Goal: Task Accomplishment & Management: Use online tool/utility

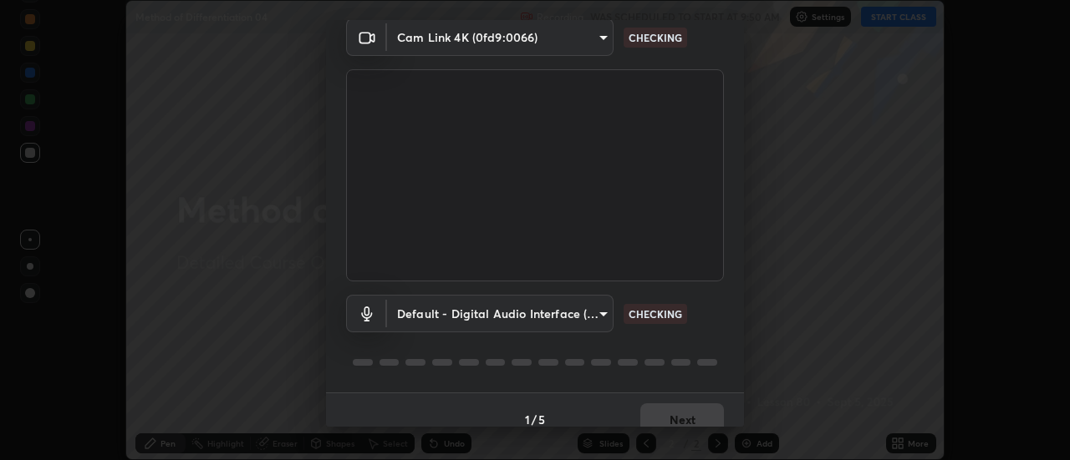
scroll to position [88, 0]
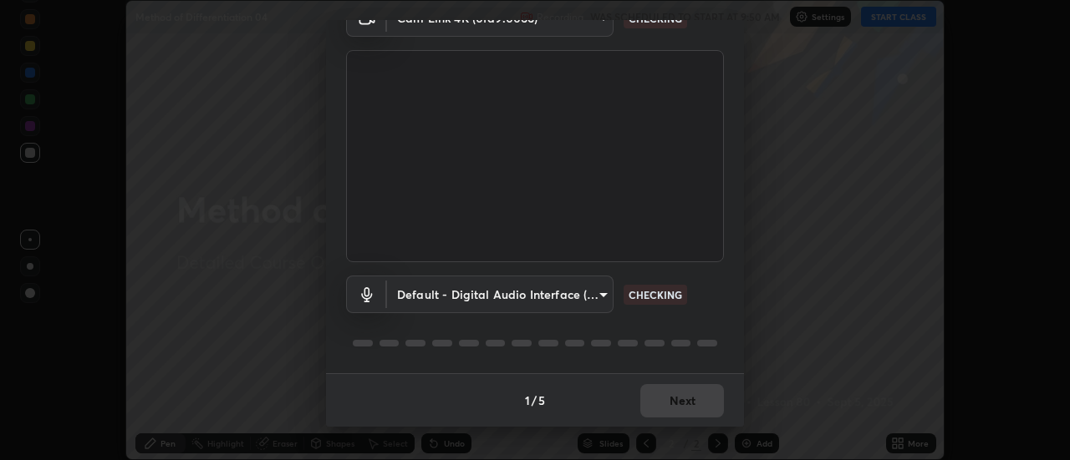
click at [684, 391] on div "1 / 5 Next" at bounding box center [535, 400] width 418 height 53
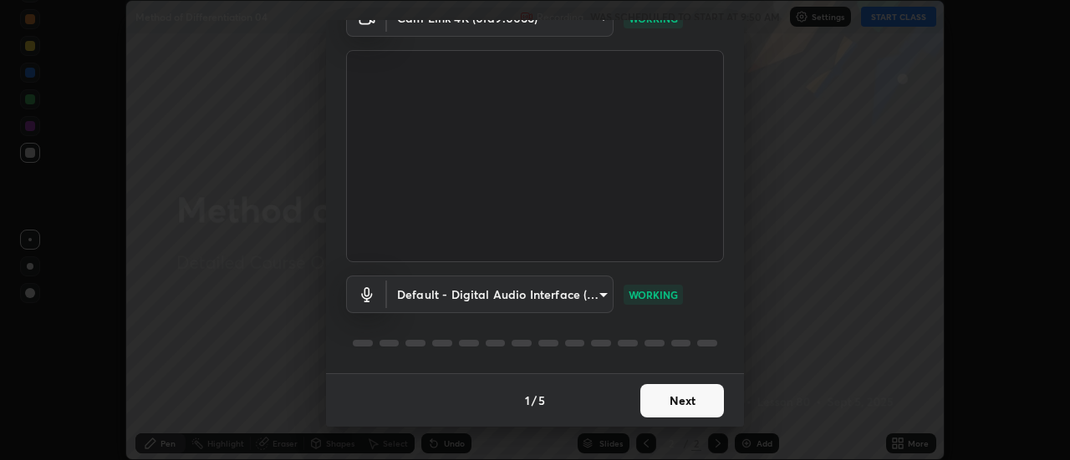
click at [693, 398] on button "Next" at bounding box center [682, 400] width 84 height 33
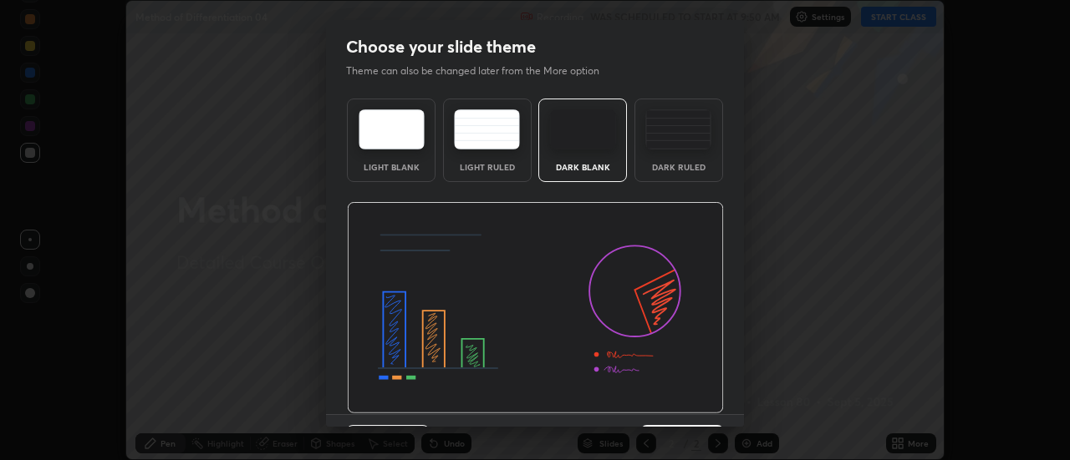
click at [699, 401] on img at bounding box center [535, 308] width 377 height 212
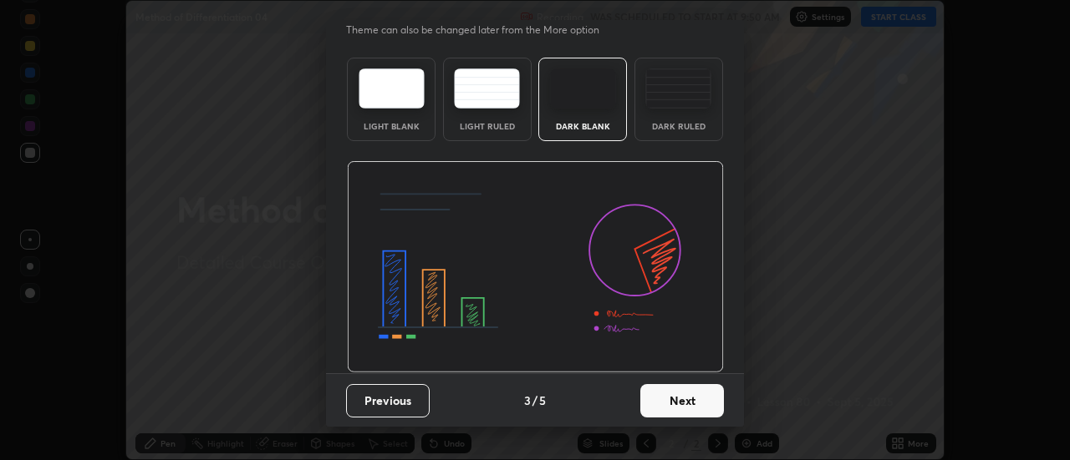
click at [695, 400] on button "Next" at bounding box center [682, 400] width 84 height 33
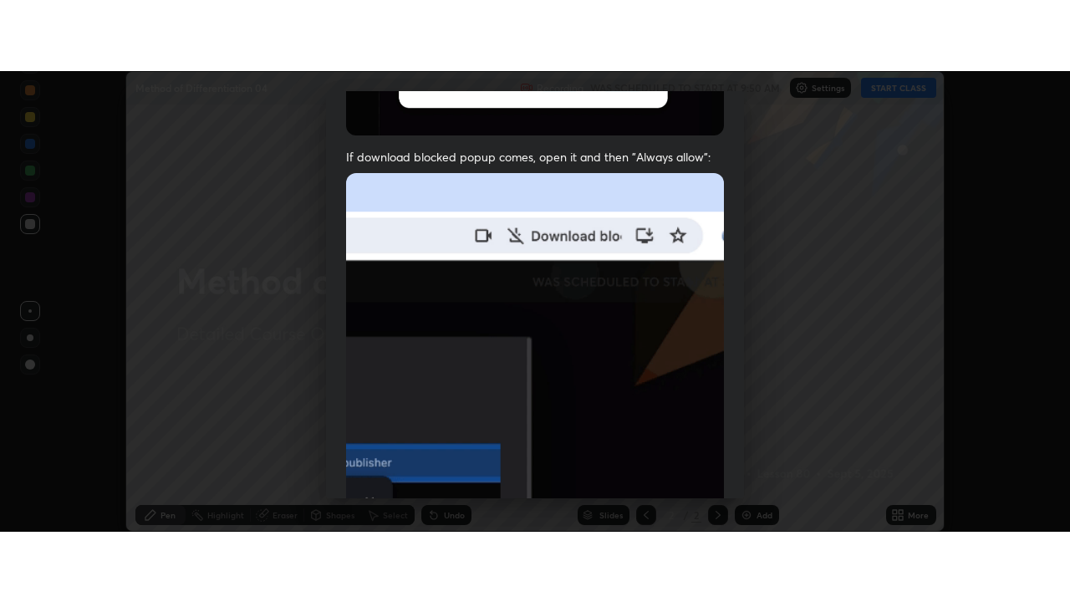
scroll to position [429, 0]
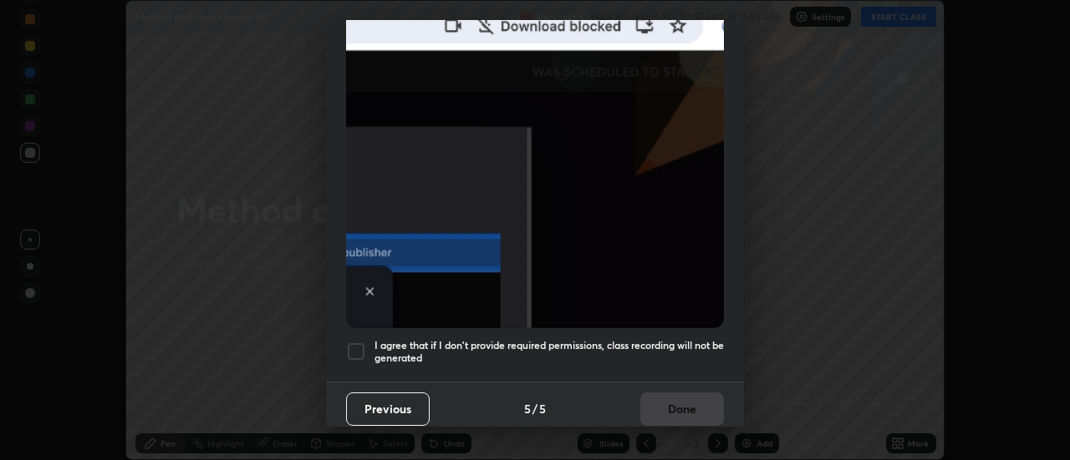
click at [683, 350] on h5 "I agree that if I don't provide required permissions, class recording will not …" at bounding box center [548, 352] width 349 height 26
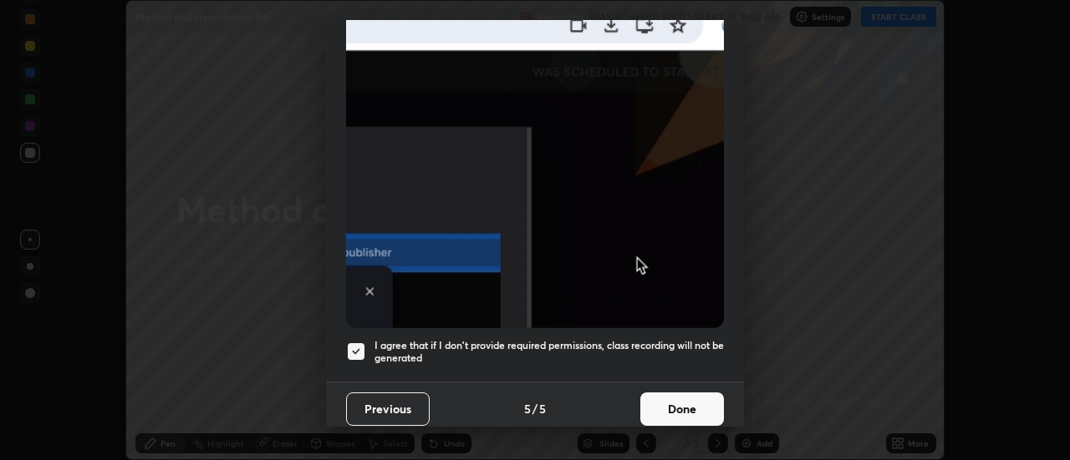
click at [682, 394] on button "Done" at bounding box center [682, 409] width 84 height 33
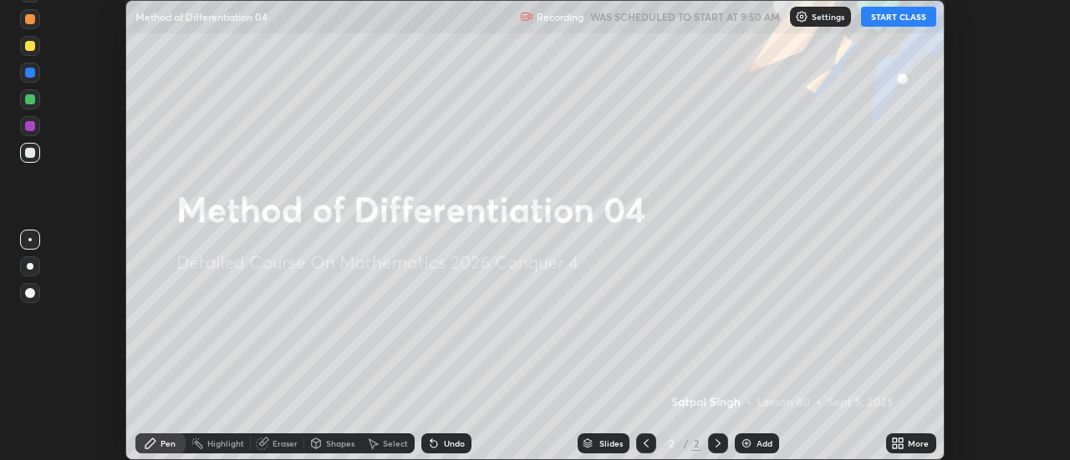
click at [886, 22] on button "START CLASS" at bounding box center [898, 17] width 75 height 20
click at [902, 442] on icon at bounding box center [901, 441] width 4 height 4
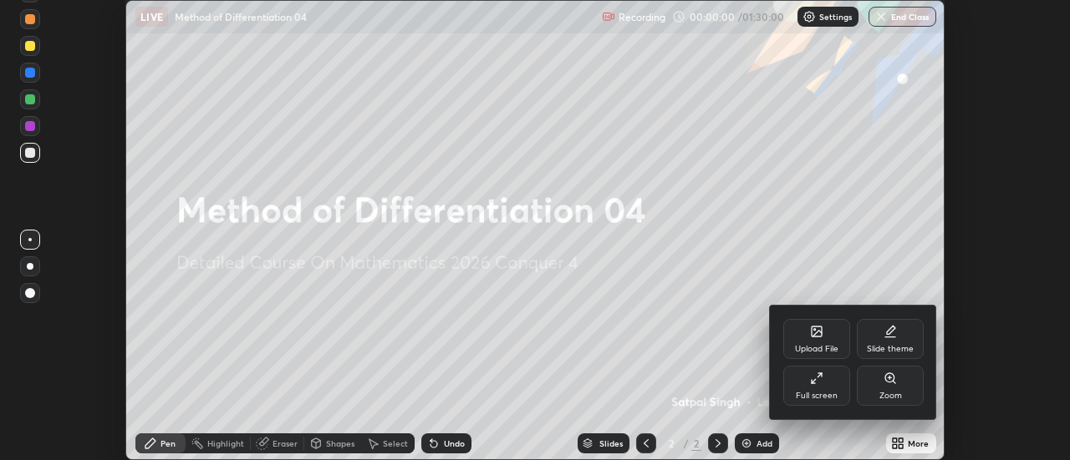
click at [841, 394] on div "Full screen" at bounding box center [816, 386] width 67 height 40
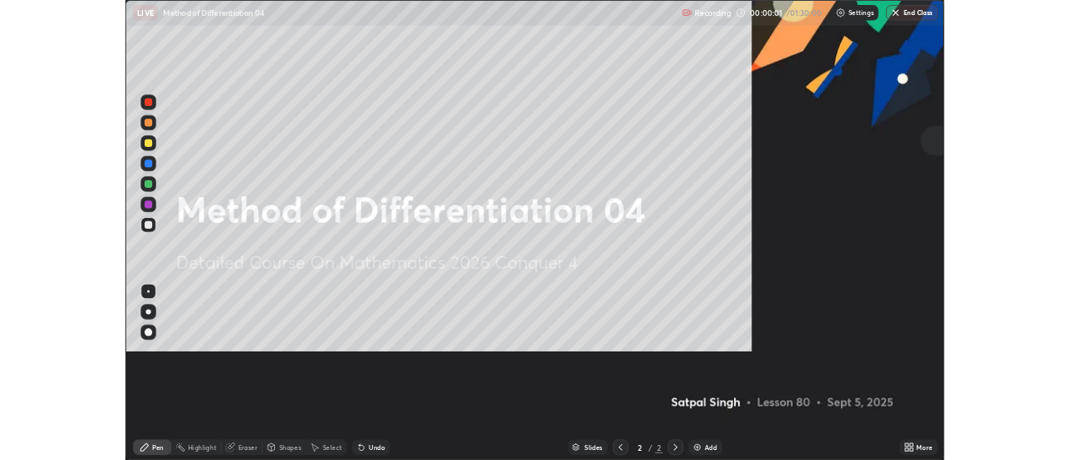
scroll to position [602, 1070]
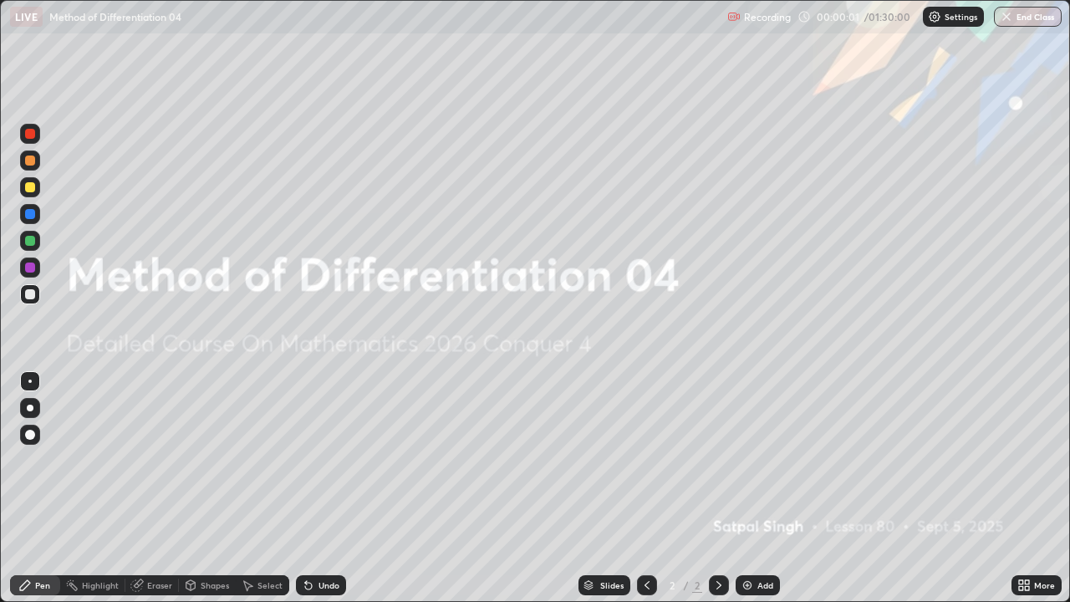
click at [751, 460] on img at bounding box center [746, 584] width 13 height 13
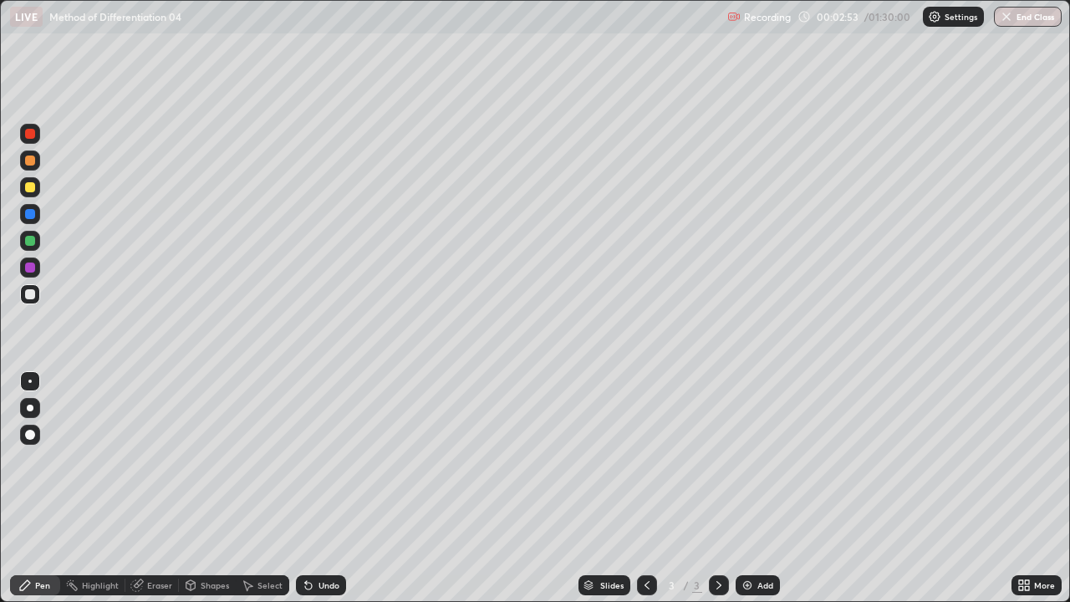
click at [316, 460] on div "Undo" at bounding box center [321, 585] width 50 height 20
click at [320, 460] on div "Undo" at bounding box center [328, 585] width 21 height 8
click at [770, 460] on div "Add" at bounding box center [757, 585] width 44 height 20
click at [757, 460] on div "Add" at bounding box center [765, 585] width 16 height 8
click at [754, 460] on div "Add" at bounding box center [757, 585] width 44 height 20
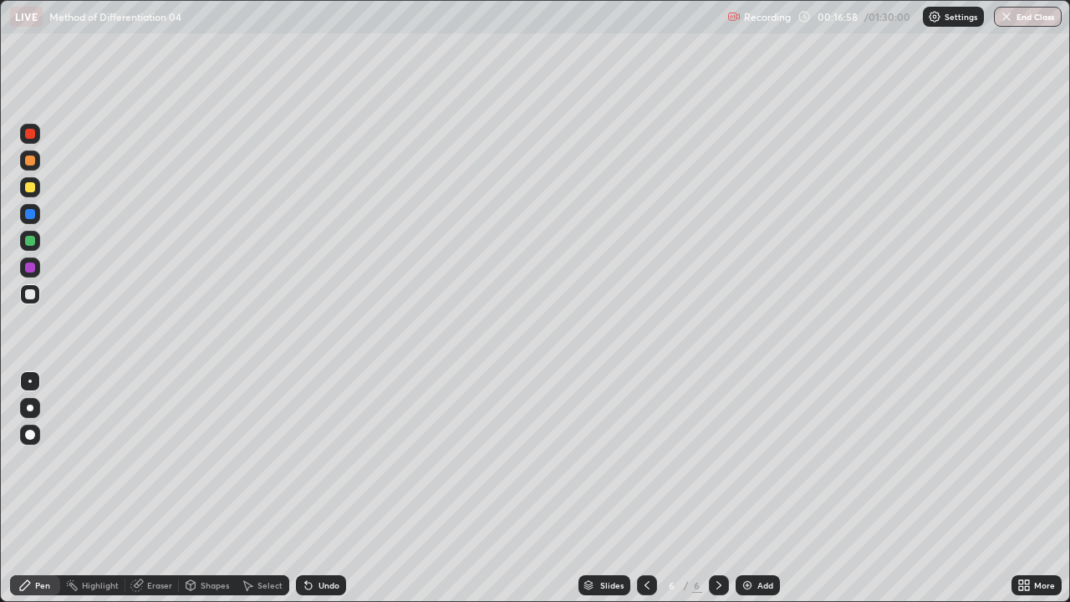
click at [305, 460] on icon at bounding box center [306, 582] width 2 height 2
click at [306, 460] on icon at bounding box center [308, 585] width 7 height 7
click at [296, 460] on div "Undo" at bounding box center [321, 585] width 50 height 20
click at [312, 460] on icon at bounding box center [308, 584] width 13 height 13
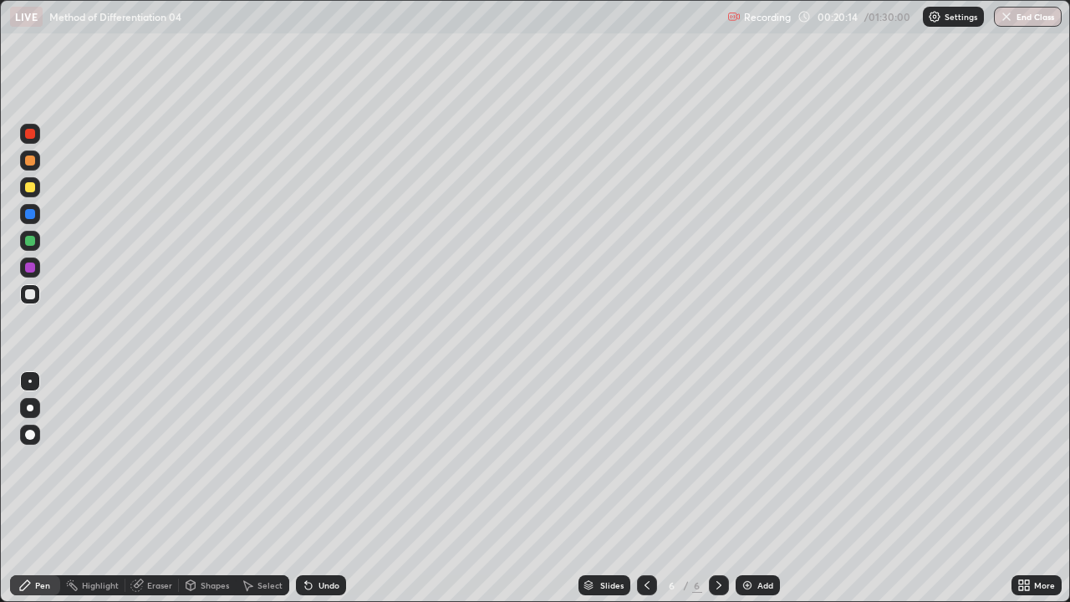
click at [306, 460] on icon at bounding box center [308, 585] width 7 height 7
click at [304, 460] on icon at bounding box center [308, 584] width 13 height 13
click at [143, 460] on div "Eraser" at bounding box center [151, 585] width 53 height 20
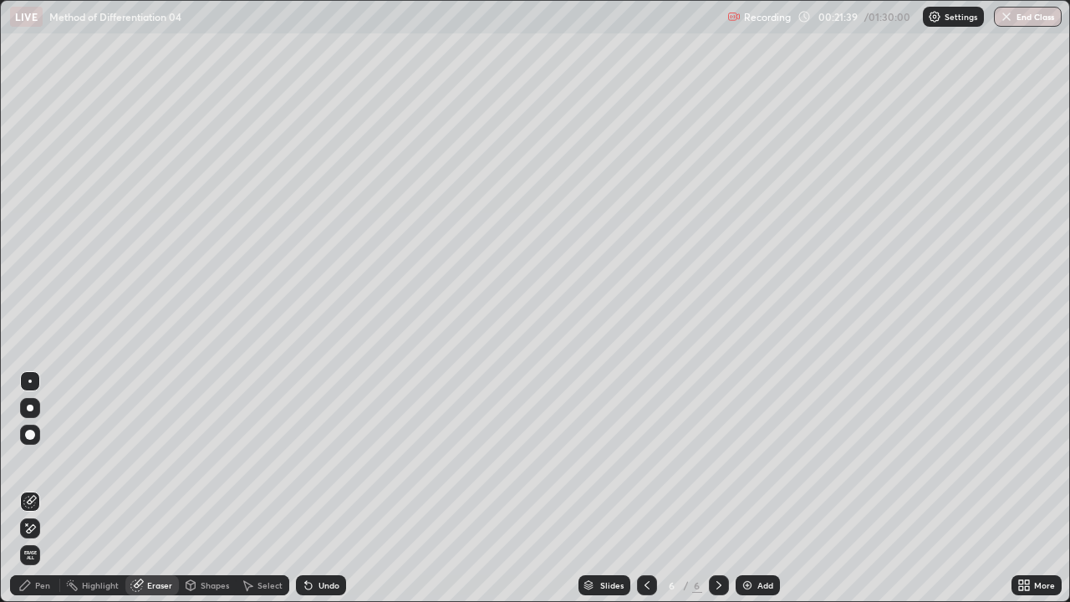
click at [33, 460] on div "Pen" at bounding box center [35, 585] width 50 height 20
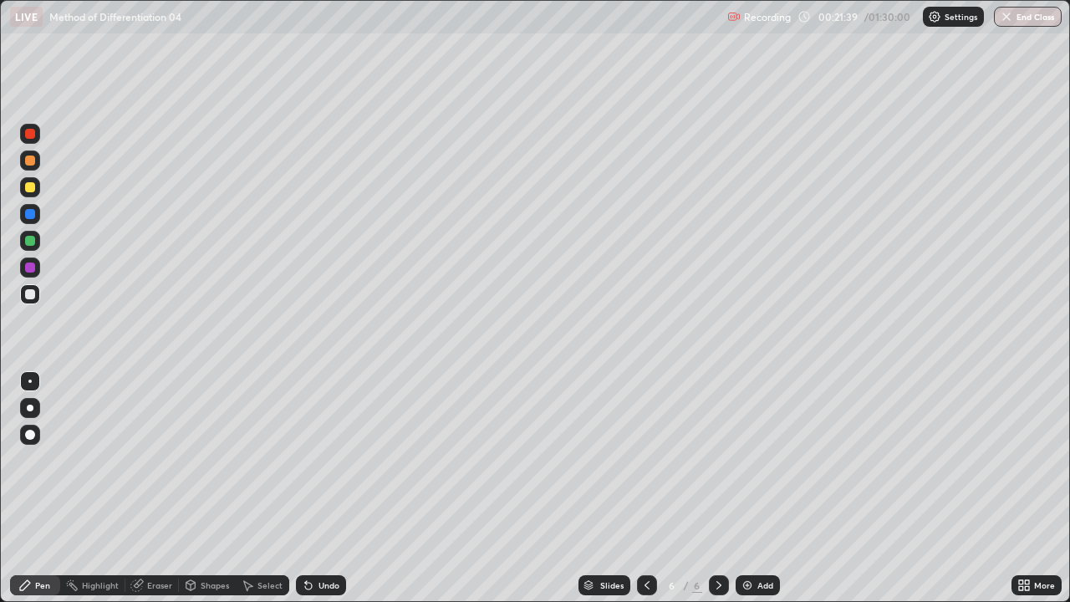
click at [44, 460] on div "Pen" at bounding box center [42, 585] width 15 height 8
click at [157, 460] on div "Eraser" at bounding box center [151, 585] width 53 height 20
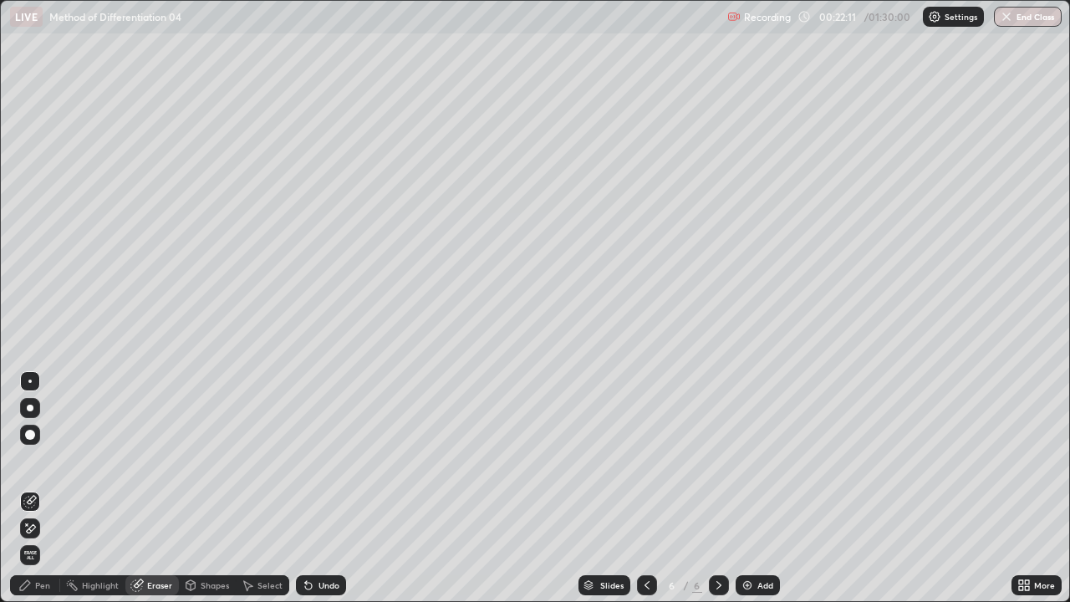
click at [47, 460] on div "Pen" at bounding box center [42, 585] width 15 height 8
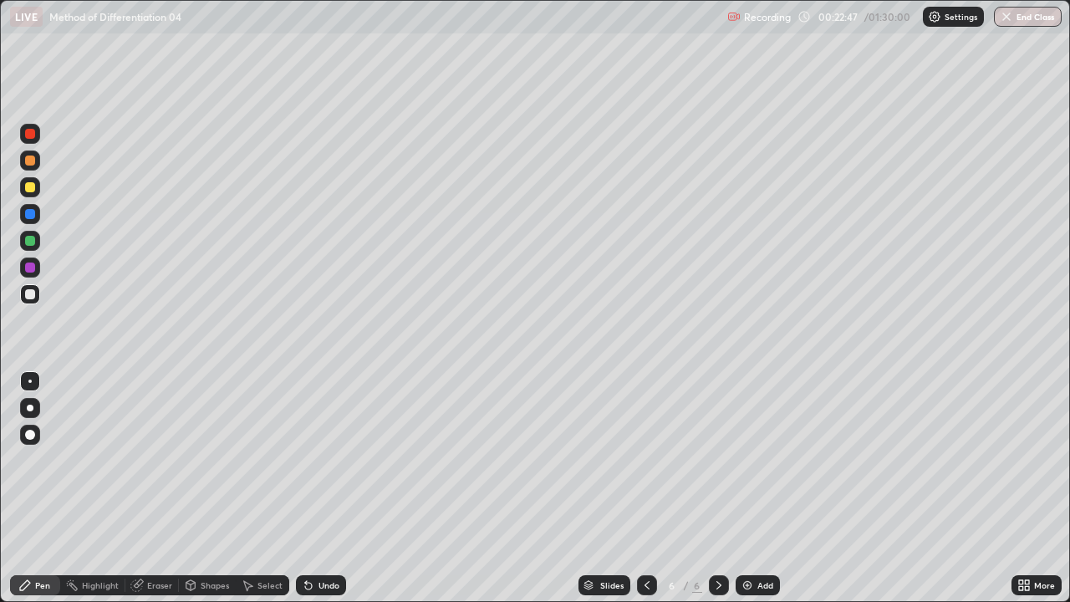
click at [272, 460] on div "Select" at bounding box center [269, 585] width 25 height 8
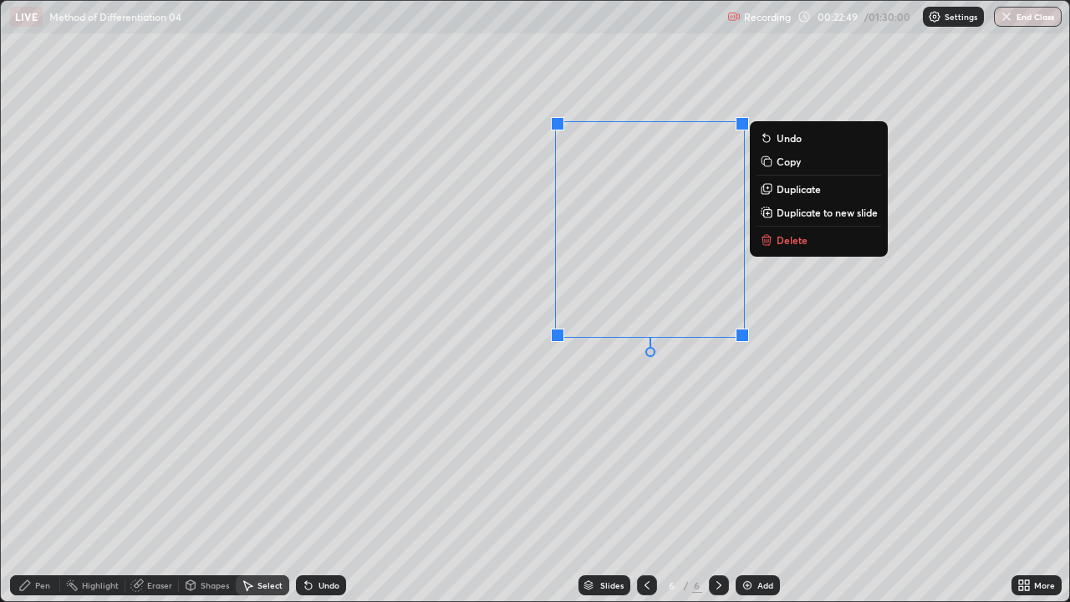
click at [772, 239] on icon at bounding box center [766, 239] width 13 height 13
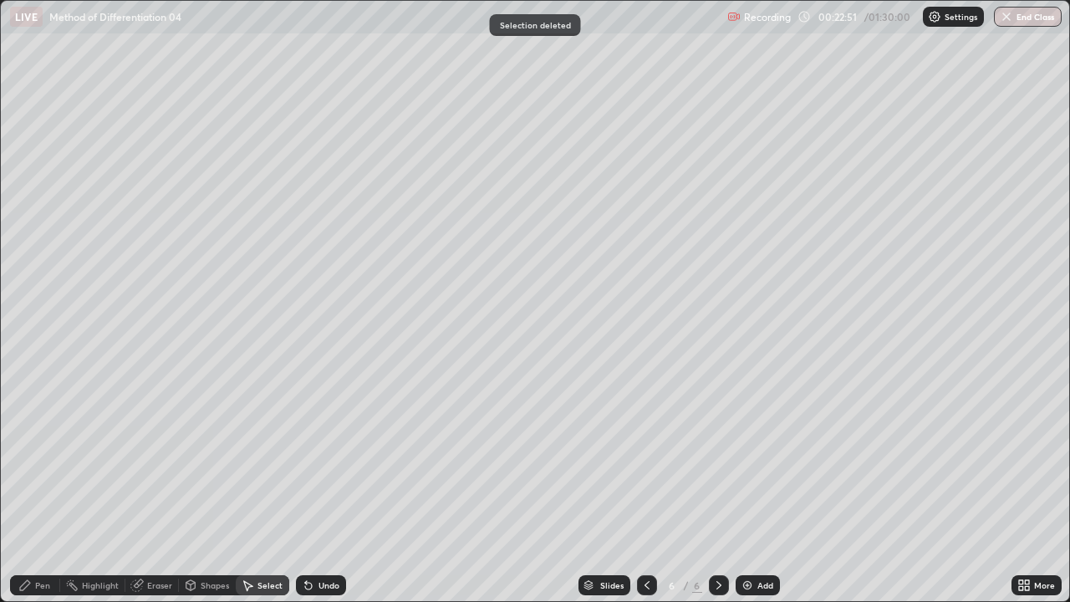
click at [43, 460] on div "Pen" at bounding box center [42, 585] width 15 height 8
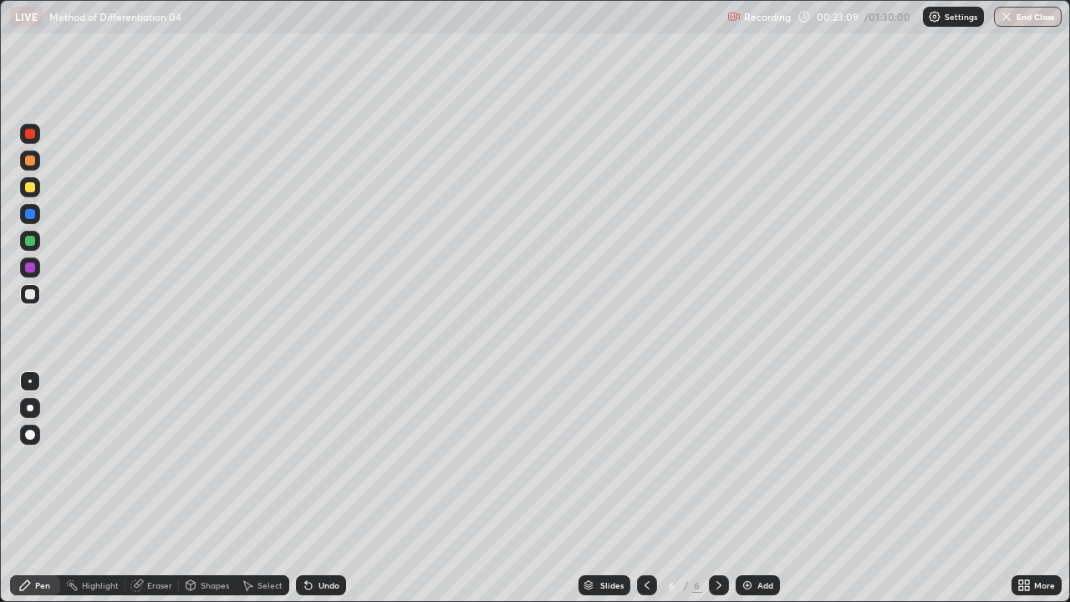
click at [340, 460] on div "Undo" at bounding box center [321, 585] width 50 height 20
click at [336, 460] on div "Undo" at bounding box center [328, 585] width 21 height 8
click at [335, 460] on div "Undo" at bounding box center [328, 585] width 21 height 8
click at [645, 460] on icon at bounding box center [646, 584] width 13 height 13
click at [644, 460] on icon at bounding box center [646, 585] width 5 height 8
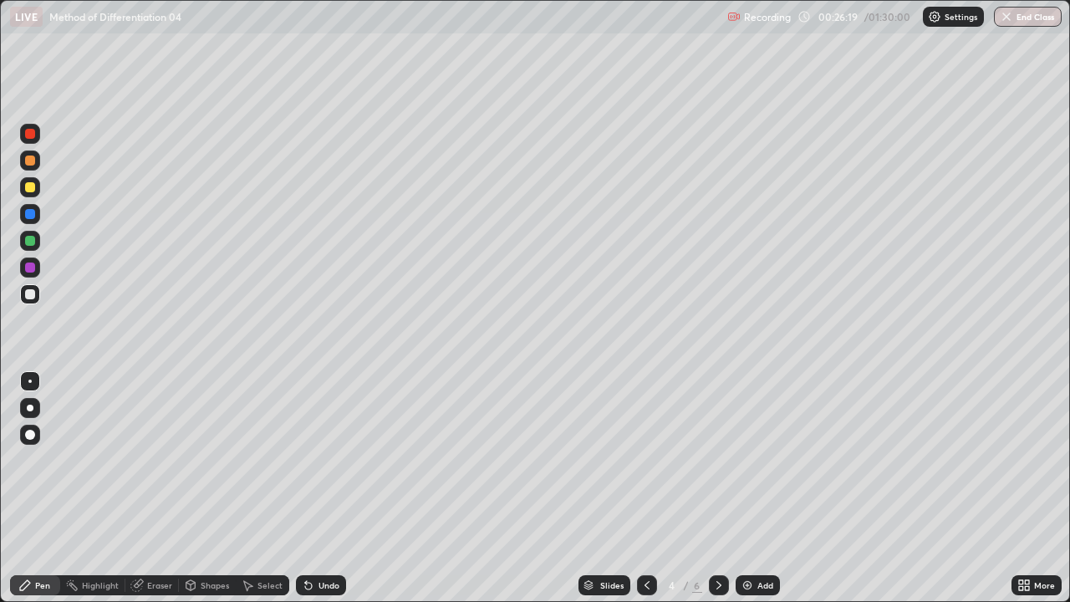
click at [717, 460] on icon at bounding box center [718, 584] width 13 height 13
click at [752, 460] on div "Add" at bounding box center [757, 585] width 44 height 20
click at [333, 460] on div "Undo" at bounding box center [328, 585] width 21 height 8
click at [315, 460] on div "Undo" at bounding box center [321, 585] width 50 height 20
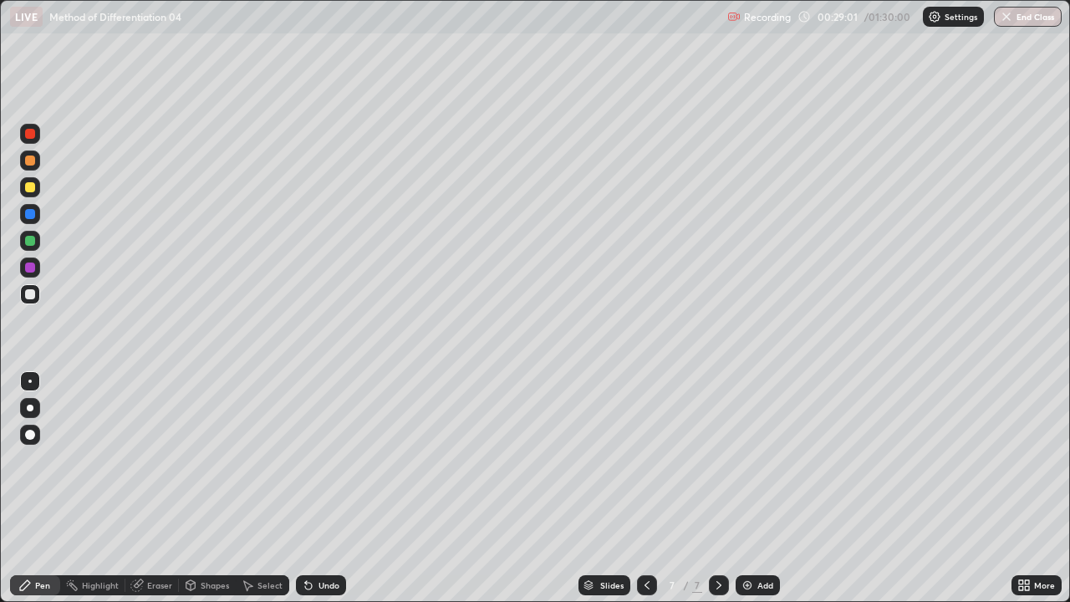
click at [313, 460] on div "Undo" at bounding box center [321, 585] width 50 height 20
click at [318, 460] on div "Undo" at bounding box center [328, 585] width 21 height 8
click at [315, 460] on div "Undo" at bounding box center [321, 585] width 50 height 20
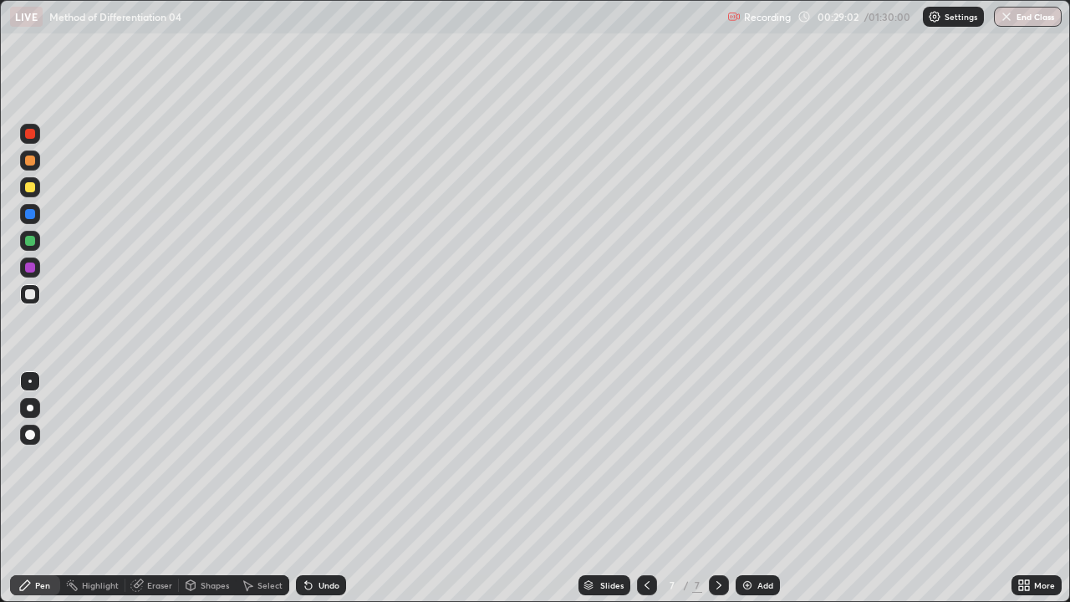
click at [314, 460] on div "Undo" at bounding box center [321, 585] width 50 height 20
click at [171, 460] on div "Eraser" at bounding box center [151, 585] width 53 height 20
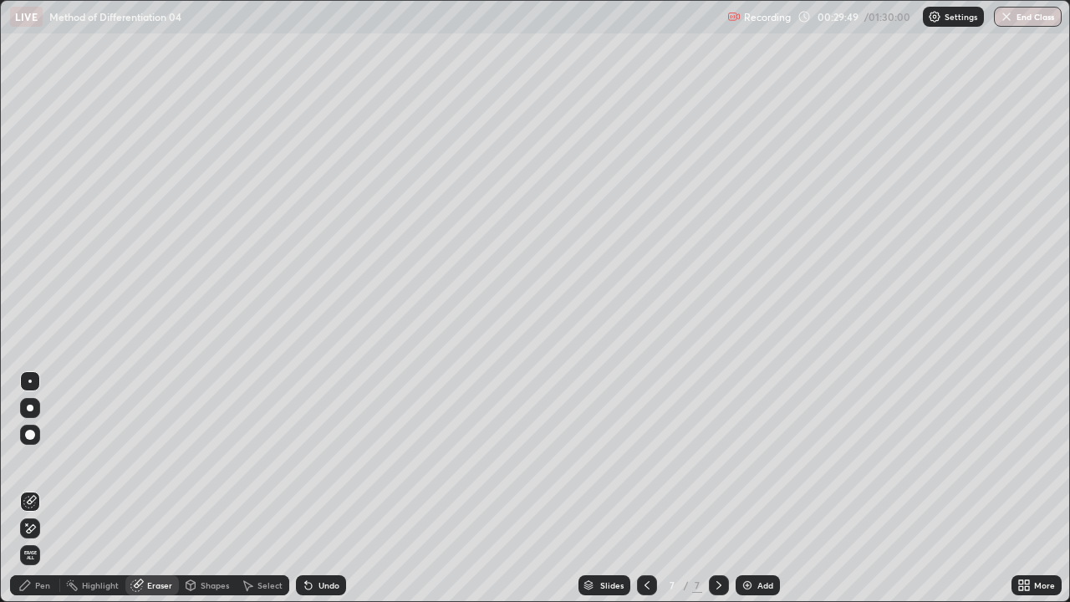
click at [32, 460] on div "Pen" at bounding box center [35, 585] width 50 height 20
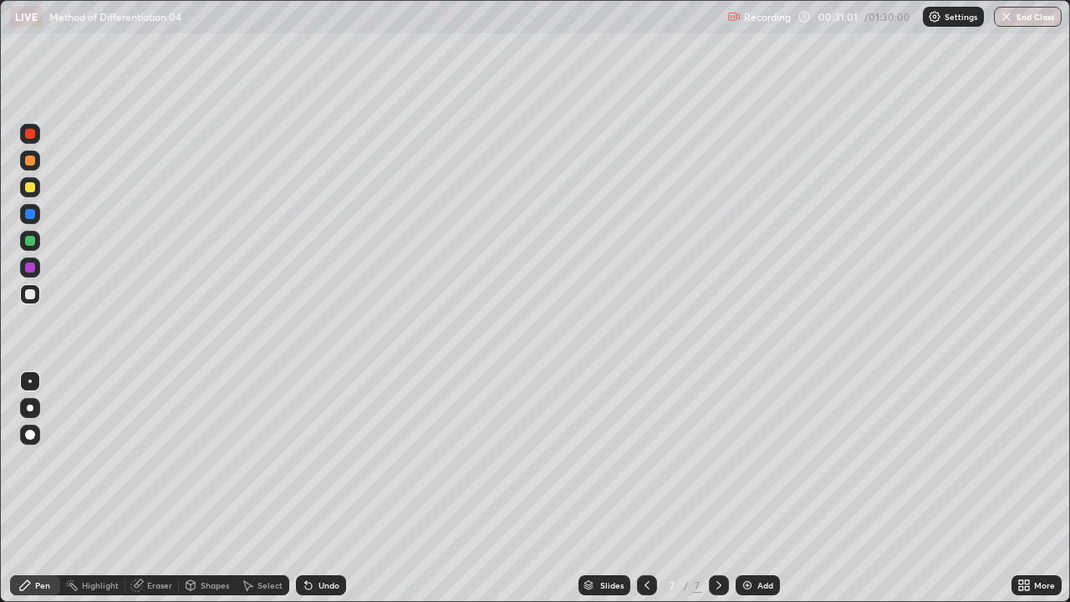
click at [648, 460] on icon at bounding box center [646, 584] width 13 height 13
click at [645, 460] on icon at bounding box center [646, 584] width 13 height 13
click at [722, 460] on icon at bounding box center [718, 584] width 13 height 13
click at [718, 460] on icon at bounding box center [718, 584] width 13 height 13
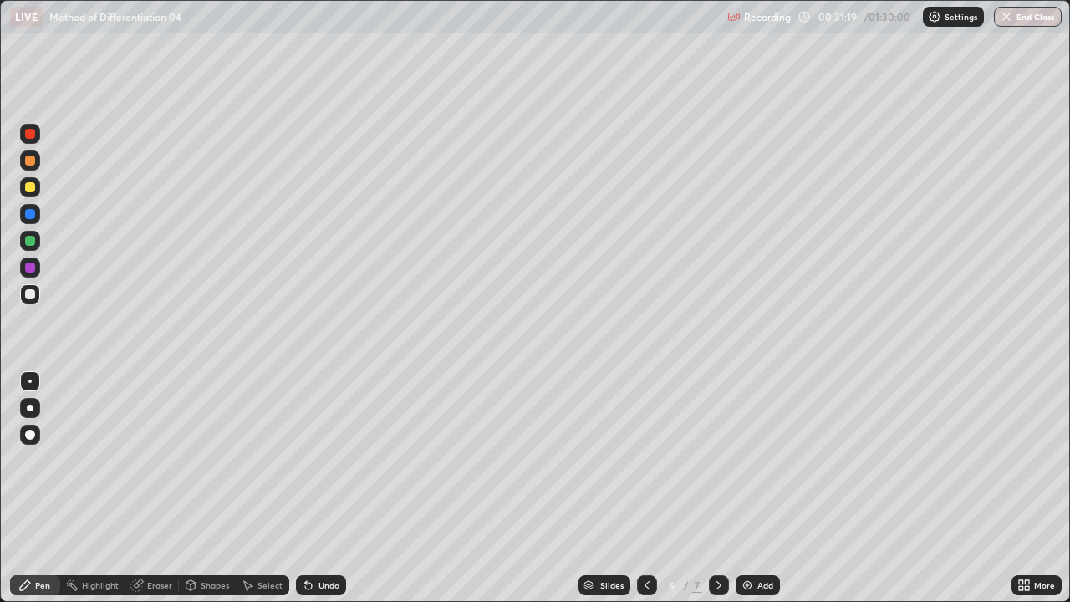
click at [717, 460] on icon at bounding box center [718, 585] width 5 height 8
click at [717, 460] on icon at bounding box center [718, 584] width 13 height 13
click at [719, 460] on icon at bounding box center [718, 585] width 5 height 8
click at [647, 460] on icon at bounding box center [646, 584] width 13 height 13
click at [645, 460] on icon at bounding box center [646, 584] width 13 height 13
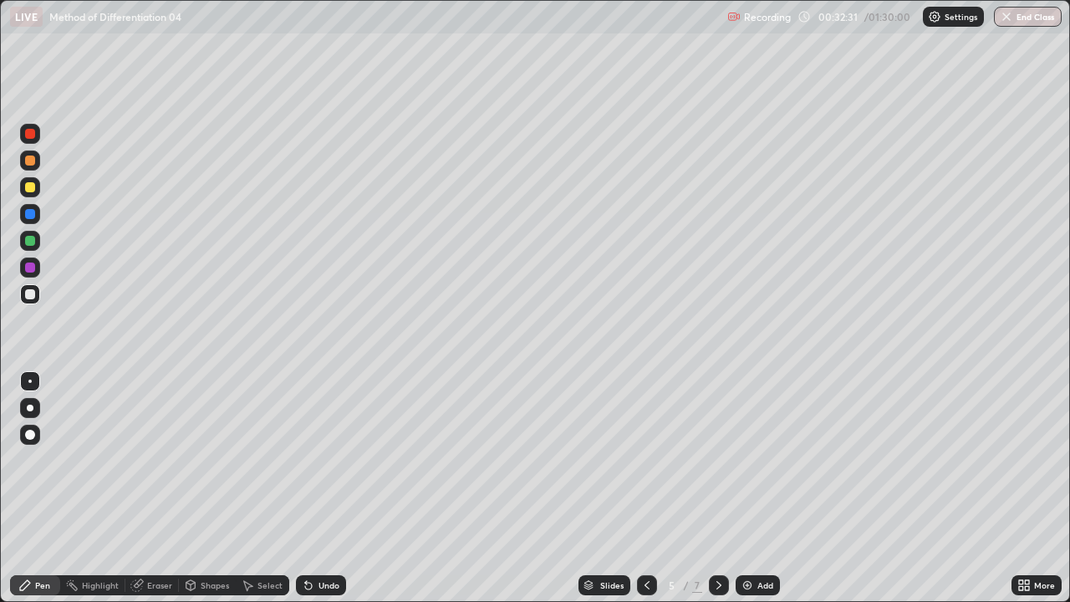
click at [645, 460] on icon at bounding box center [646, 584] width 13 height 13
click at [717, 460] on icon at bounding box center [718, 584] width 13 height 13
click at [765, 460] on div "Add" at bounding box center [757, 585] width 44 height 20
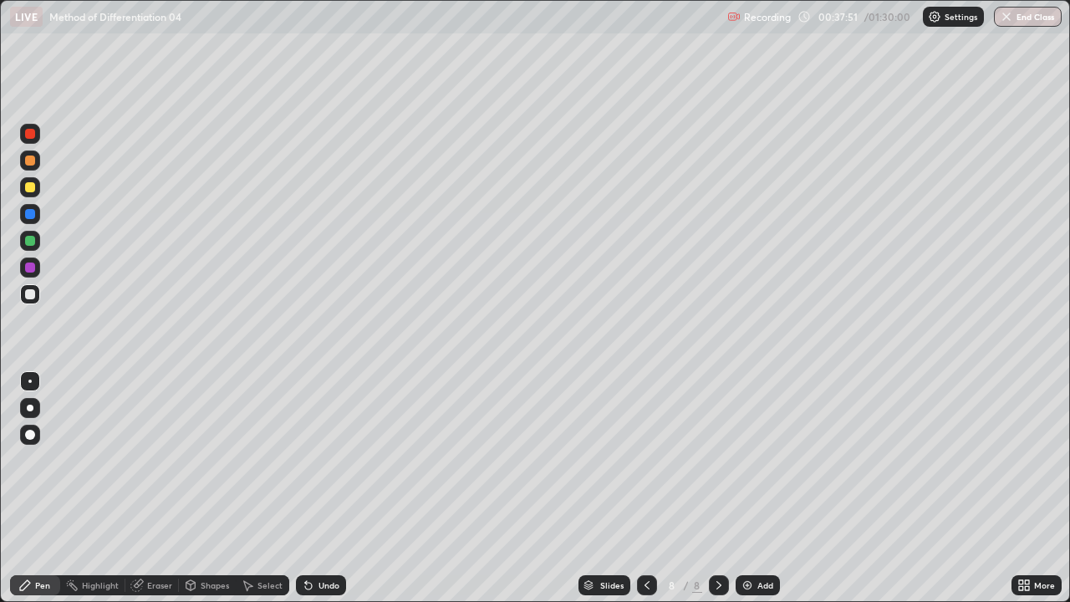
click at [328, 460] on div "Undo" at bounding box center [328, 585] width 21 height 8
click at [324, 460] on div "Undo" at bounding box center [328, 585] width 21 height 8
click at [166, 460] on div "Eraser" at bounding box center [159, 585] width 25 height 8
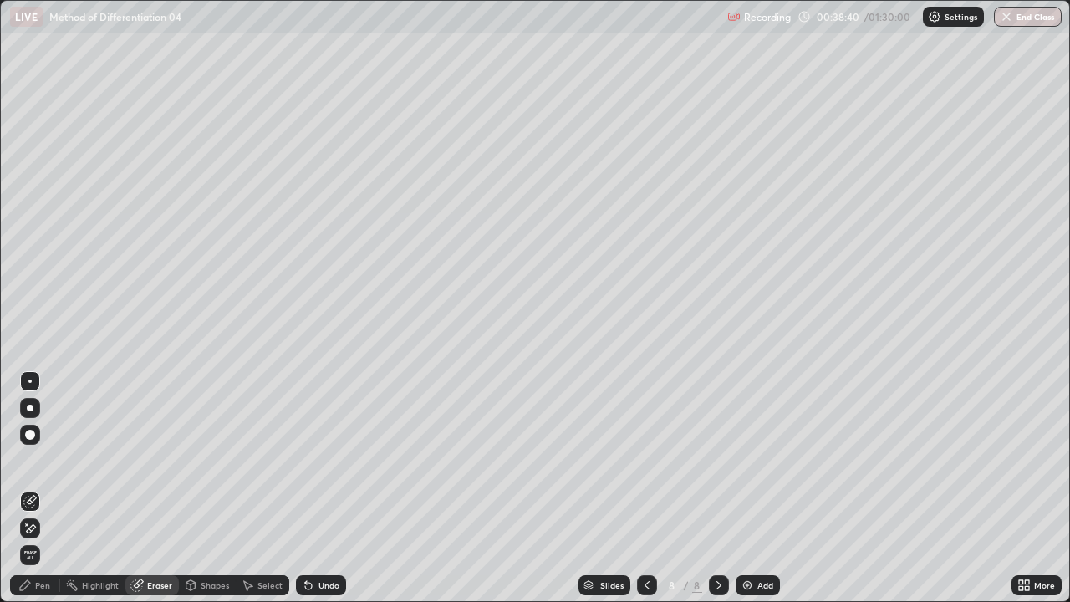
click at [39, 460] on div "Pen" at bounding box center [35, 585] width 50 height 20
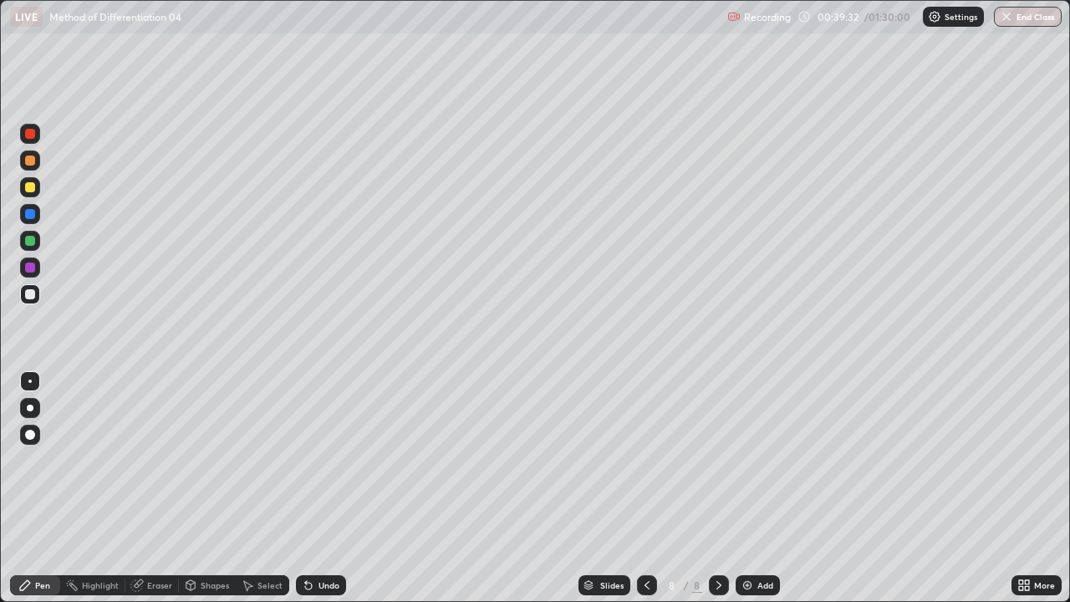
click at [327, 460] on div "Undo" at bounding box center [321, 585] width 50 height 20
click at [318, 460] on div "Undo" at bounding box center [328, 585] width 21 height 8
click at [311, 460] on icon at bounding box center [308, 584] width 13 height 13
click at [318, 460] on div "Undo" at bounding box center [328, 585] width 21 height 8
click at [152, 460] on div "Eraser" at bounding box center [159, 585] width 25 height 8
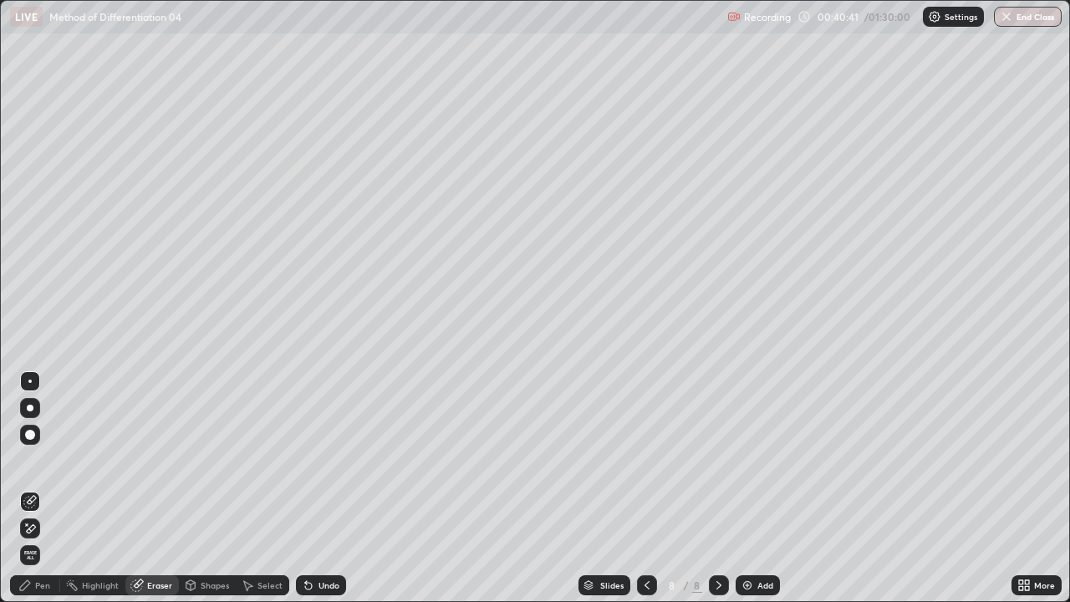
click at [41, 460] on div "Pen" at bounding box center [42, 585] width 15 height 8
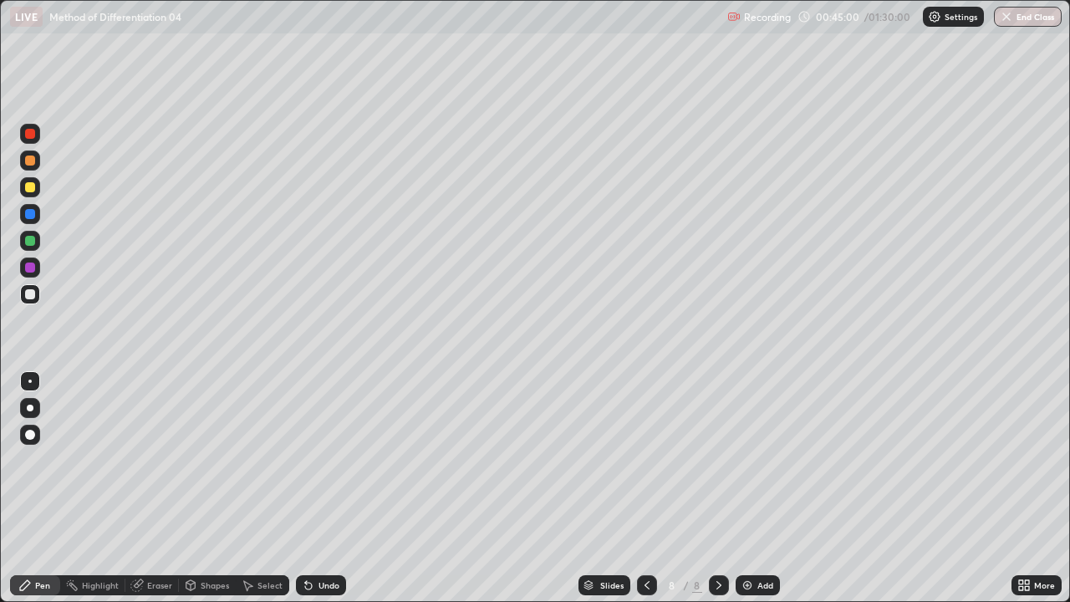
click at [759, 460] on div "Add" at bounding box center [765, 585] width 16 height 8
click at [256, 460] on div "Select" at bounding box center [262, 585] width 53 height 20
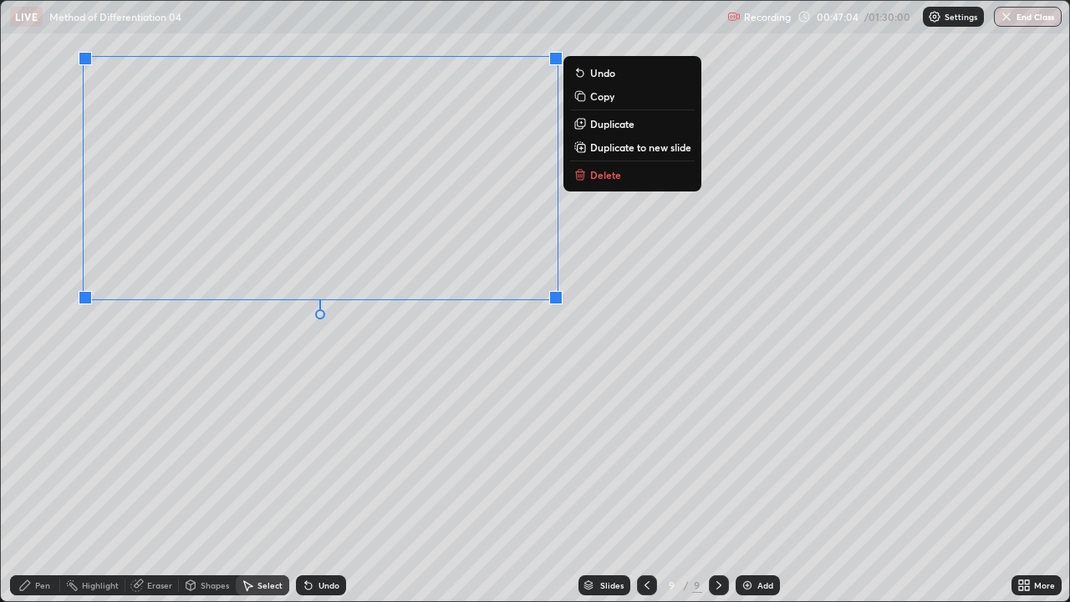
click at [323, 389] on div "0 ° Undo Copy Duplicate Duplicate to new slide Delete" at bounding box center [535, 301] width 1068 height 600
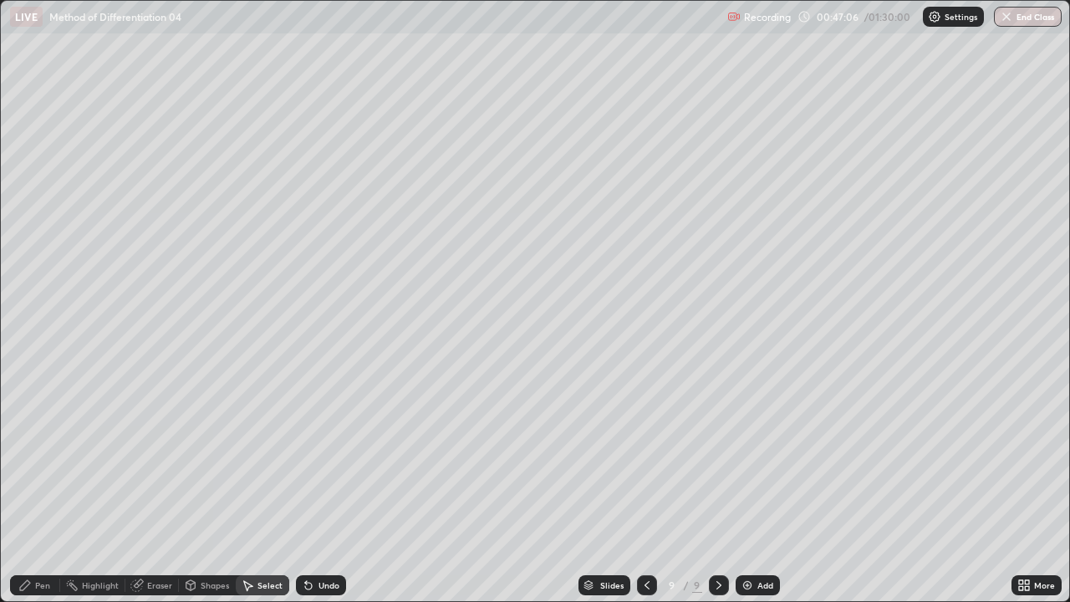
click at [1027, 460] on icon at bounding box center [1026, 588] width 4 height 4
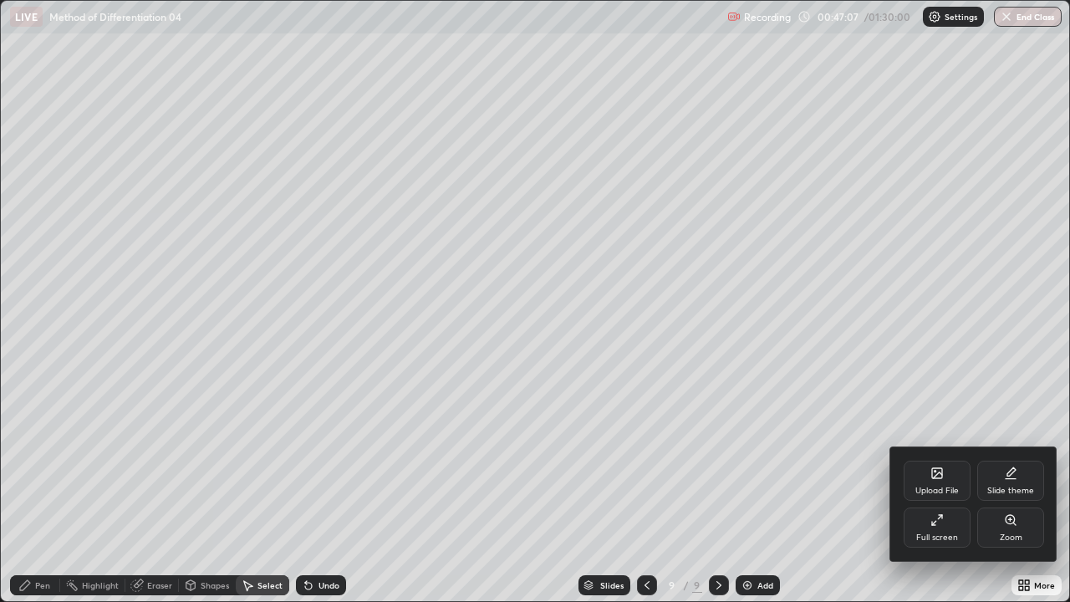
click at [942, 460] on div "Full screen" at bounding box center [937, 537] width 42 height 8
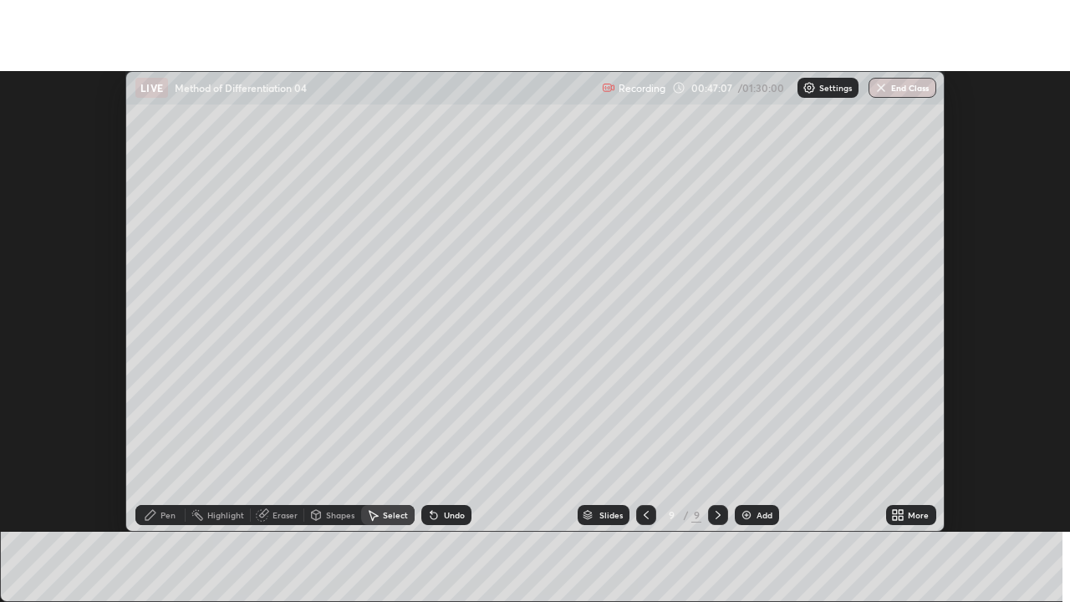
scroll to position [83102, 82493]
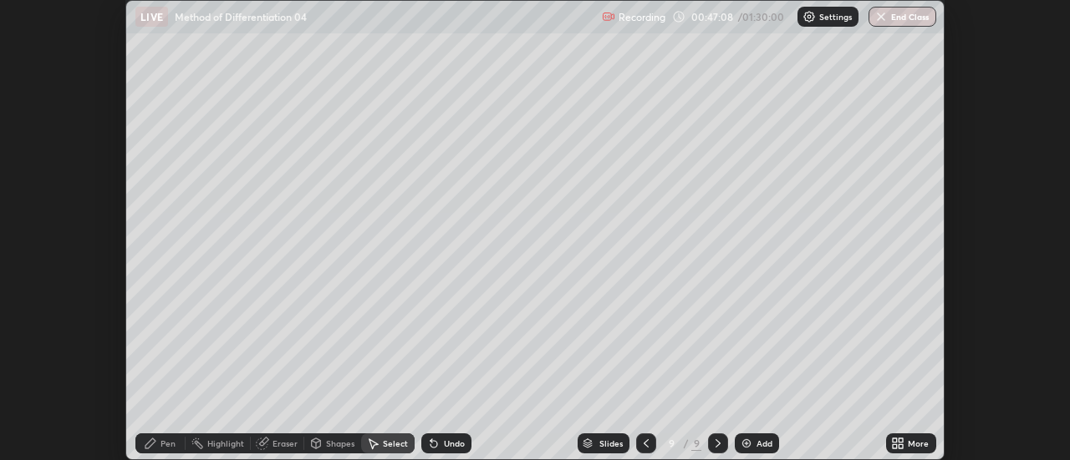
click at [918, 444] on div "More" at bounding box center [917, 444] width 21 height 8
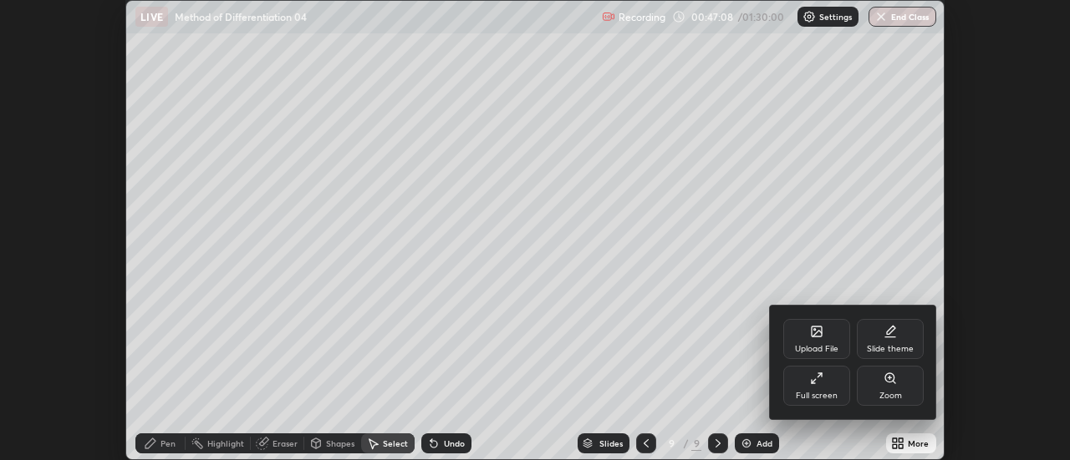
click at [839, 389] on div "Full screen" at bounding box center [816, 386] width 67 height 40
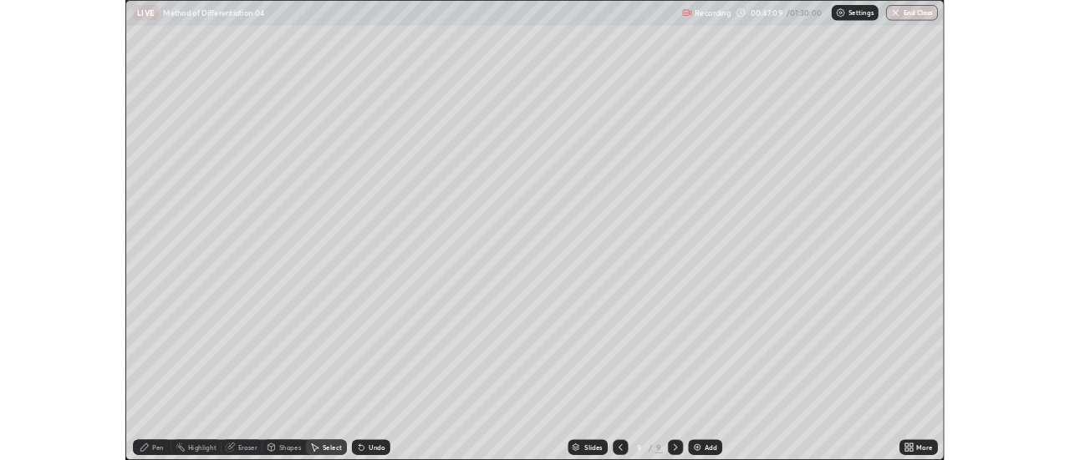
scroll to position [602, 1070]
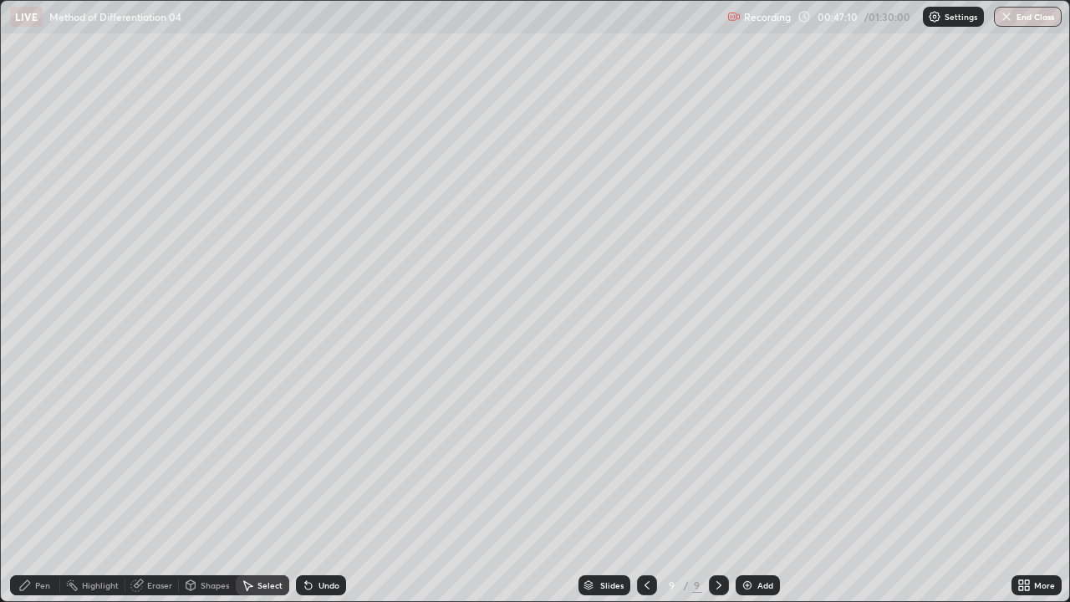
click at [38, 460] on div "Pen" at bounding box center [42, 585] width 15 height 8
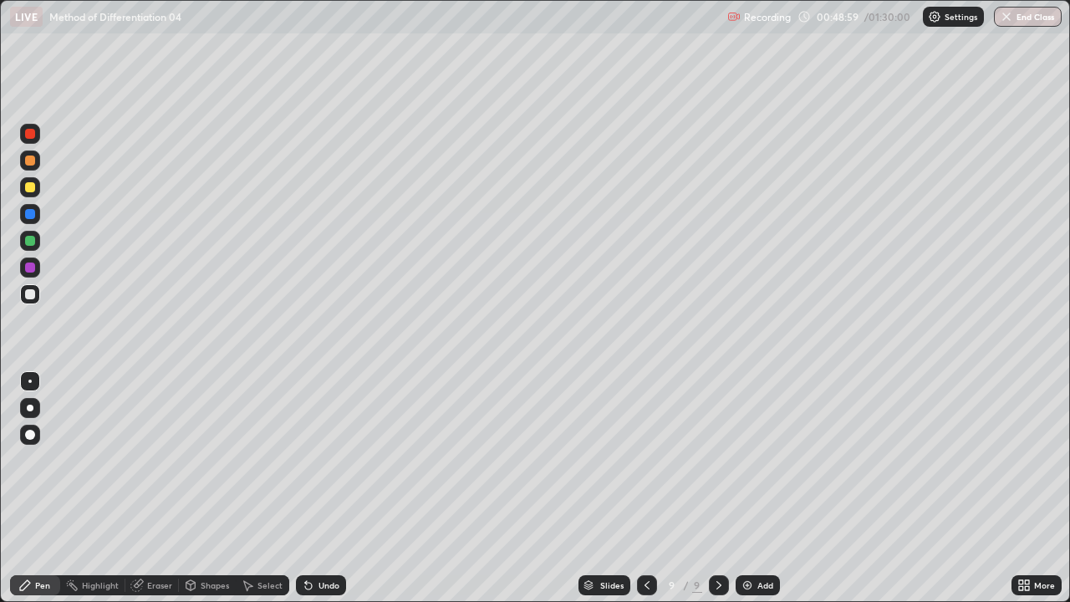
click at [318, 460] on div "Undo" at bounding box center [328, 585] width 21 height 8
click at [313, 460] on div "Undo" at bounding box center [321, 585] width 50 height 20
click at [314, 460] on div "Undo" at bounding box center [321, 585] width 50 height 20
click at [323, 460] on div "Undo" at bounding box center [328, 585] width 21 height 8
click at [325, 460] on div "Undo" at bounding box center [321, 585] width 50 height 20
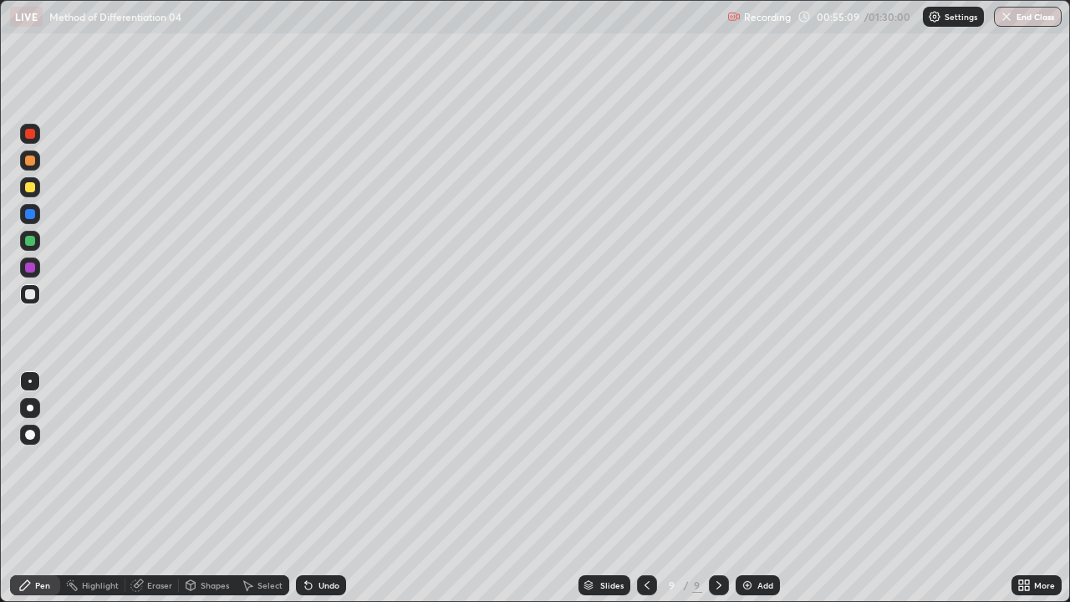
click at [329, 460] on div "Undo" at bounding box center [328, 585] width 21 height 8
click at [150, 460] on div "Eraser" at bounding box center [159, 585] width 25 height 8
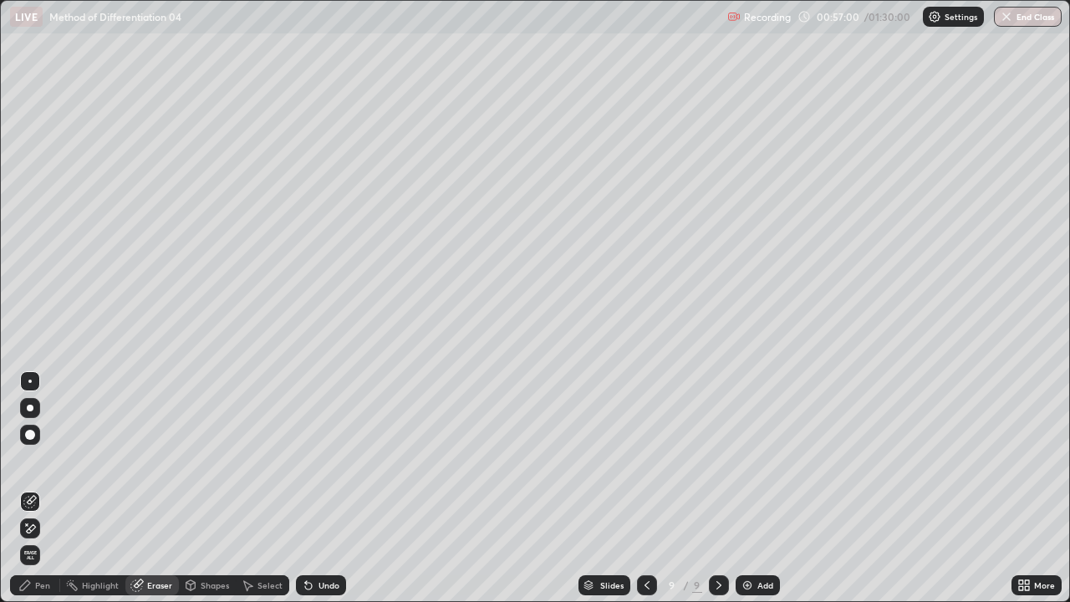
click at [28, 460] on icon at bounding box center [29, 528] width 13 height 14
click at [249, 460] on icon at bounding box center [248, 586] width 9 height 10
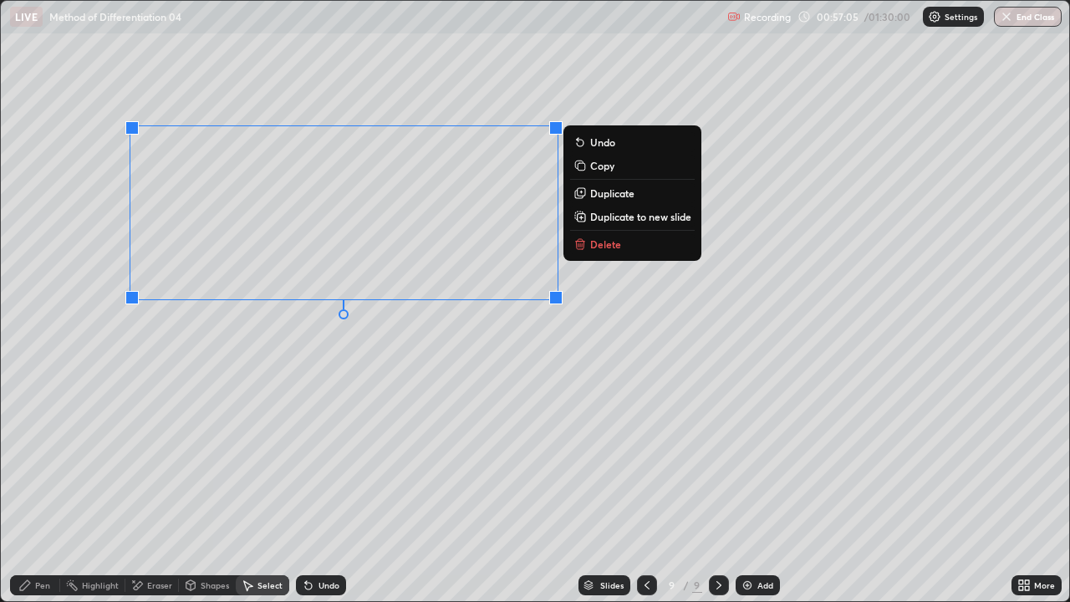
click at [587, 211] on button "Duplicate to new slide" at bounding box center [632, 216] width 125 height 20
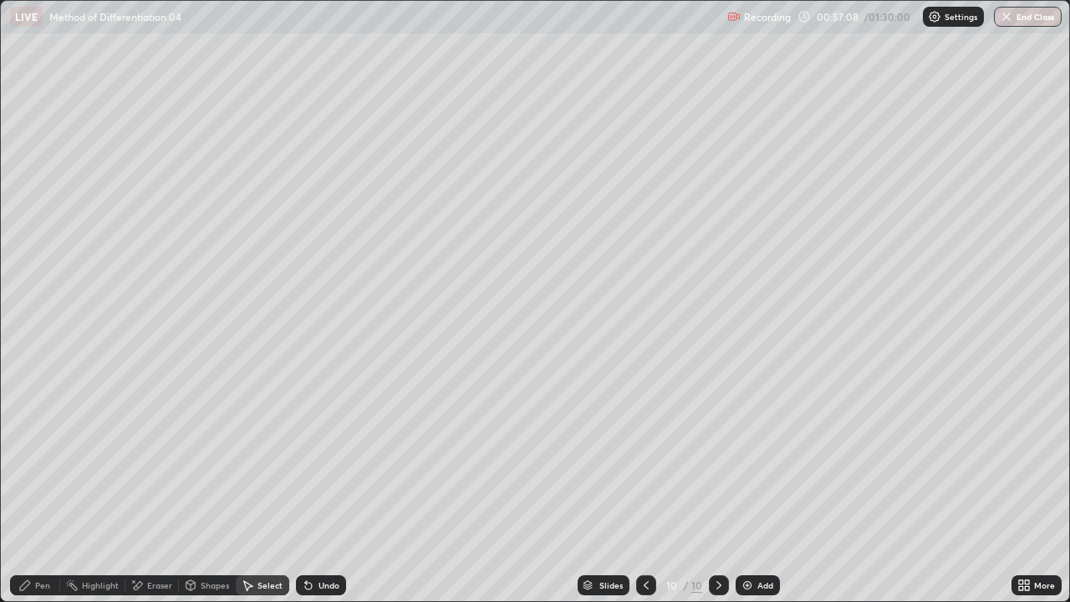
click at [149, 460] on div "Eraser" at bounding box center [159, 585] width 25 height 8
click at [47, 460] on div "Pen" at bounding box center [42, 585] width 15 height 8
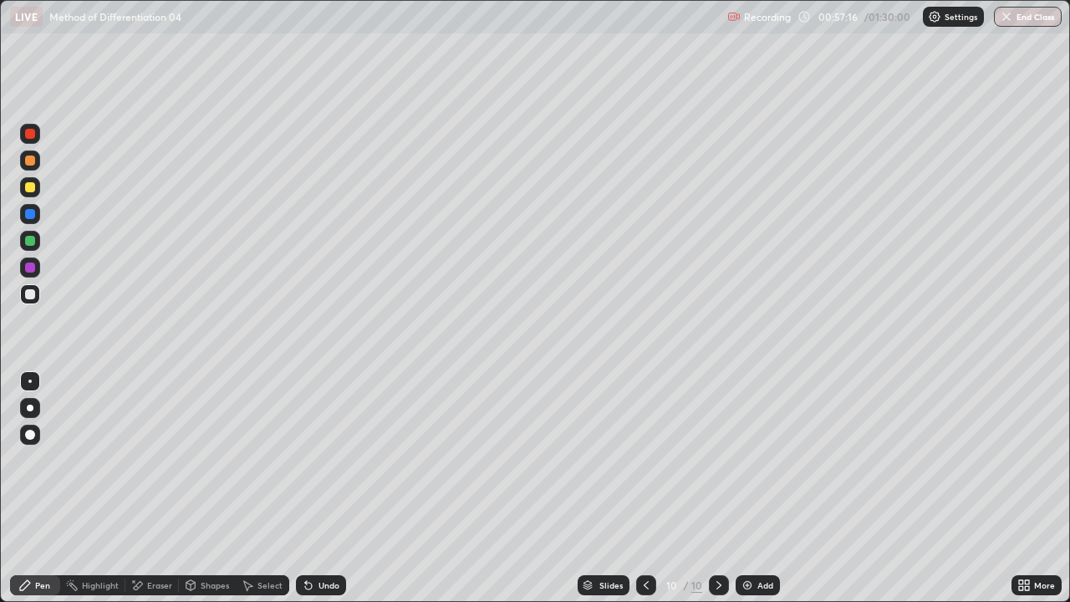
click at [154, 460] on div "Eraser" at bounding box center [159, 585] width 25 height 8
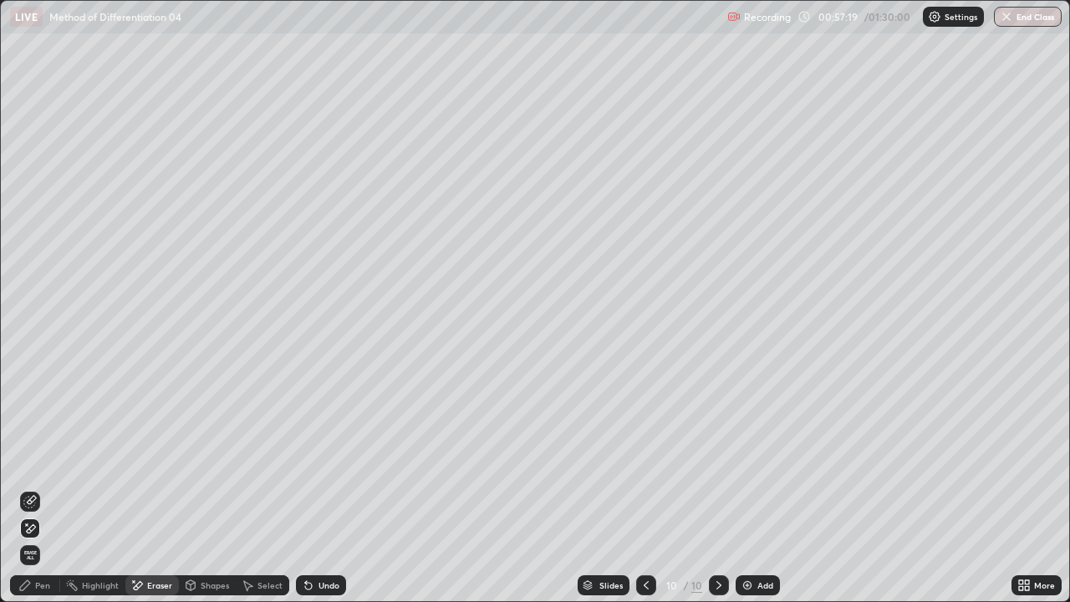
click at [267, 460] on div "Select" at bounding box center [269, 585] width 25 height 8
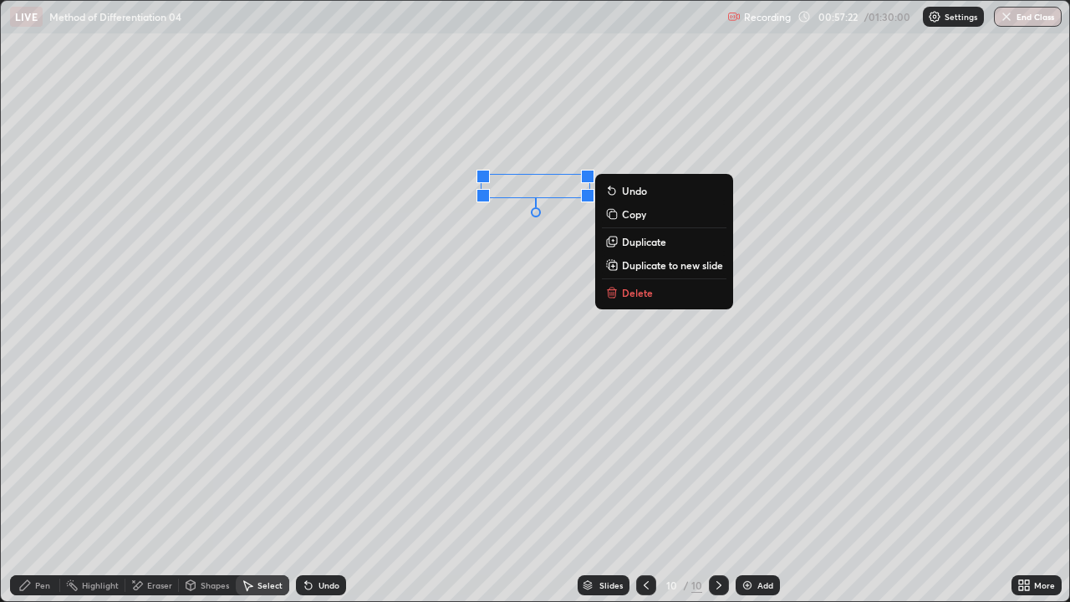
click at [34, 460] on div "Pen" at bounding box center [35, 585] width 50 height 20
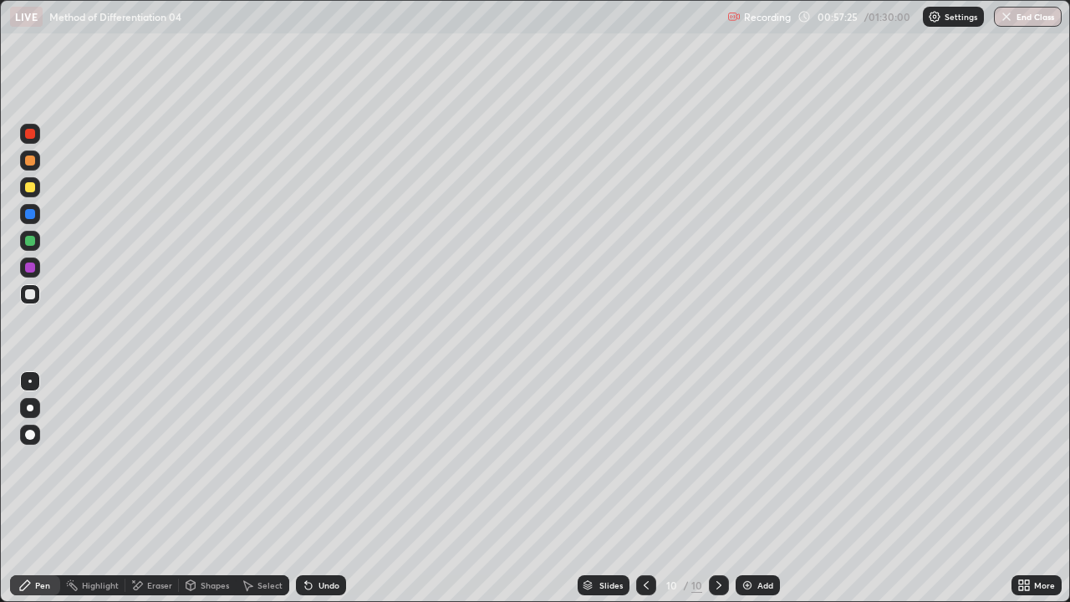
click at [273, 460] on div "Select" at bounding box center [269, 585] width 25 height 8
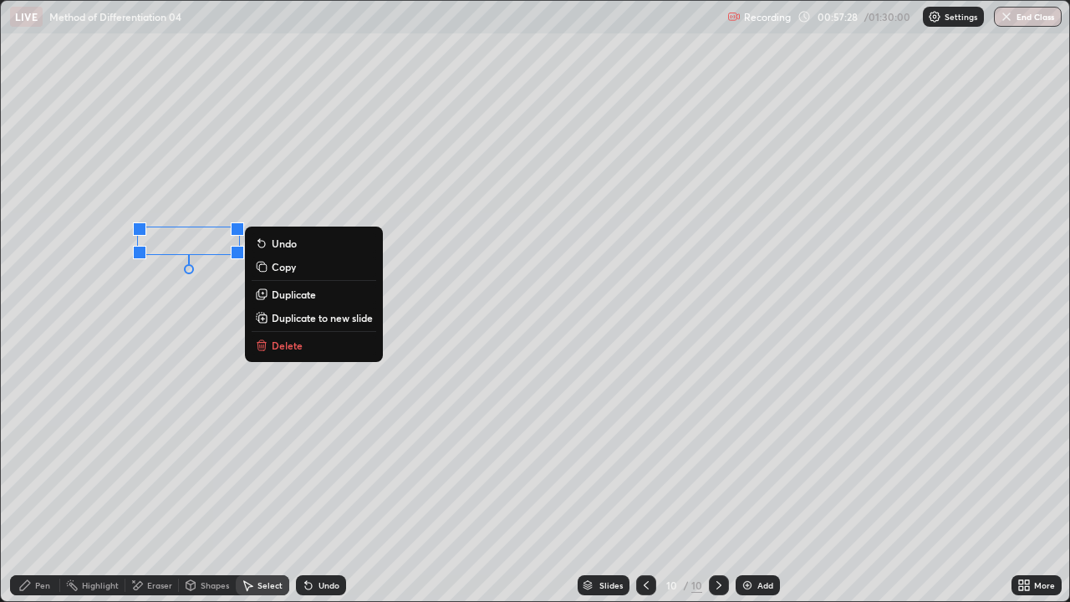
click at [48, 460] on div "Pen" at bounding box center [42, 585] width 15 height 8
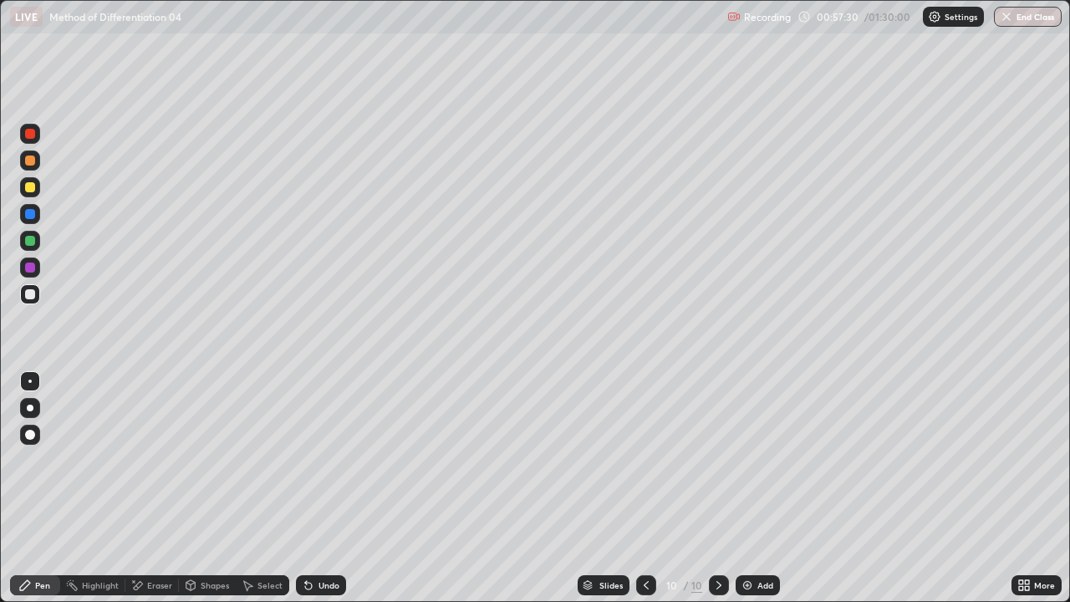
click at [157, 460] on div "Eraser" at bounding box center [159, 585] width 25 height 8
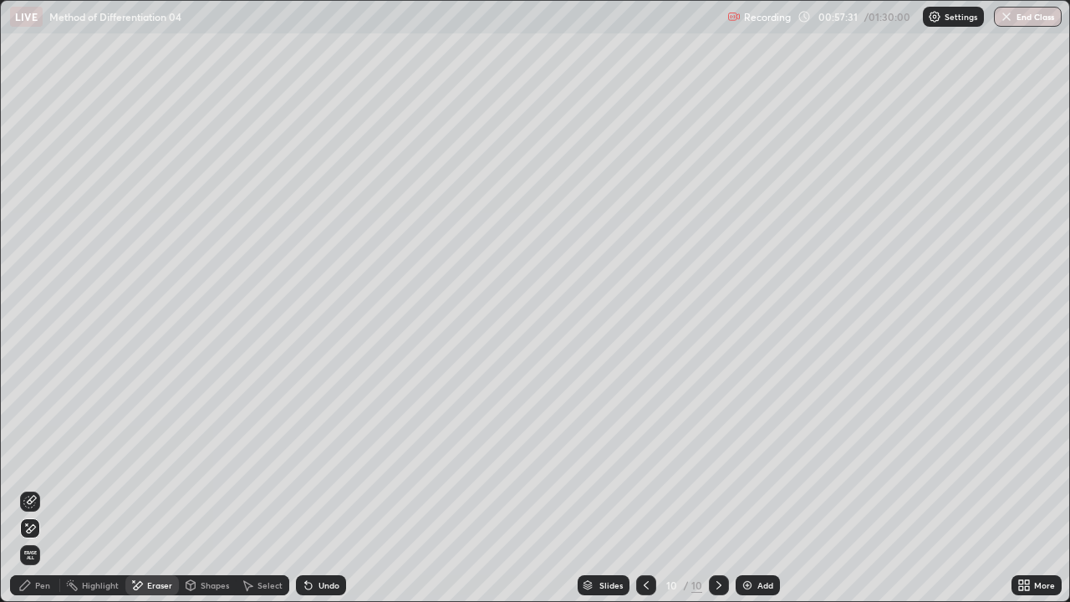
click at [273, 460] on div "Select" at bounding box center [269, 585] width 25 height 8
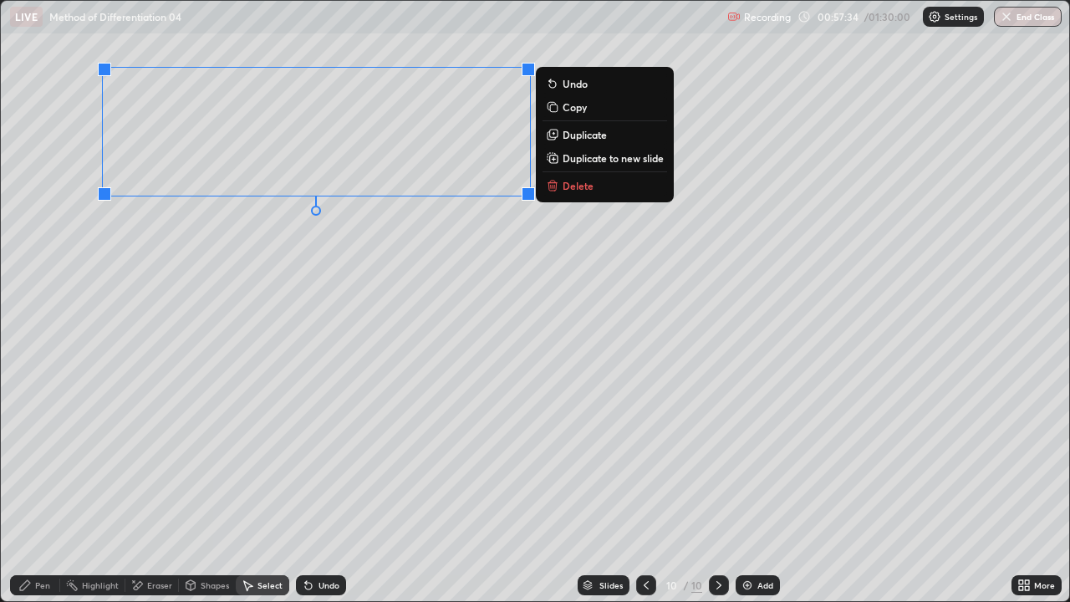
click at [366, 276] on div "0 ° Undo Copy Duplicate Duplicate to new slide Delete" at bounding box center [535, 301] width 1068 height 600
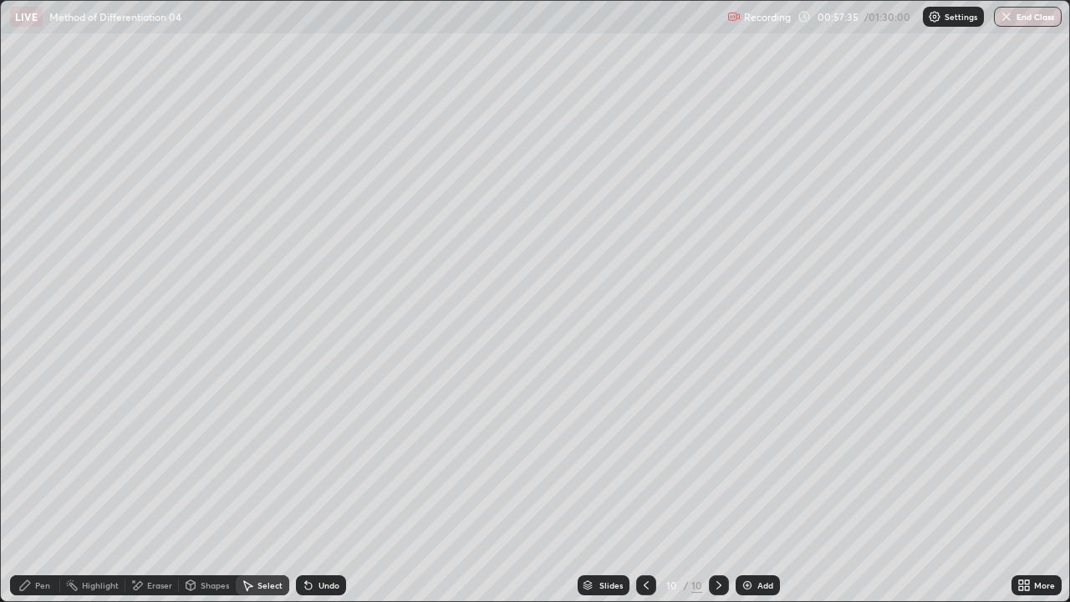
click at [39, 460] on div "Pen" at bounding box center [35, 585] width 50 height 20
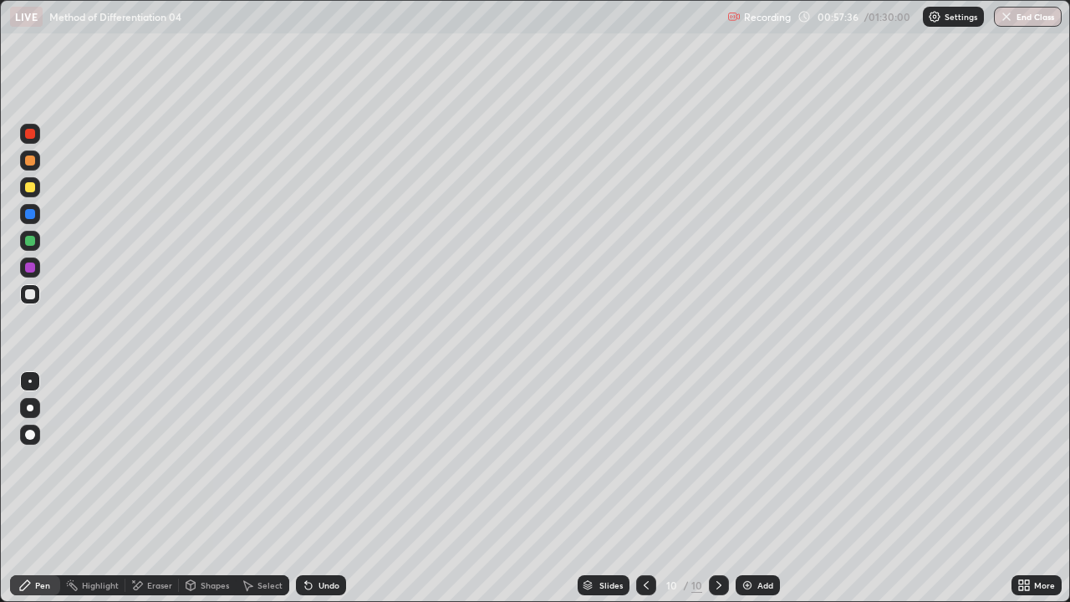
click at [645, 460] on icon at bounding box center [645, 584] width 13 height 13
click at [279, 460] on div "Select" at bounding box center [269, 585] width 25 height 8
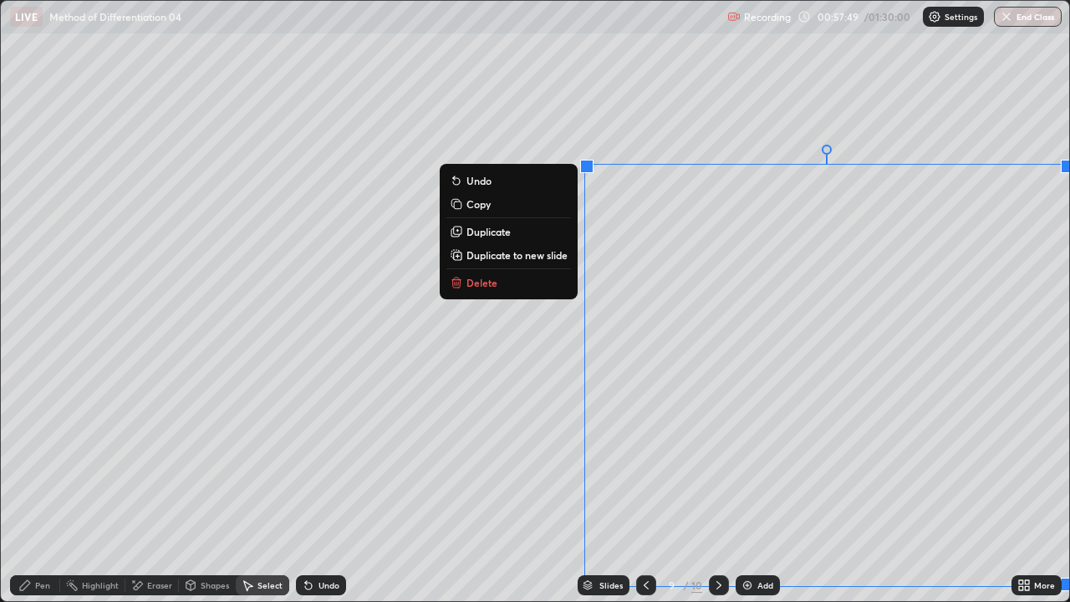
click at [477, 209] on p "Copy" at bounding box center [478, 203] width 24 height 13
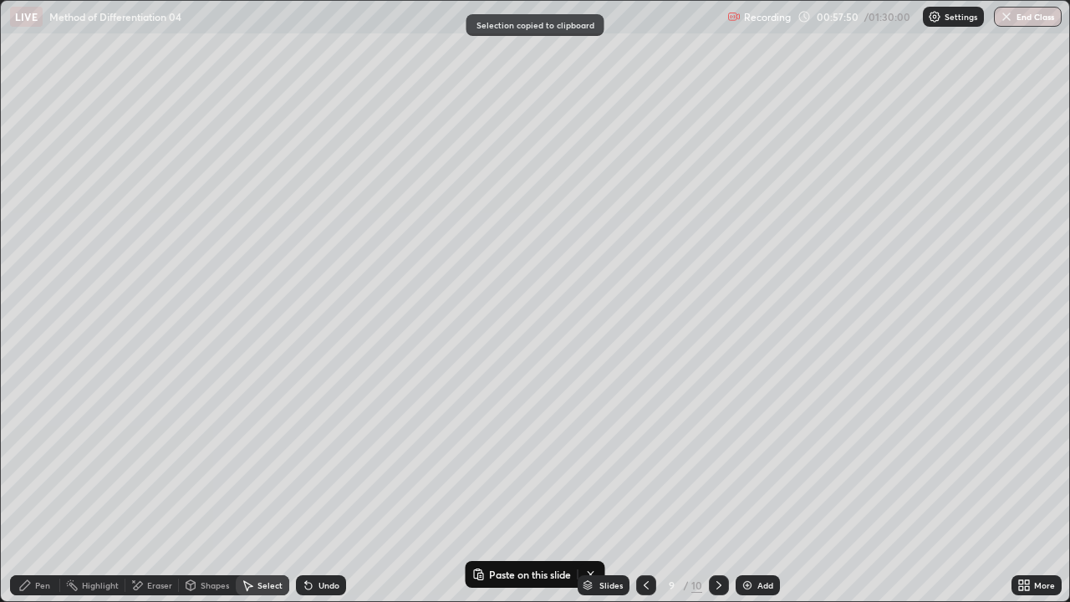
click at [638, 460] on div at bounding box center [646, 585] width 20 height 20
click at [713, 460] on icon at bounding box center [718, 584] width 13 height 13
click at [716, 460] on icon at bounding box center [718, 584] width 13 height 13
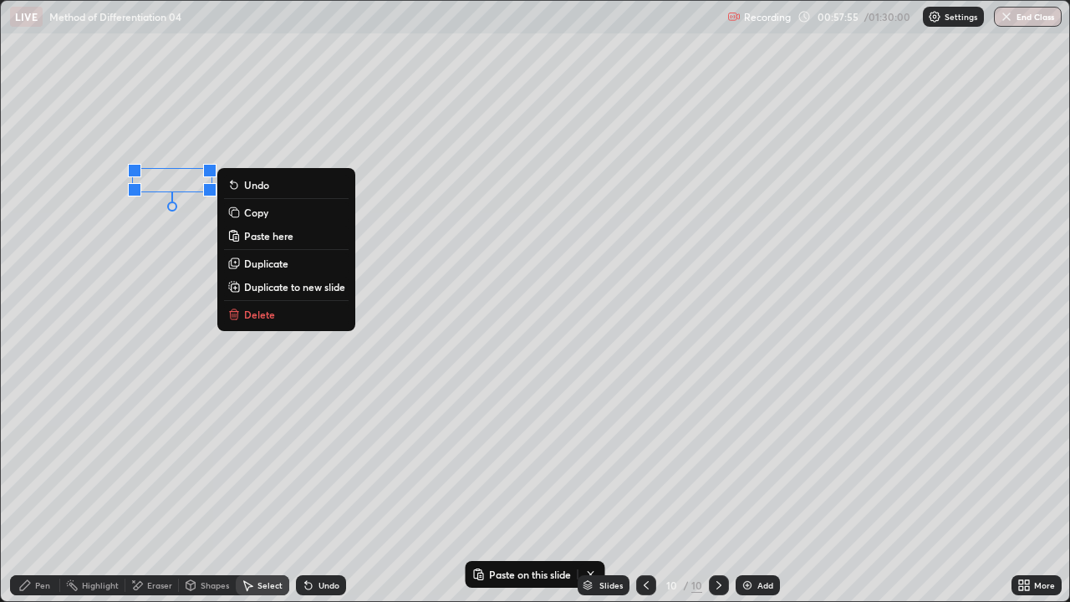
click at [278, 238] on p "Paste here" at bounding box center [268, 235] width 49 height 13
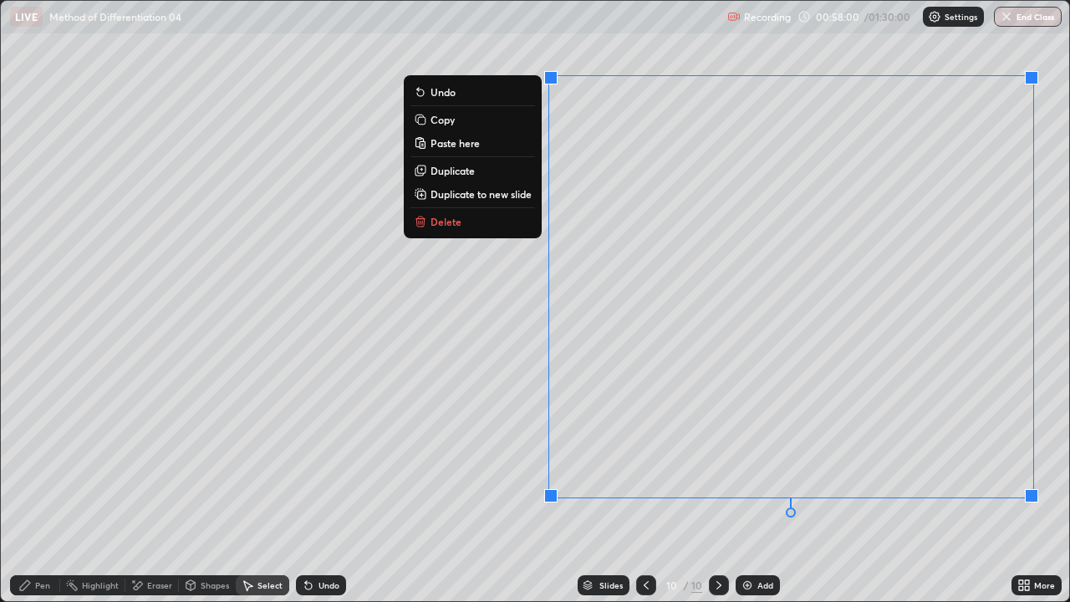
click at [477, 382] on div "0 ° Undo Copy Paste here Duplicate Duplicate to new slide Delete" at bounding box center [535, 301] width 1068 height 600
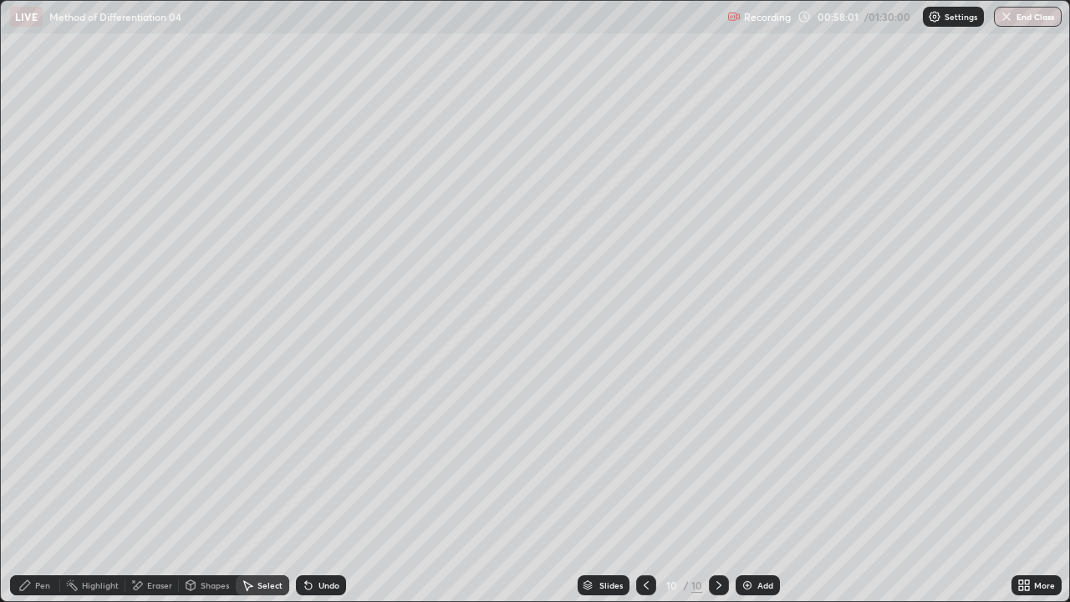
click at [153, 460] on div "Eraser" at bounding box center [159, 585] width 25 height 8
click at [46, 460] on div "Pen" at bounding box center [42, 585] width 15 height 8
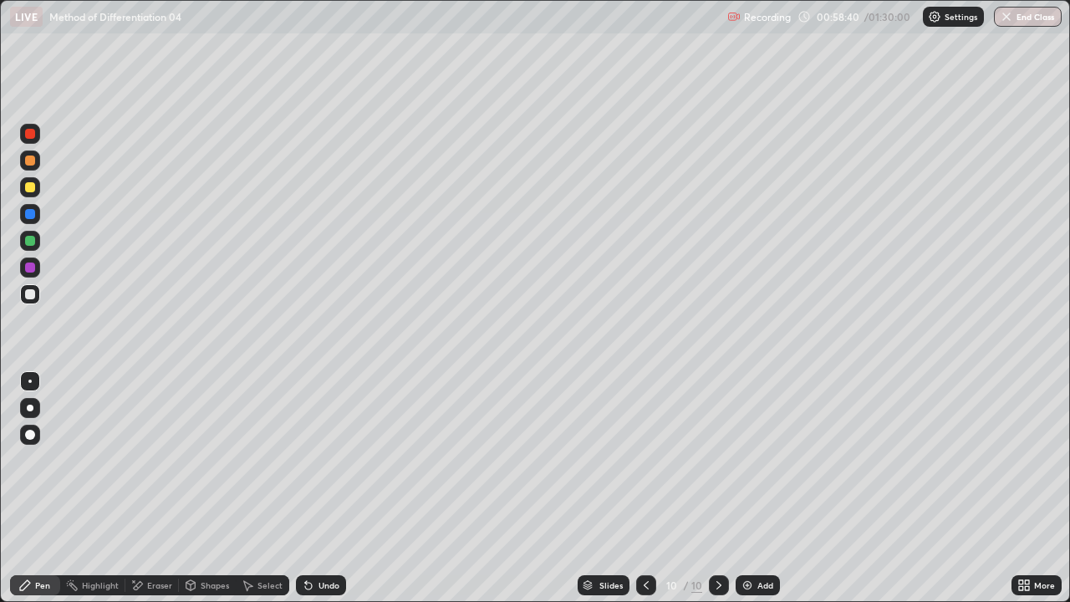
click at [1024, 460] on icon at bounding box center [1026, 588] width 4 height 4
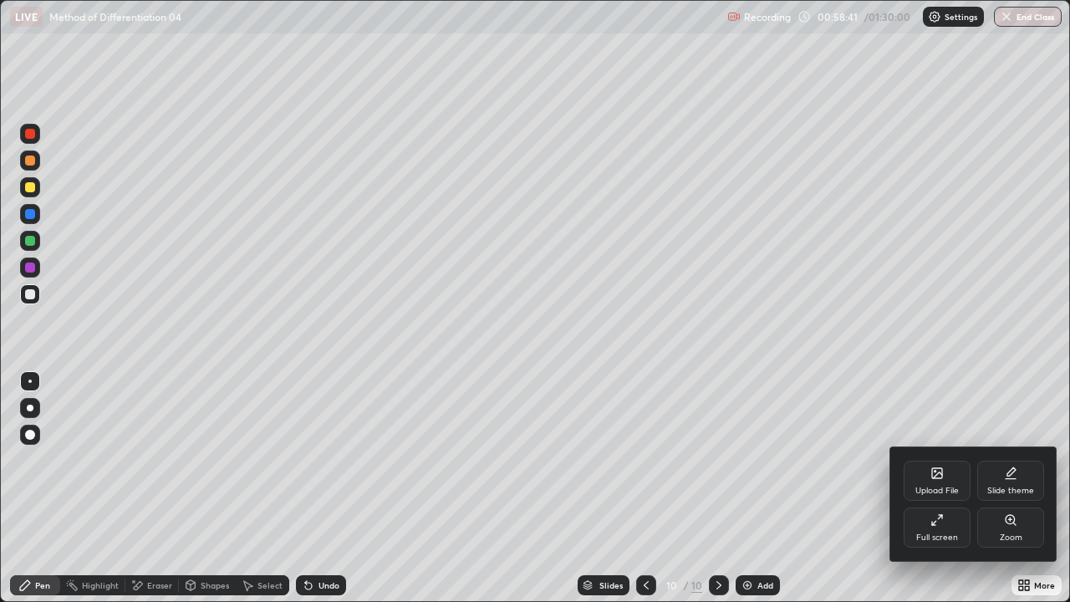
click at [941, 460] on icon at bounding box center [936, 519] width 13 height 13
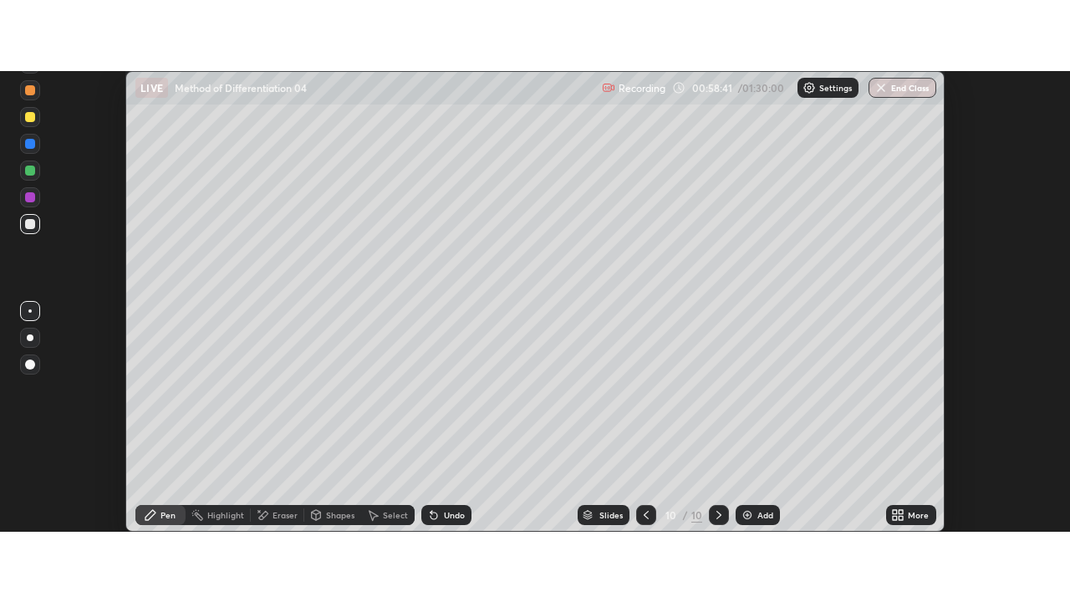
scroll to position [83102, 82493]
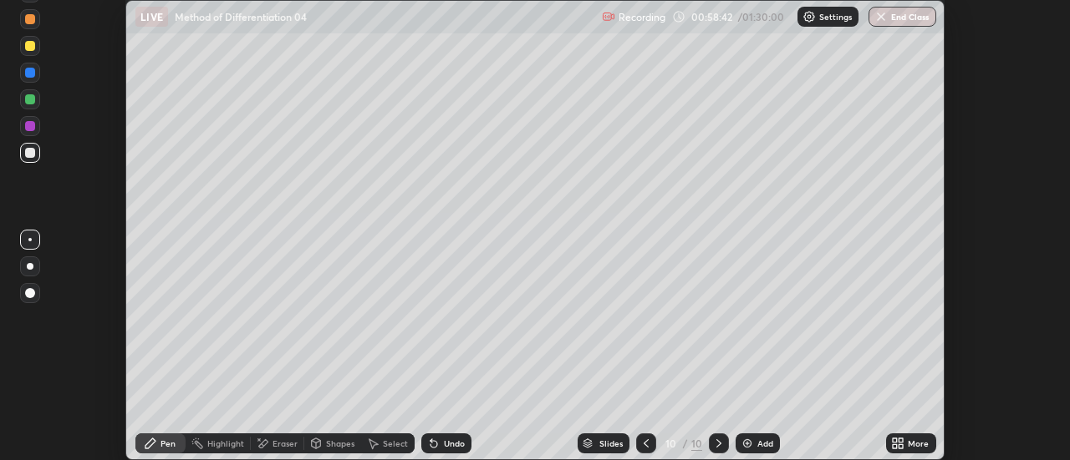
click at [922, 443] on div "More" at bounding box center [917, 444] width 21 height 8
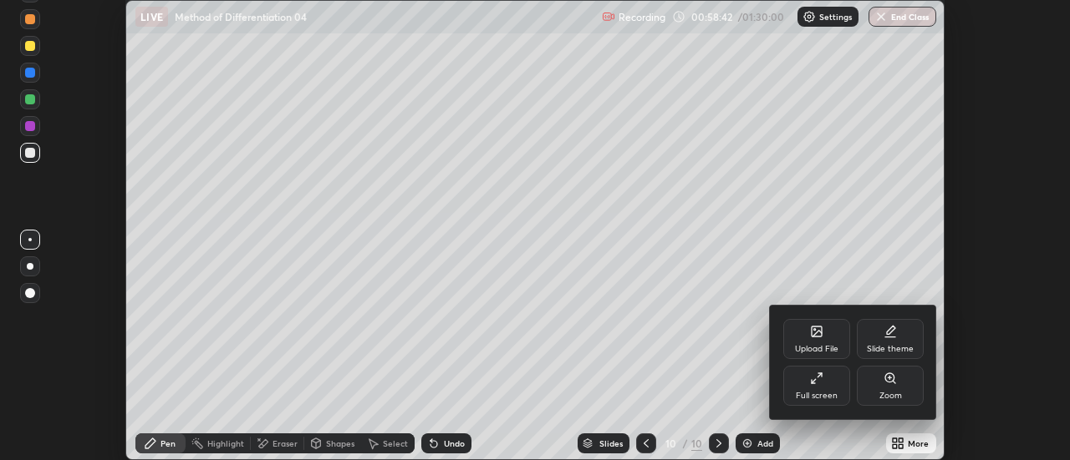
click at [831, 393] on div "Full screen" at bounding box center [817, 396] width 42 height 8
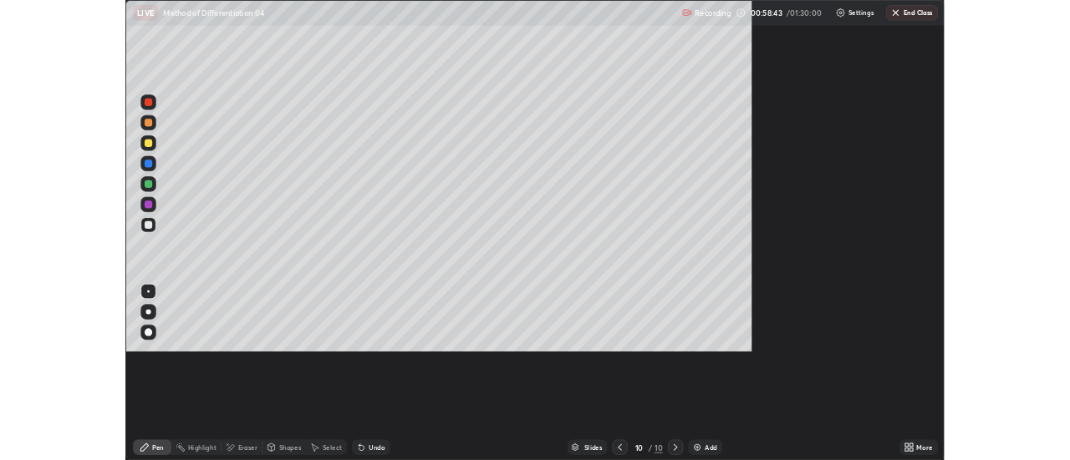
scroll to position [602, 1070]
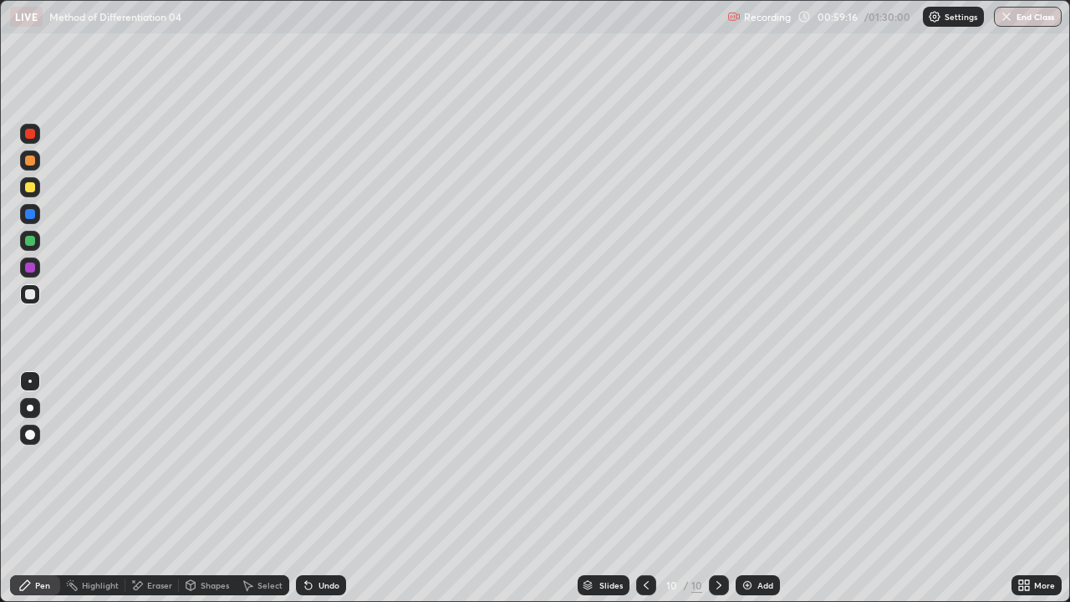
click at [151, 460] on div "Eraser" at bounding box center [159, 585] width 25 height 8
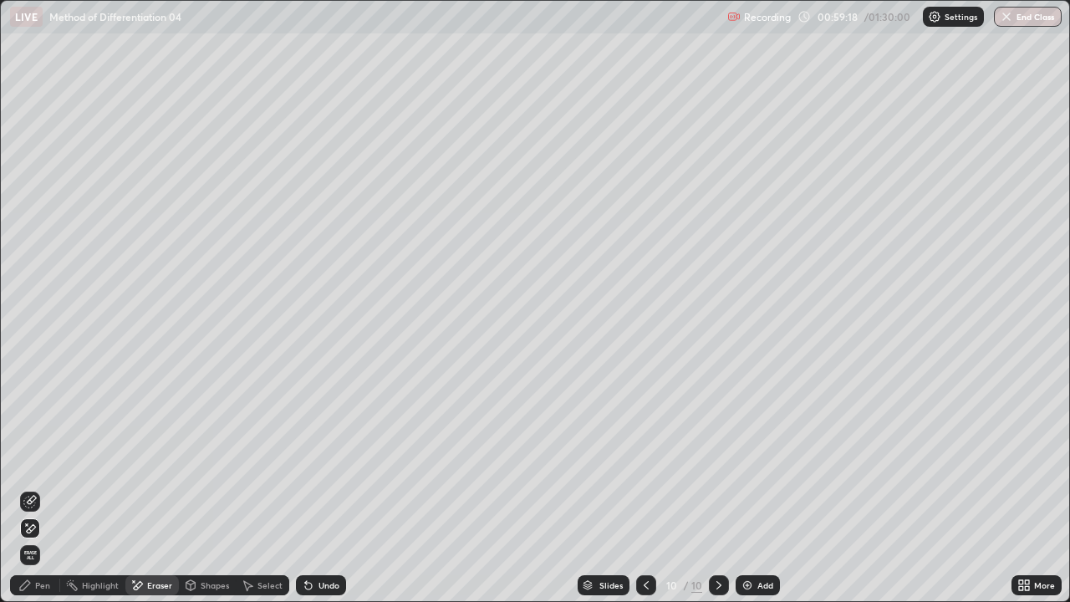
click at [47, 460] on div "Pen" at bounding box center [42, 585] width 15 height 8
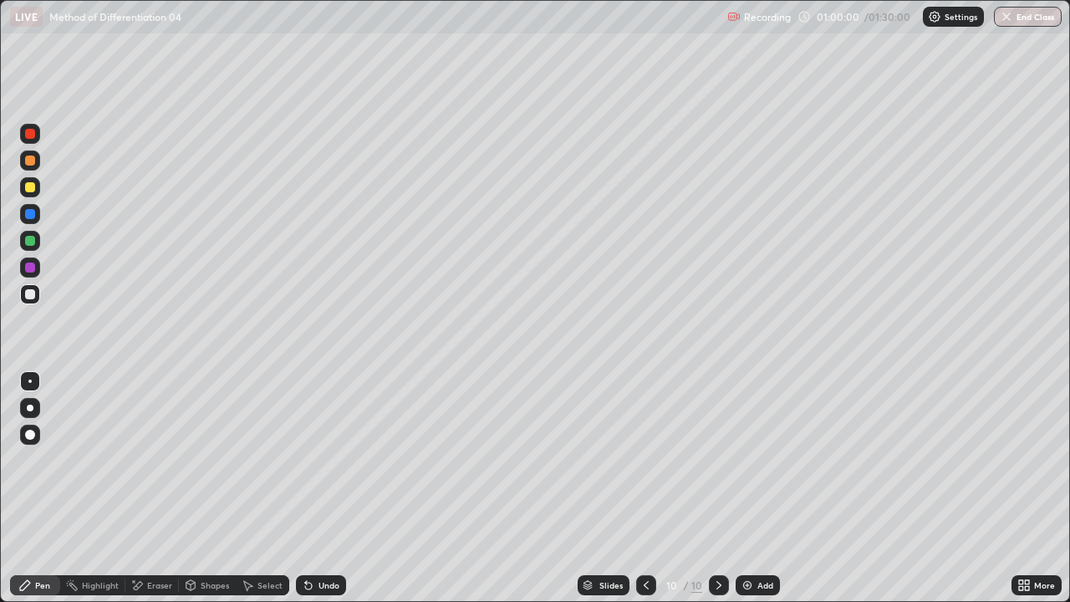
click at [265, 460] on div "Select" at bounding box center [269, 585] width 25 height 8
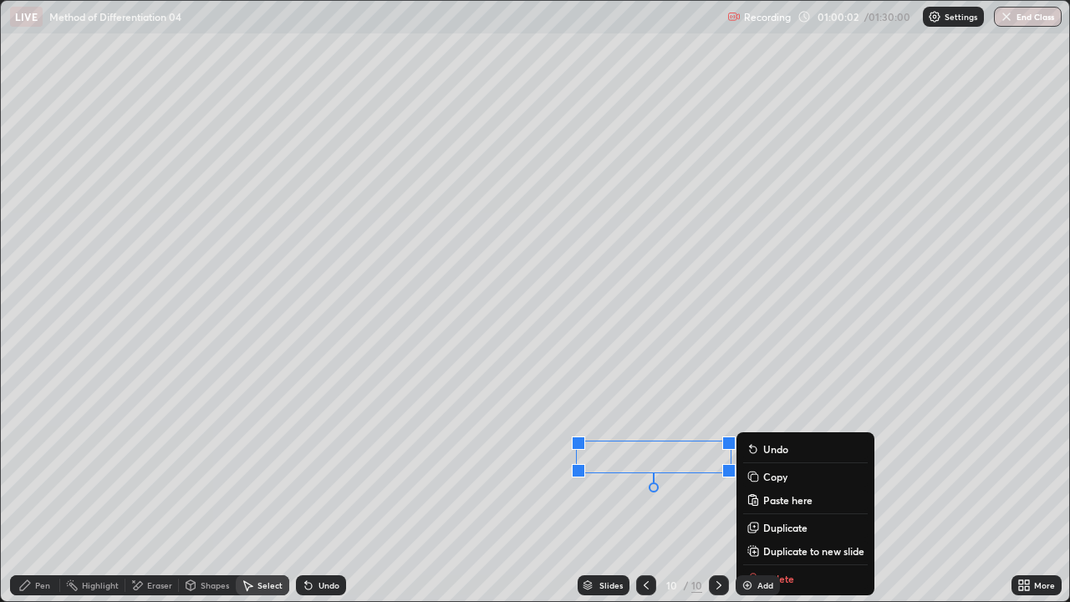
click at [770, 460] on p "Duplicate" at bounding box center [785, 527] width 44 height 13
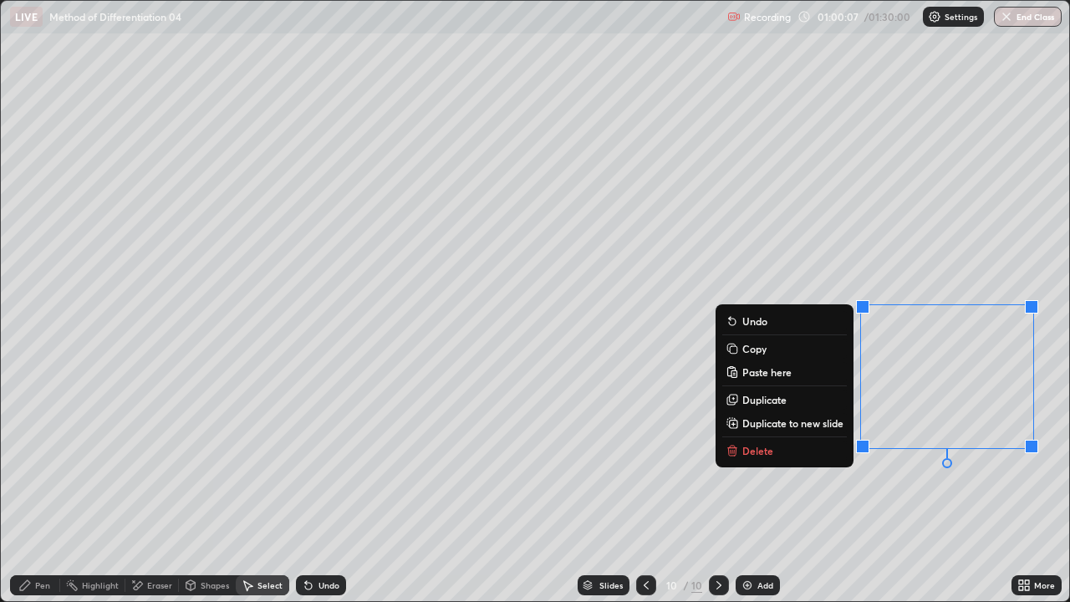
click at [778, 399] on p "Duplicate" at bounding box center [764, 399] width 44 height 13
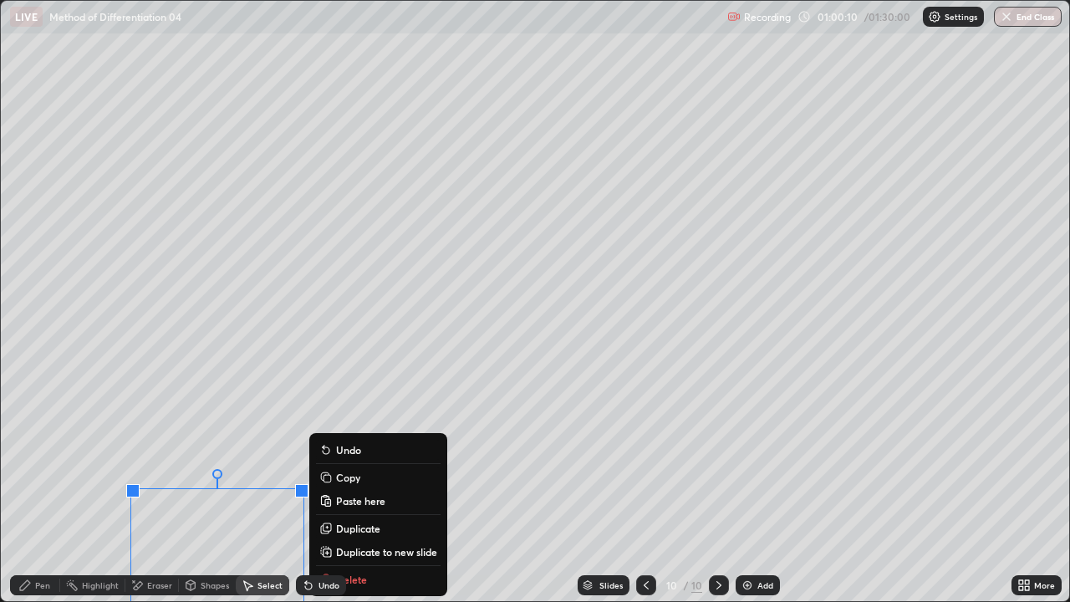
click at [166, 460] on div "Eraser" at bounding box center [159, 585] width 25 height 8
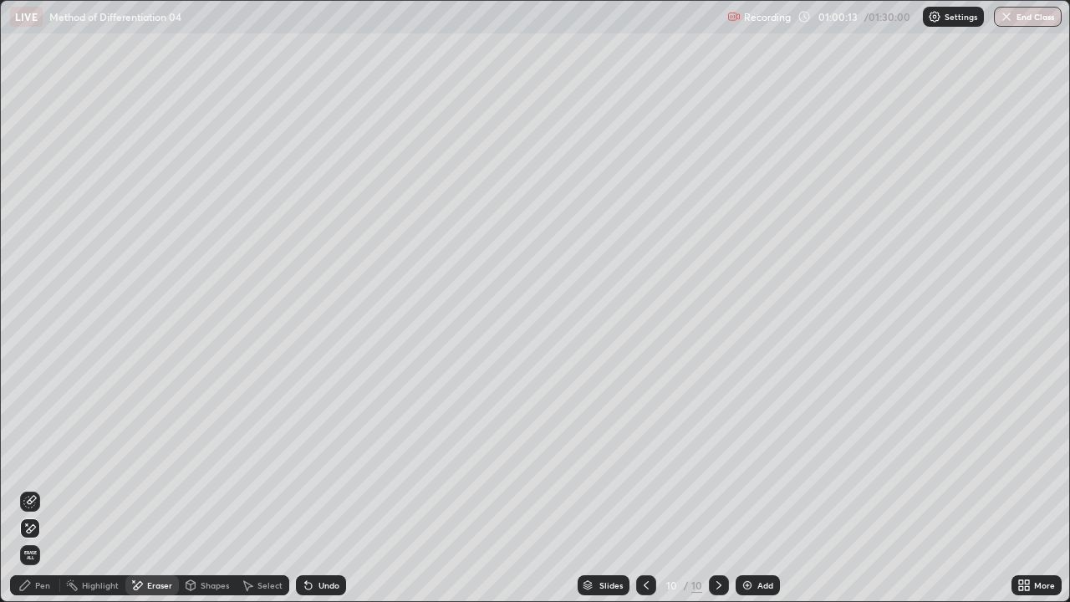
click at [306, 460] on icon at bounding box center [308, 585] width 7 height 7
click at [318, 460] on div "Undo" at bounding box center [328, 585] width 21 height 8
click at [32, 460] on icon at bounding box center [24, 584] width 13 height 13
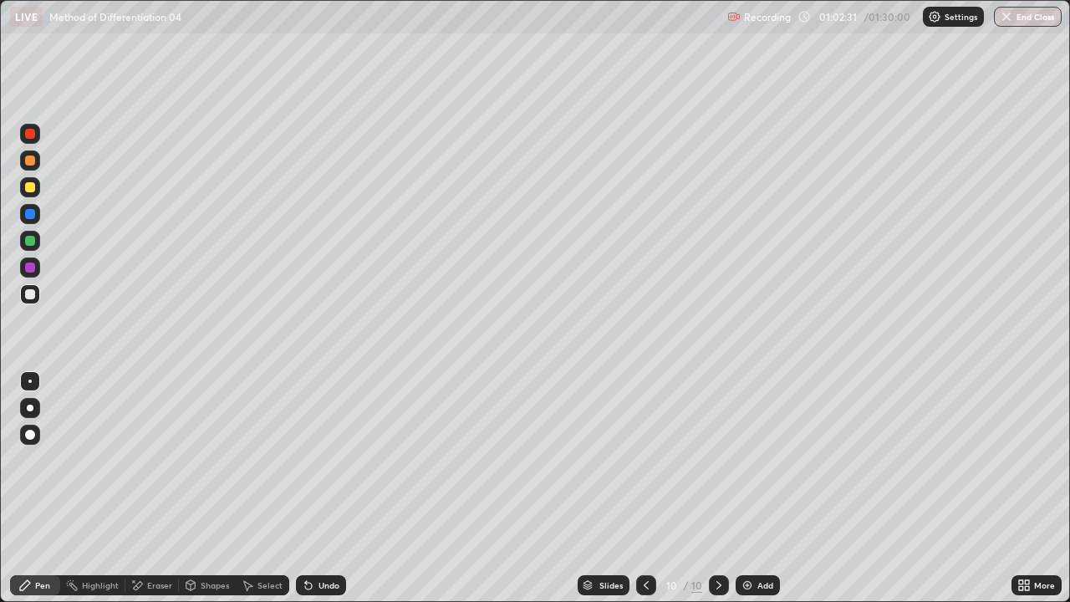
click at [138, 460] on icon at bounding box center [138, 585] width 9 height 8
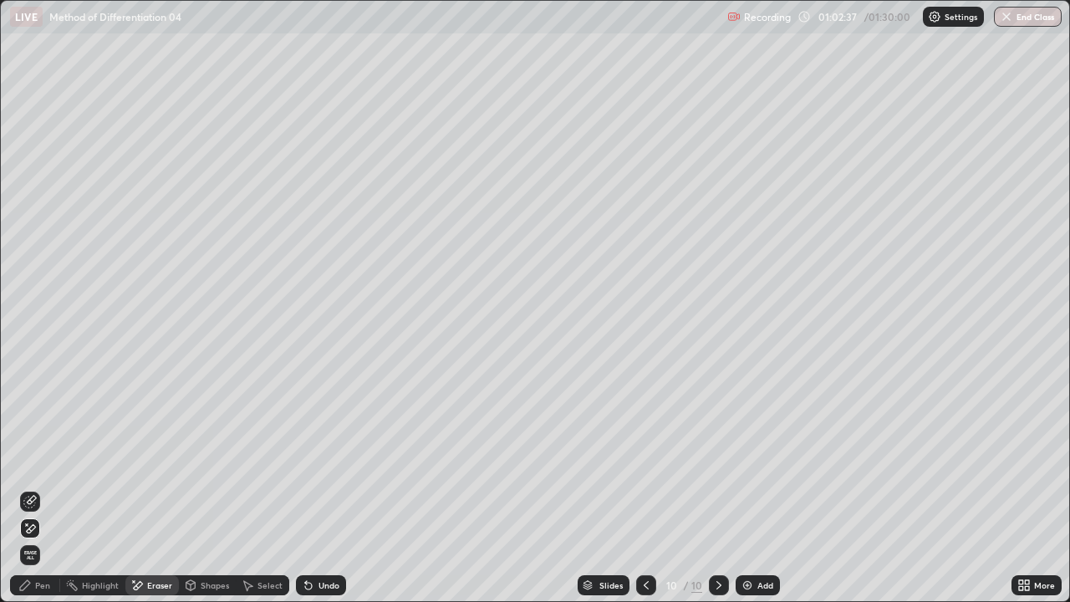
click at [742, 460] on img at bounding box center [746, 584] width 13 height 13
click at [37, 460] on div "Pen" at bounding box center [42, 585] width 15 height 8
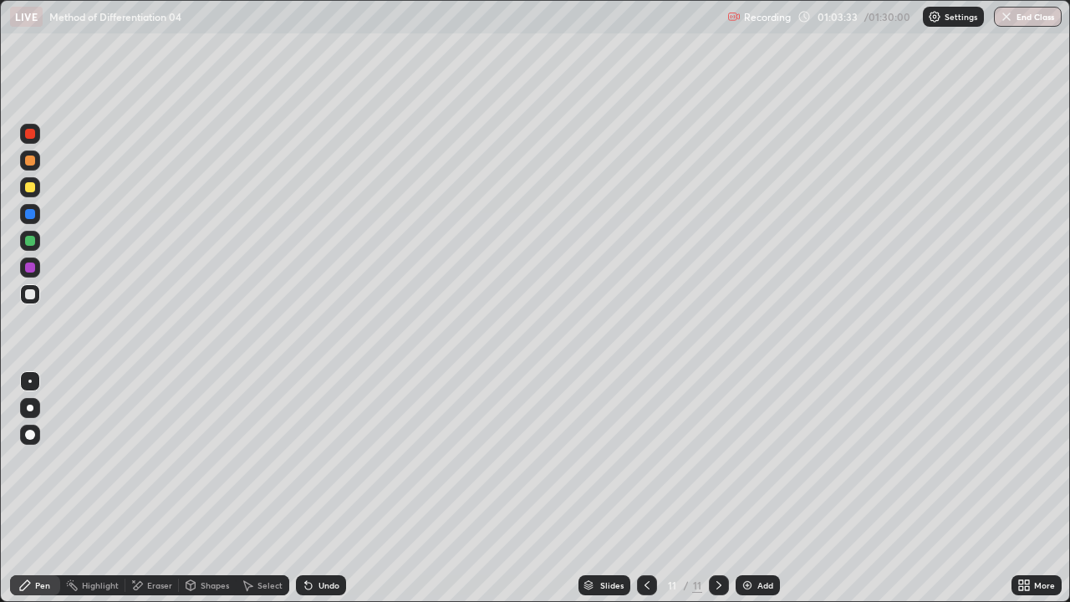
click at [270, 460] on div "Select" at bounding box center [262, 585] width 53 height 20
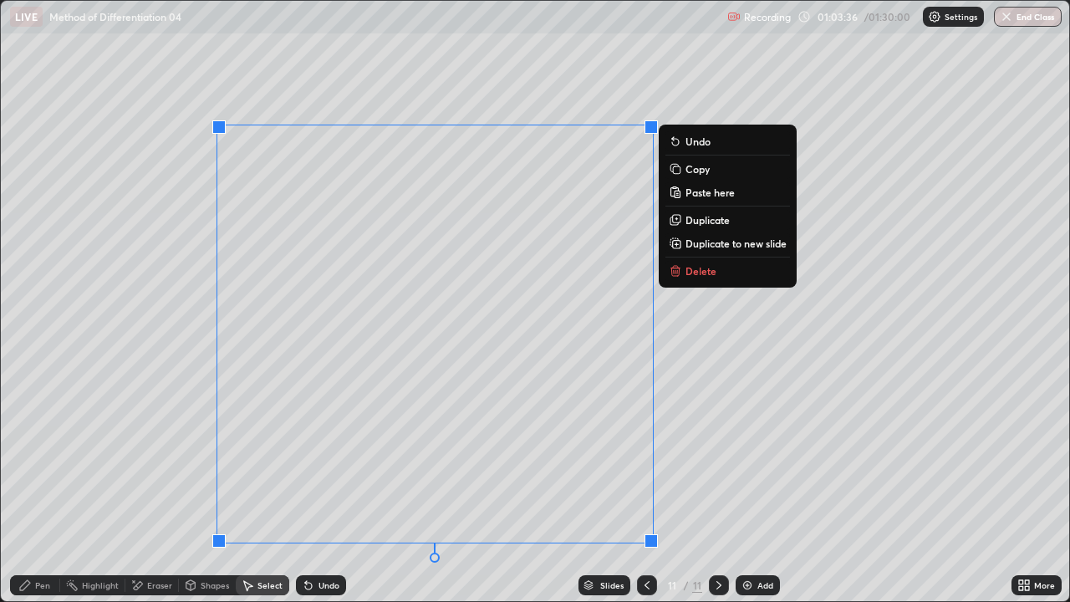
click at [684, 279] on button "Delete" at bounding box center [727, 271] width 125 height 20
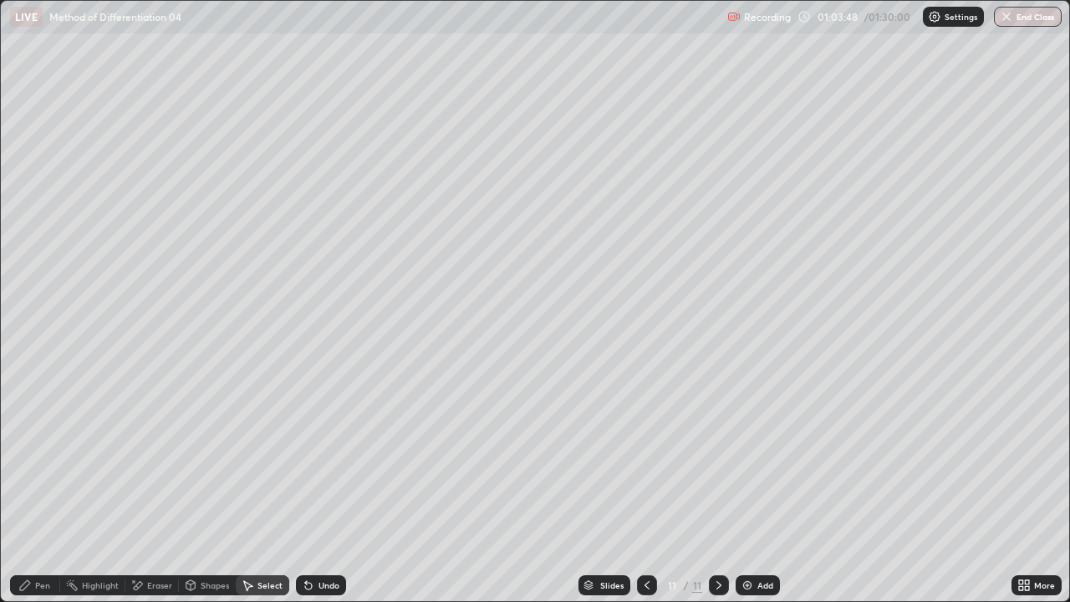
click at [647, 460] on icon at bounding box center [646, 584] width 13 height 13
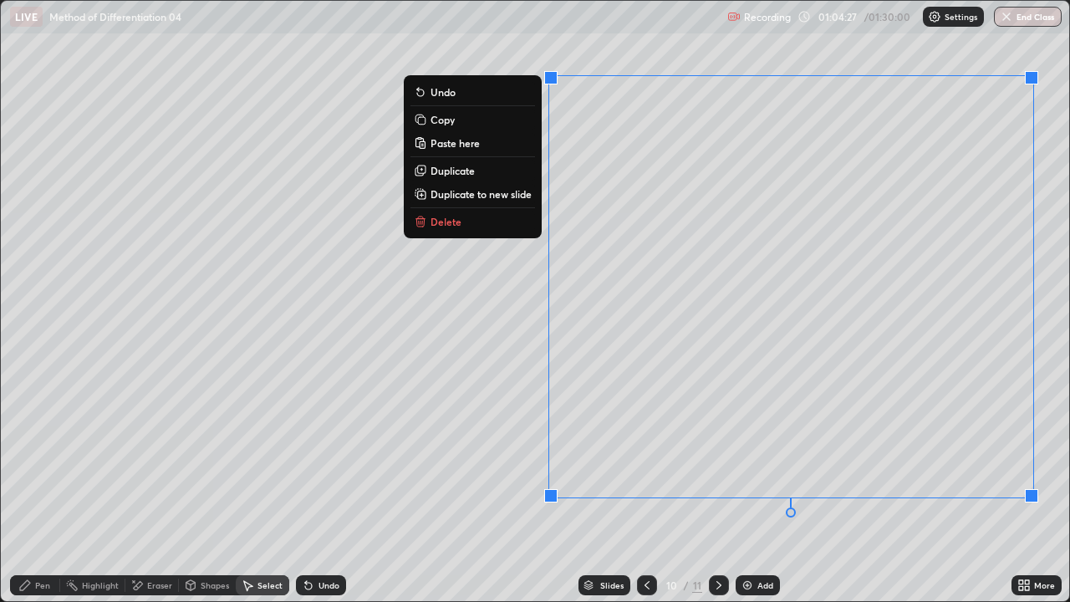
click at [430, 216] on p "Delete" at bounding box center [445, 221] width 31 height 13
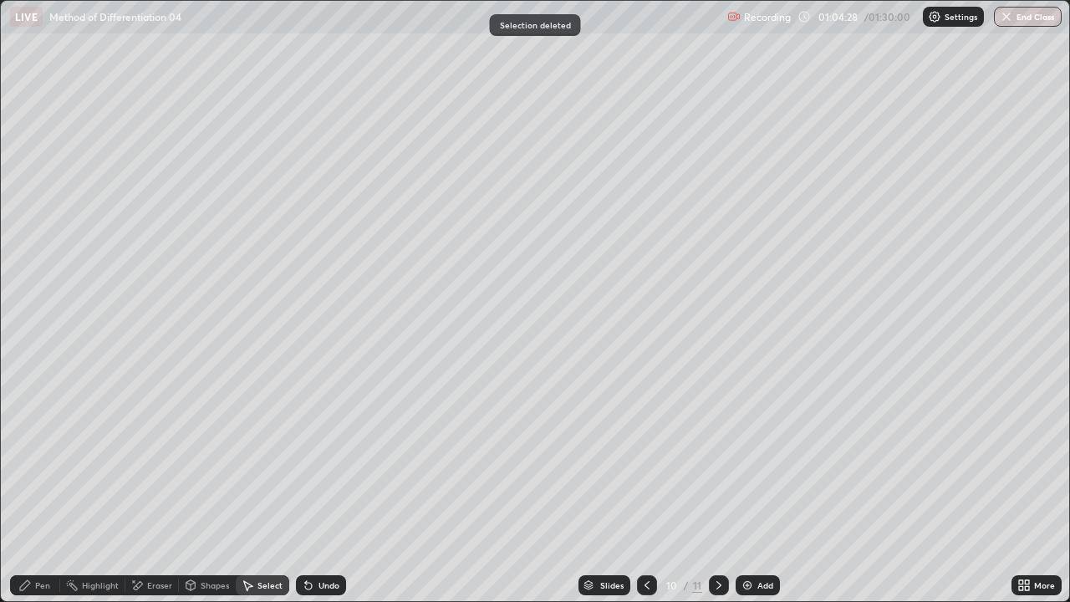
click at [43, 460] on div "Pen" at bounding box center [35, 585] width 50 height 20
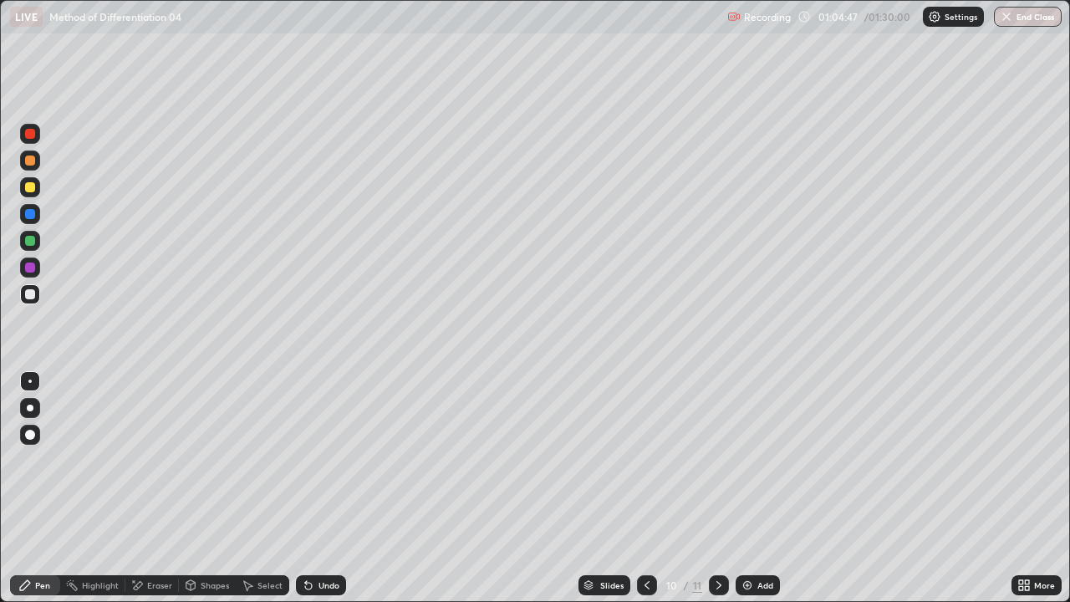
click at [1020, 460] on icon at bounding box center [1021, 582] width 4 height 4
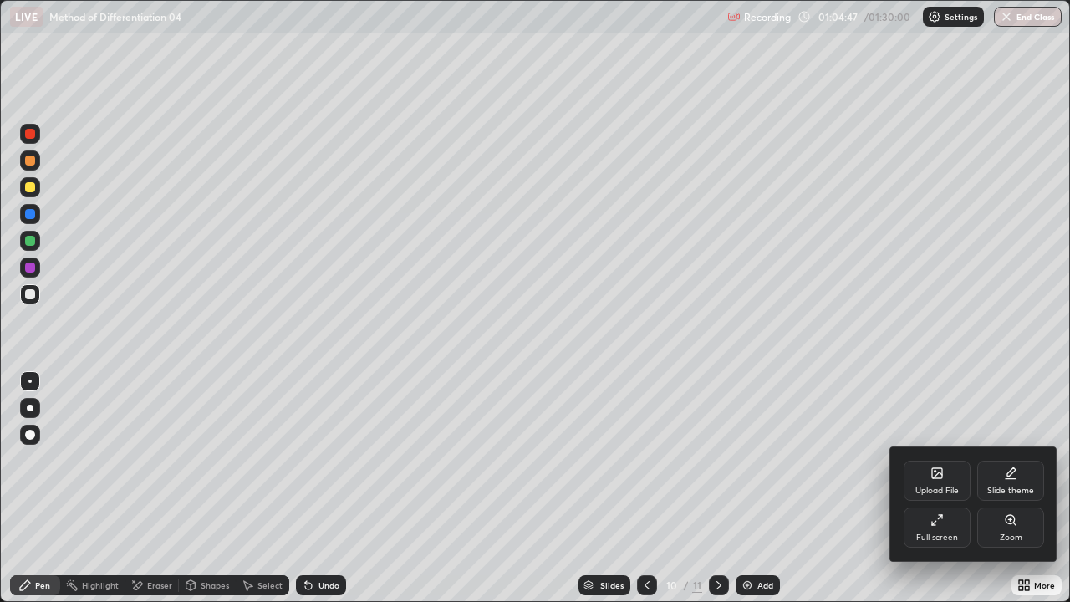
click at [960, 460] on div "Full screen" at bounding box center [936, 527] width 67 height 40
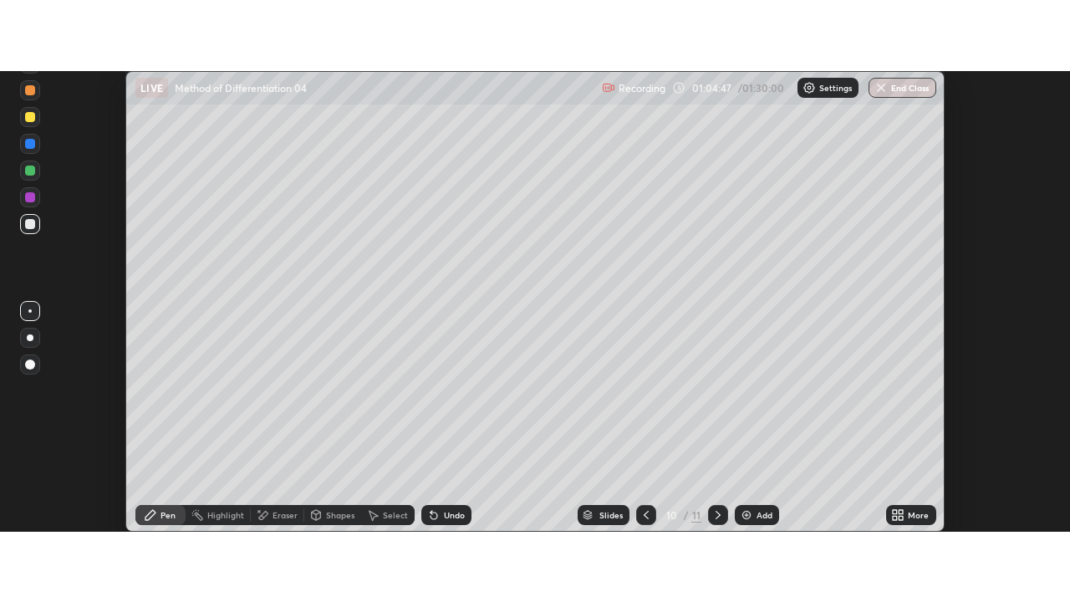
scroll to position [83102, 82493]
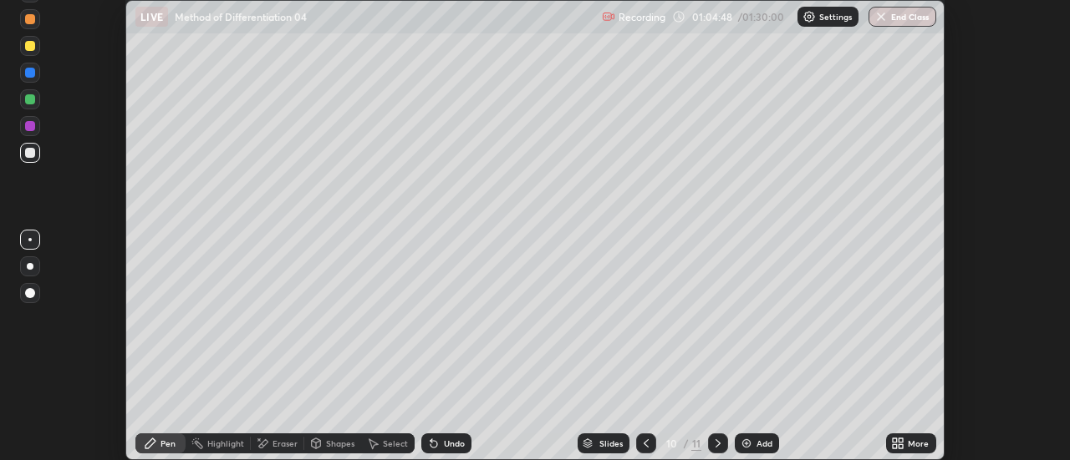
click at [933, 445] on div "More" at bounding box center [911, 444] width 50 height 20
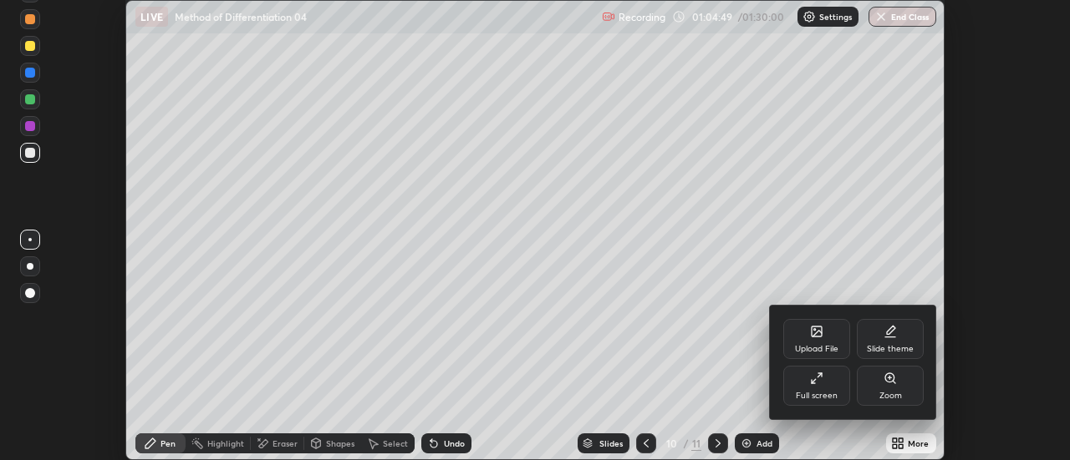
click at [837, 392] on div "Full screen" at bounding box center [816, 386] width 67 height 40
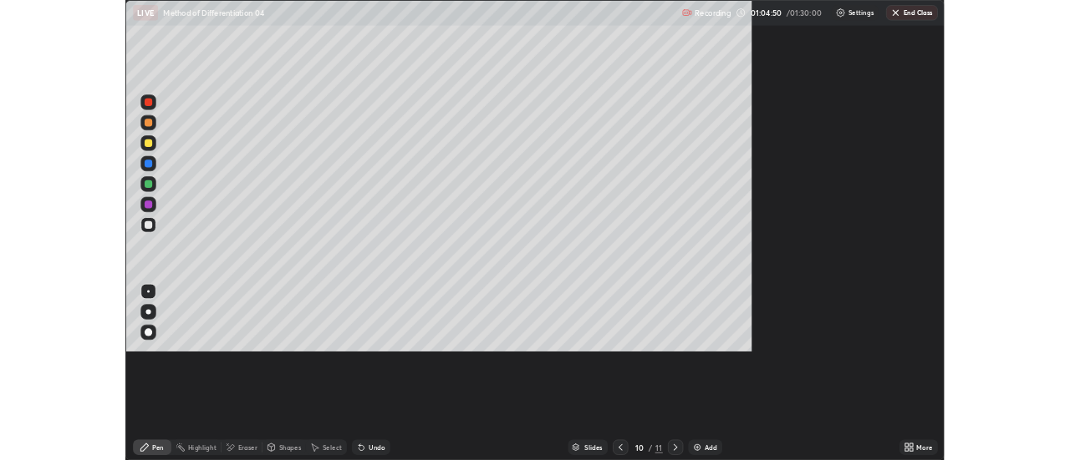
scroll to position [602, 1070]
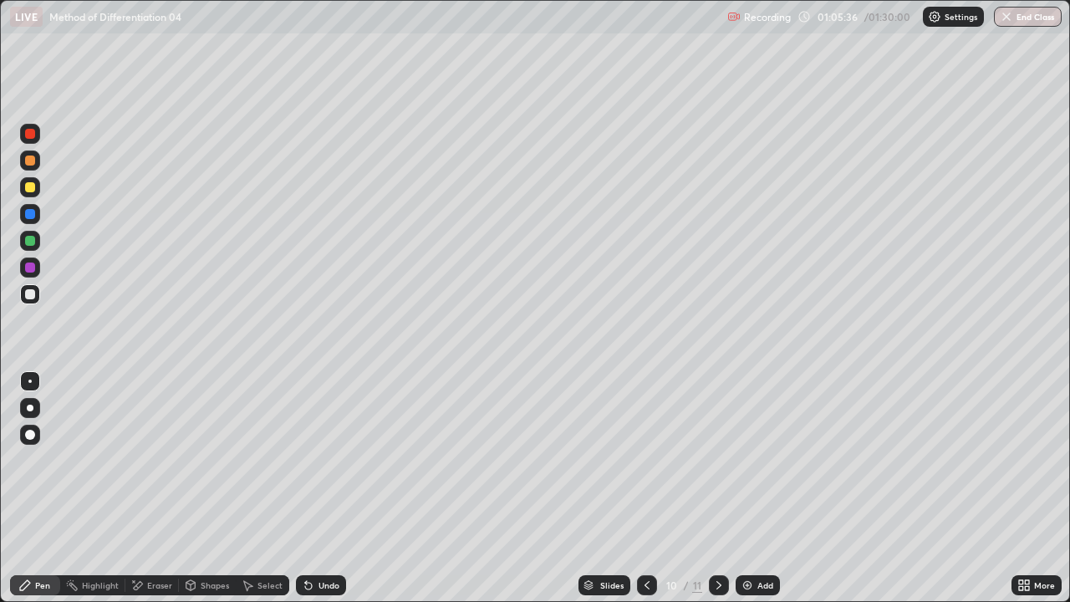
click at [273, 460] on div "Select" at bounding box center [269, 585] width 25 height 8
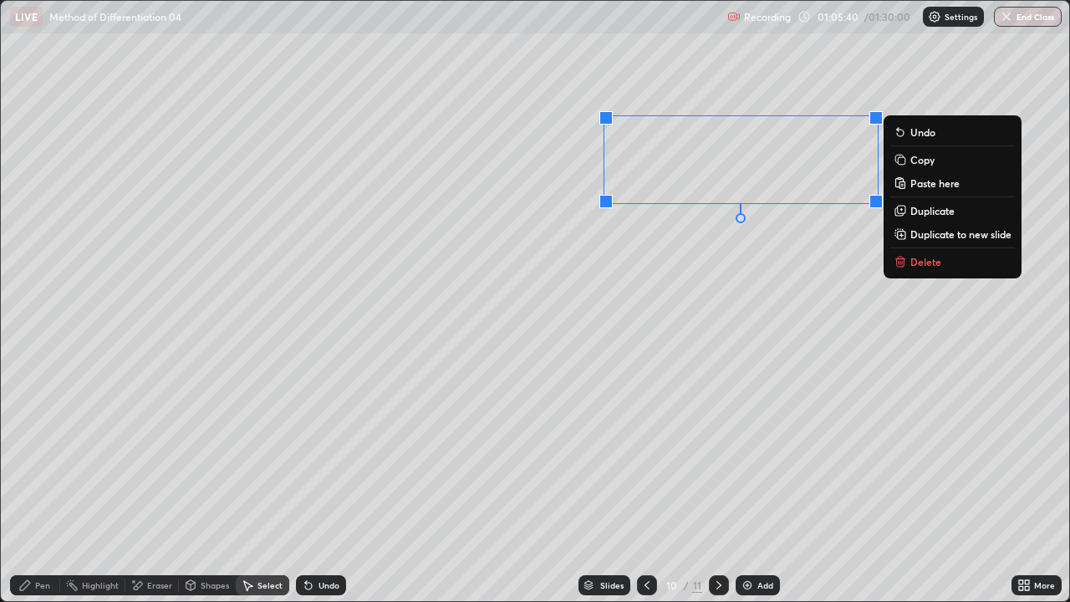
click at [923, 212] on p "Duplicate" at bounding box center [932, 210] width 44 height 13
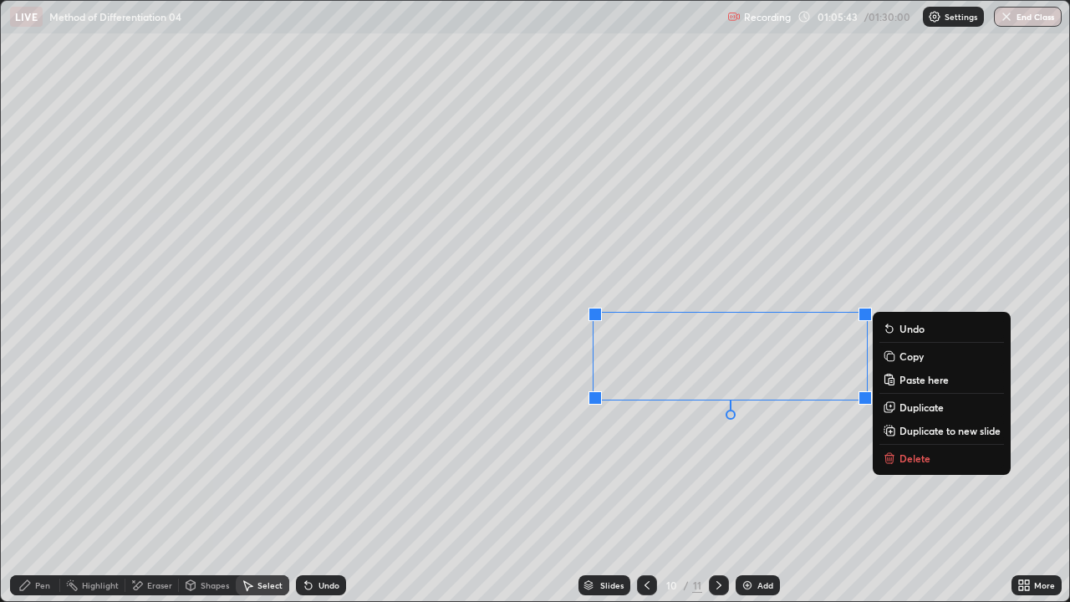
click at [52, 460] on div "Pen" at bounding box center [35, 585] width 50 height 20
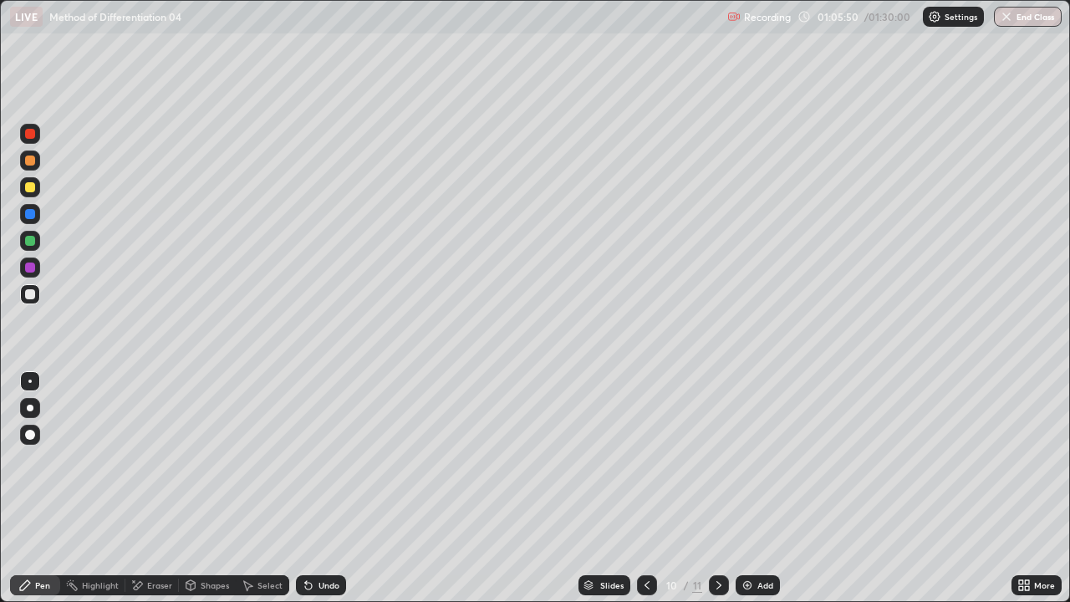
click at [165, 460] on div "Eraser" at bounding box center [159, 585] width 25 height 8
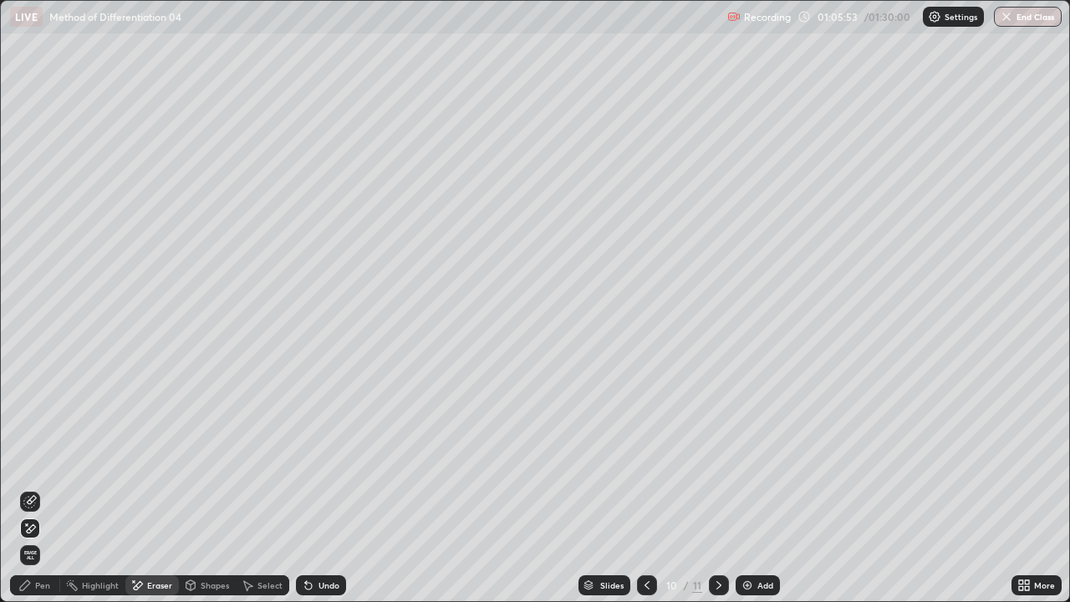
click at [50, 460] on div "Pen" at bounding box center [35, 585] width 50 height 20
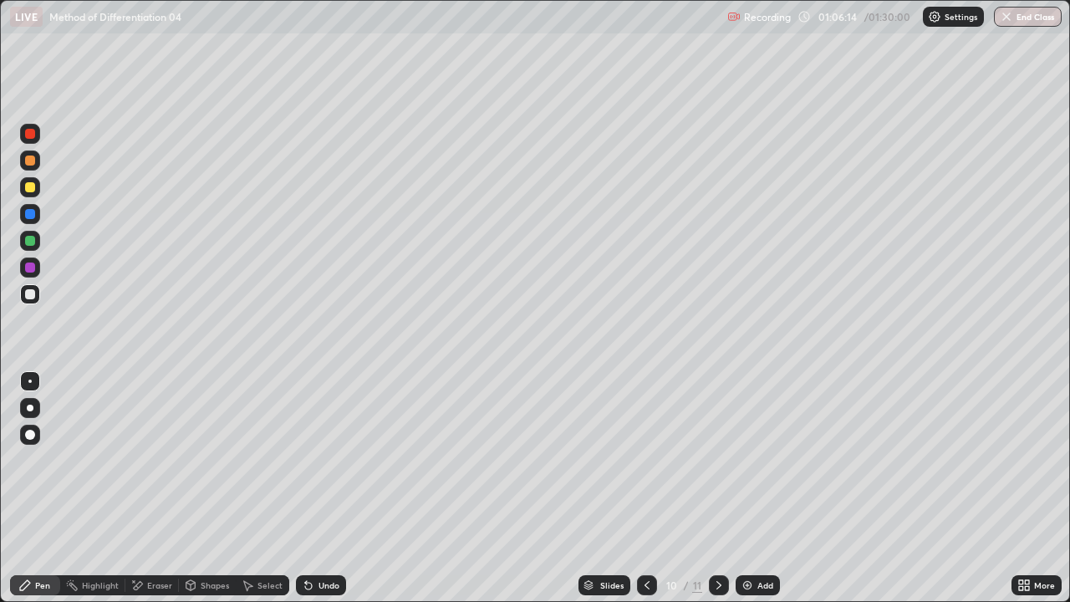
click at [330, 460] on div "Undo" at bounding box center [328, 585] width 21 height 8
click at [275, 460] on div "Select" at bounding box center [269, 585] width 25 height 8
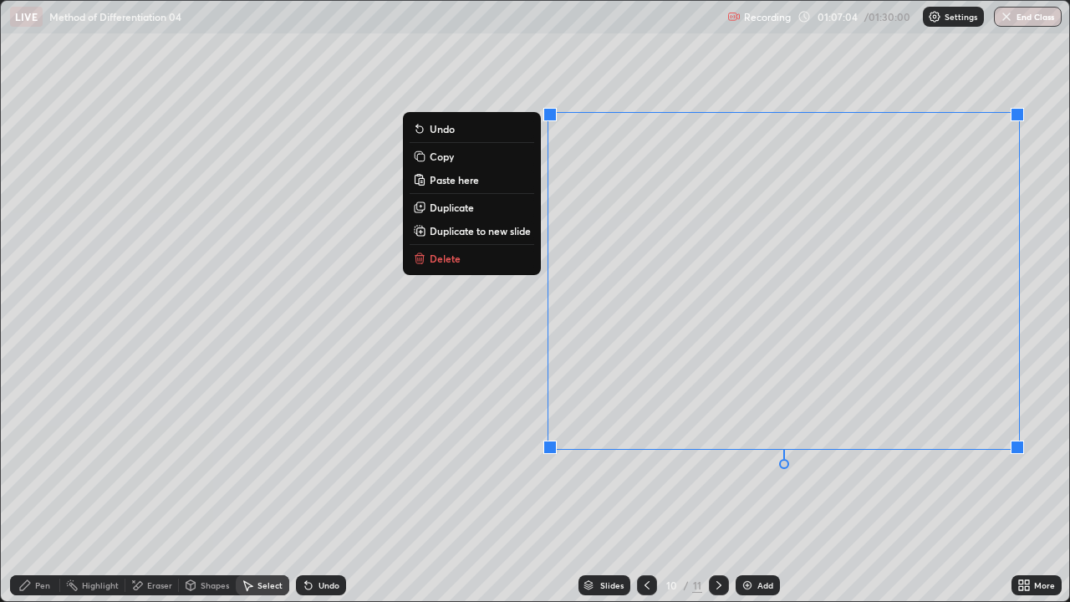
click at [480, 229] on p "Duplicate to new slide" at bounding box center [480, 230] width 101 height 13
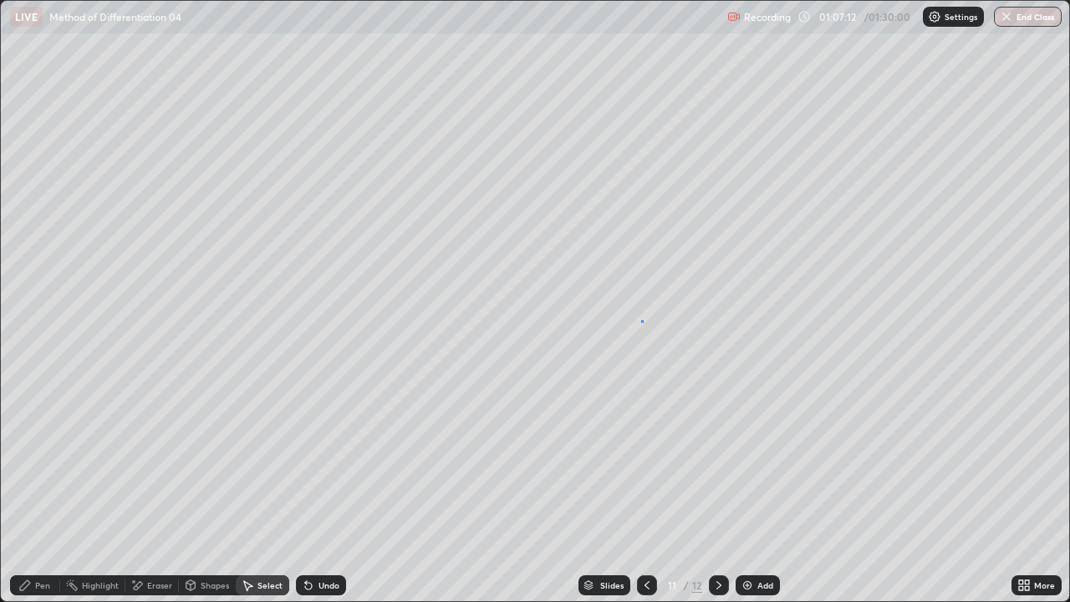
click at [641, 321] on div "0 ° Undo Copy Paste here Duplicate Duplicate to new slide Delete" at bounding box center [535, 301] width 1068 height 600
click at [47, 460] on div "Pen" at bounding box center [42, 585] width 15 height 8
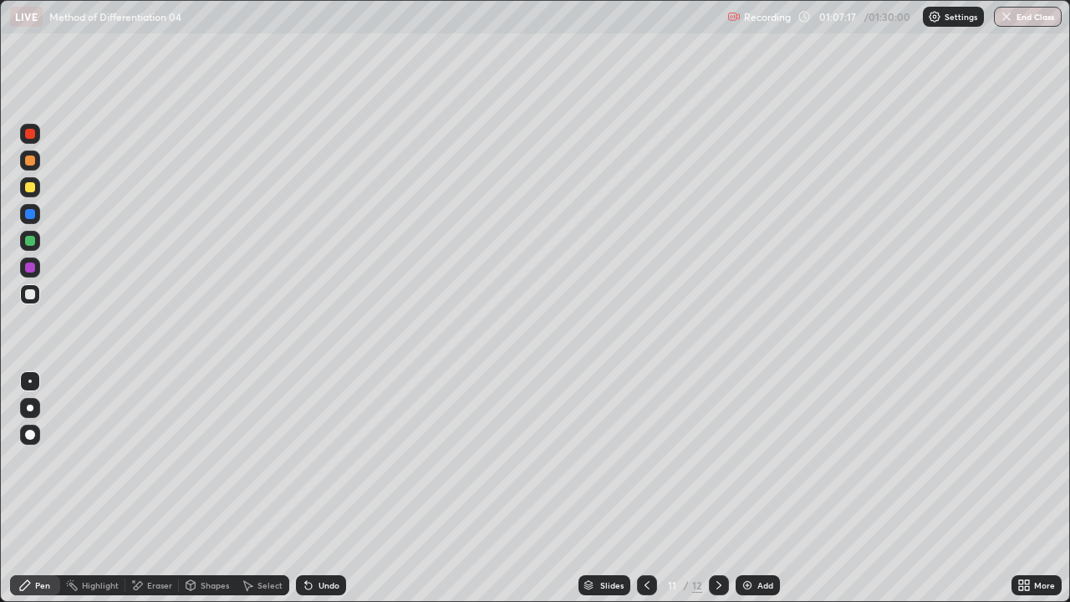
click at [1025, 460] on icon at bounding box center [1026, 582] width 4 height 4
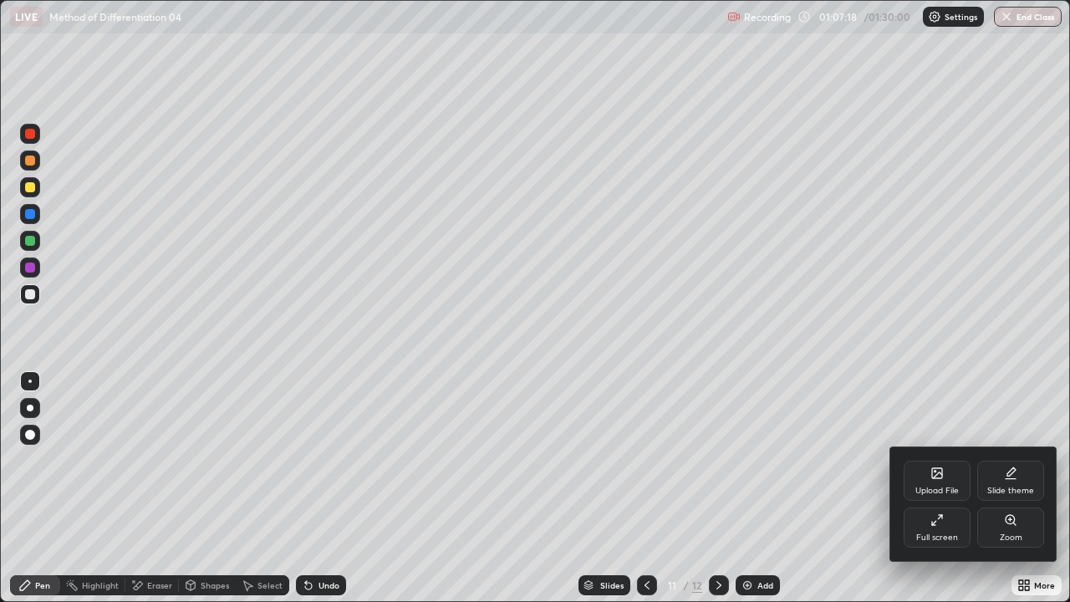
click at [932, 460] on icon at bounding box center [936, 519] width 13 height 13
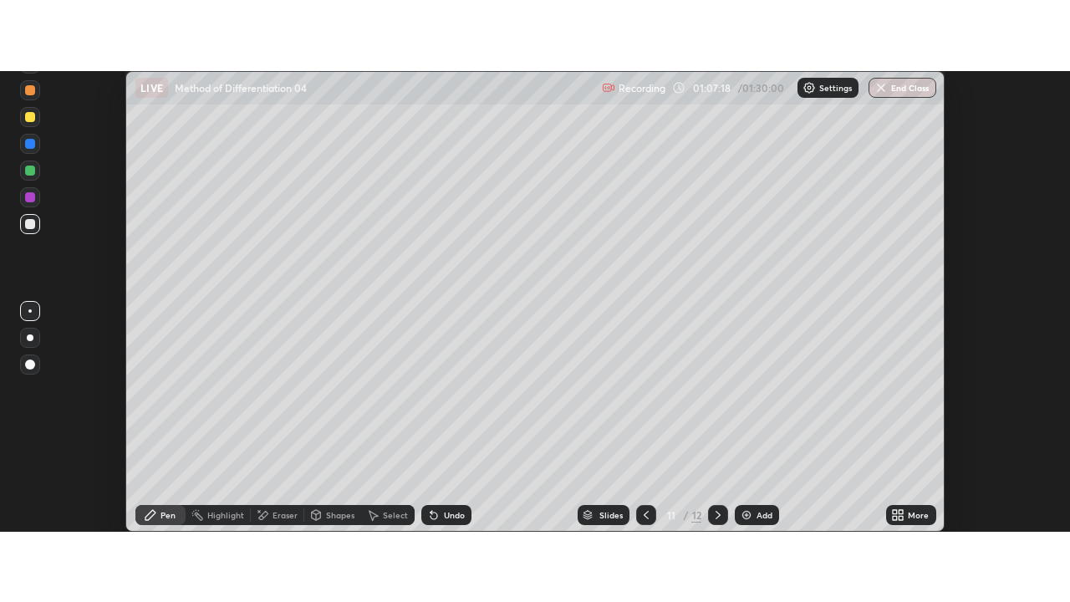
scroll to position [83102, 82493]
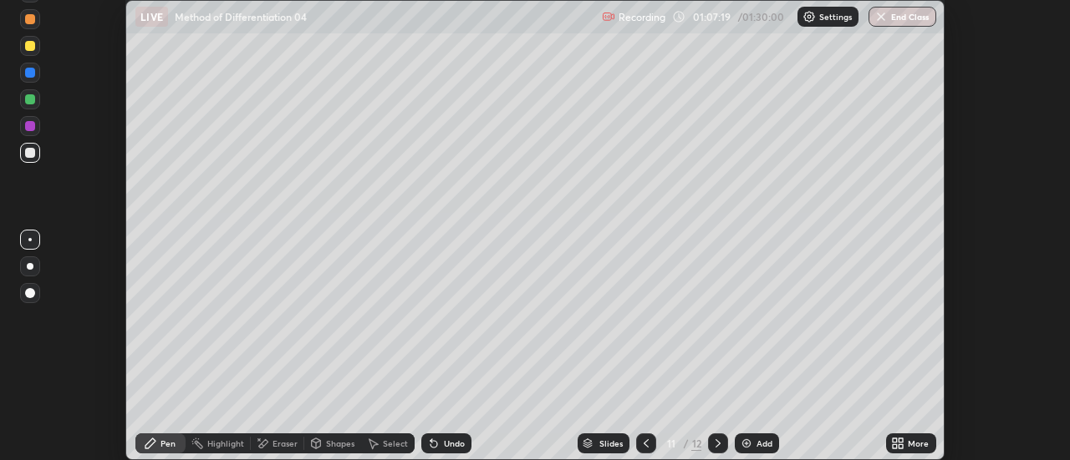
click at [915, 440] on div "More" at bounding box center [917, 444] width 21 height 8
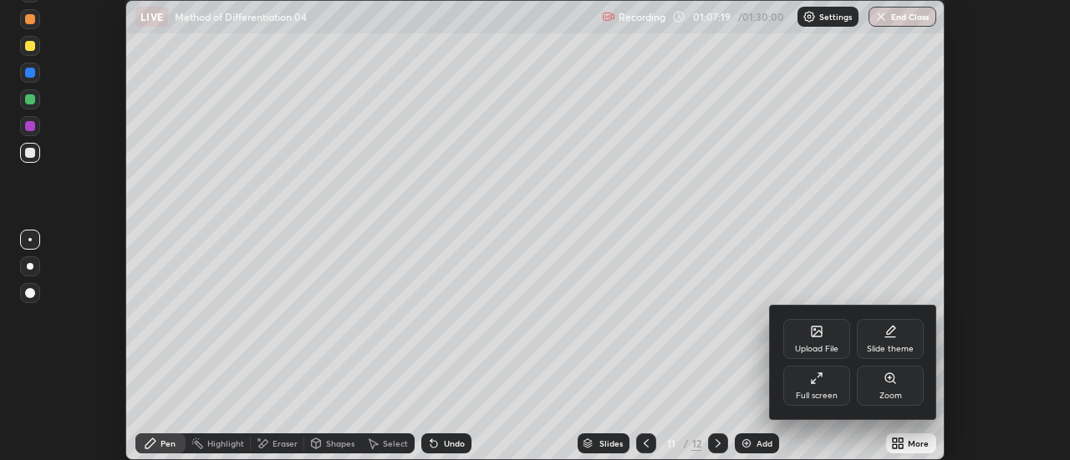
click at [832, 392] on div "Full screen" at bounding box center [817, 396] width 42 height 8
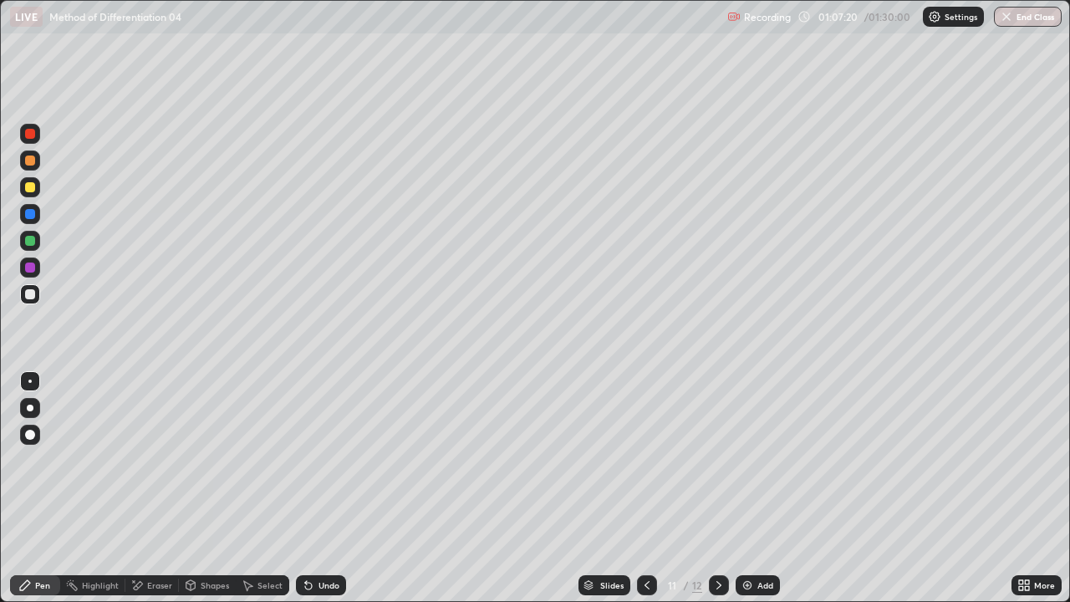
scroll to position [602, 1070]
click at [307, 460] on icon at bounding box center [308, 585] width 7 height 7
click at [312, 460] on icon at bounding box center [308, 584] width 13 height 13
click at [318, 460] on div "Undo" at bounding box center [328, 585] width 21 height 8
click at [319, 460] on div "Undo" at bounding box center [321, 585] width 50 height 20
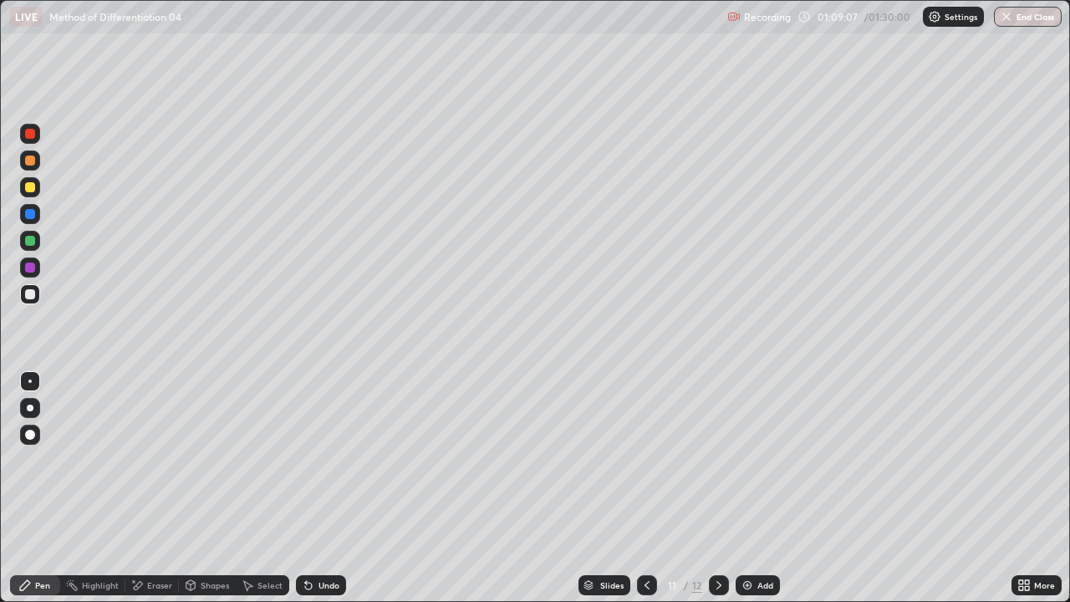
click at [170, 460] on div "Eraser" at bounding box center [159, 585] width 25 height 8
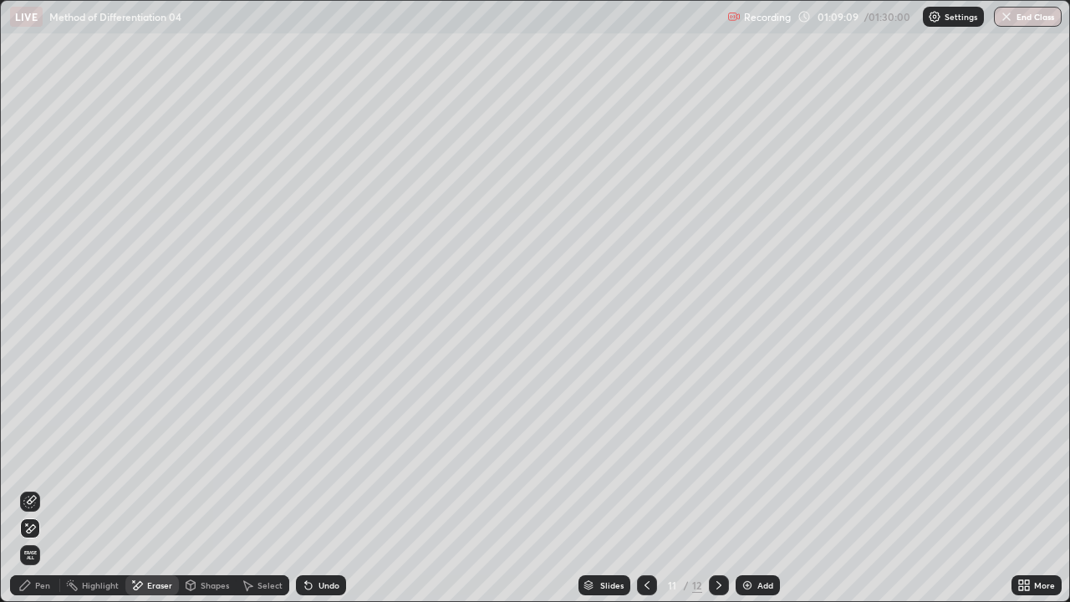
click at [38, 460] on div "Pen" at bounding box center [42, 585] width 15 height 8
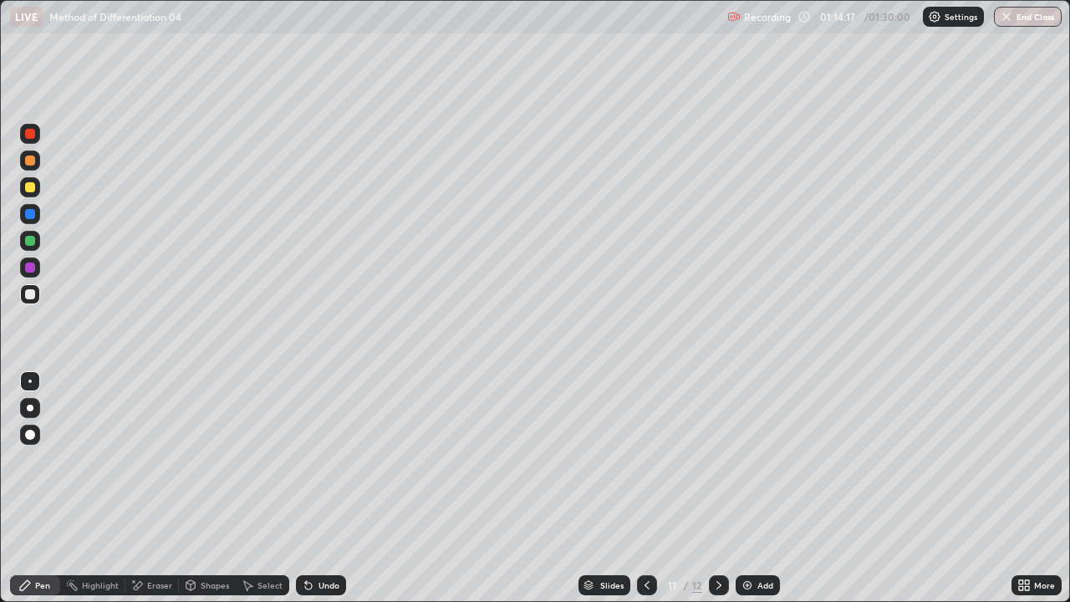
click at [169, 460] on div "Eraser" at bounding box center [159, 585] width 25 height 8
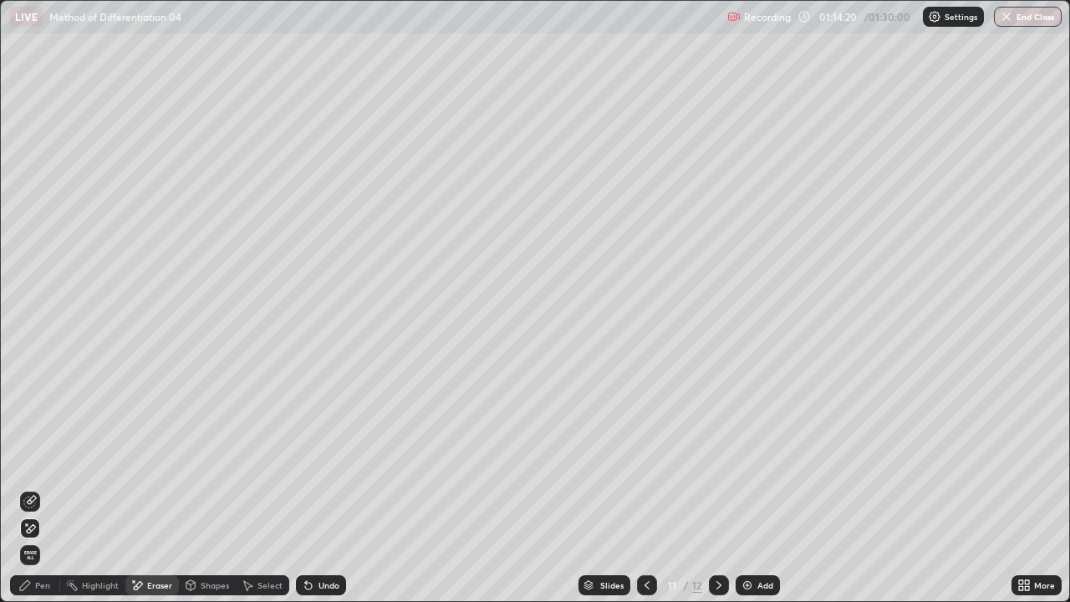
click at [44, 460] on div "Pen" at bounding box center [35, 585] width 50 height 20
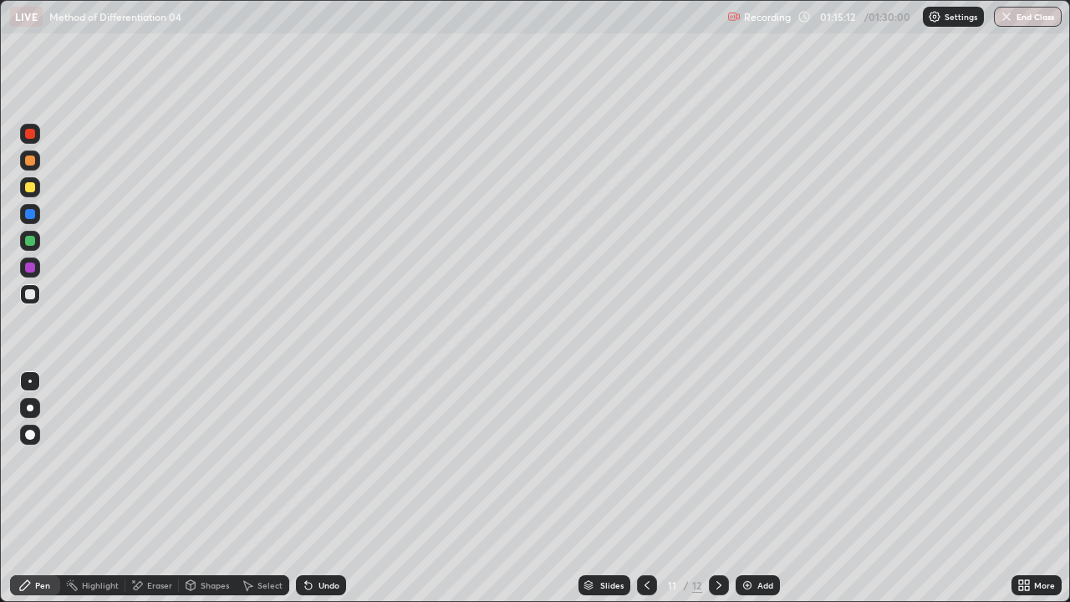
click at [717, 460] on icon at bounding box center [718, 584] width 13 height 13
click at [328, 460] on div "Undo" at bounding box center [328, 585] width 21 height 8
click at [645, 460] on icon at bounding box center [646, 584] width 13 height 13
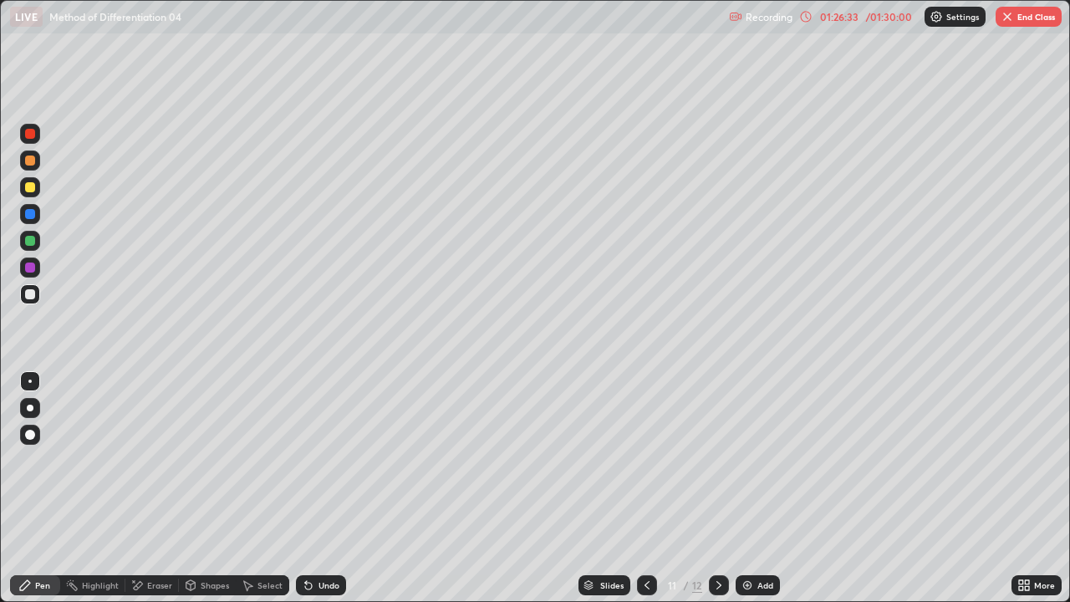
click at [1015, 19] on button "End Class" at bounding box center [1028, 17] width 66 height 20
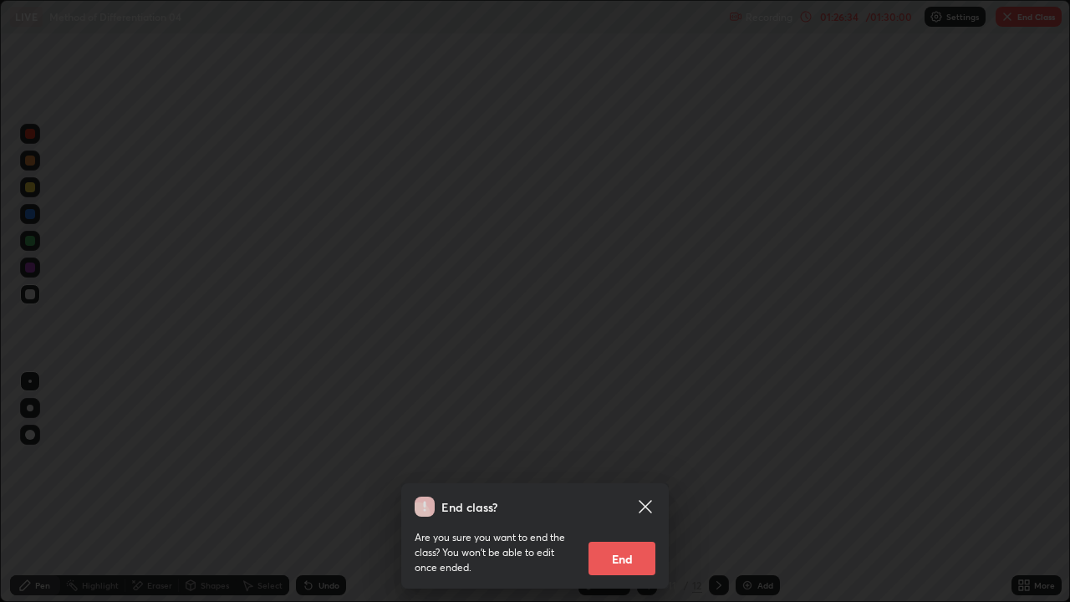
click at [622, 460] on button "End" at bounding box center [621, 557] width 67 height 33
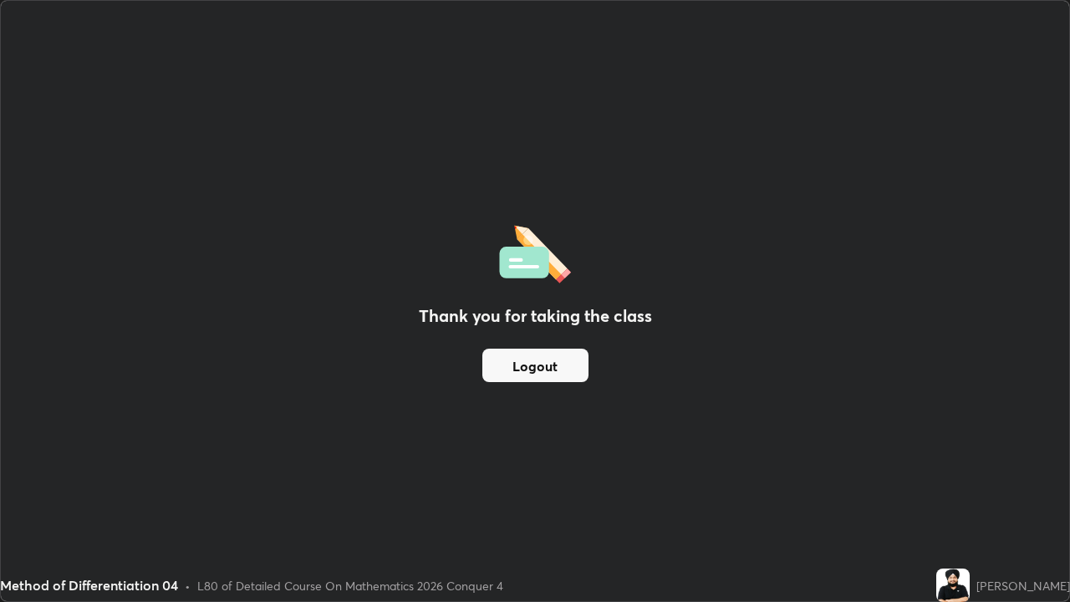
click at [539, 362] on button "Logout" at bounding box center [535, 364] width 106 height 33
click at [551, 361] on button "Logout" at bounding box center [535, 364] width 106 height 33
